Goal: Transaction & Acquisition: Book appointment/travel/reservation

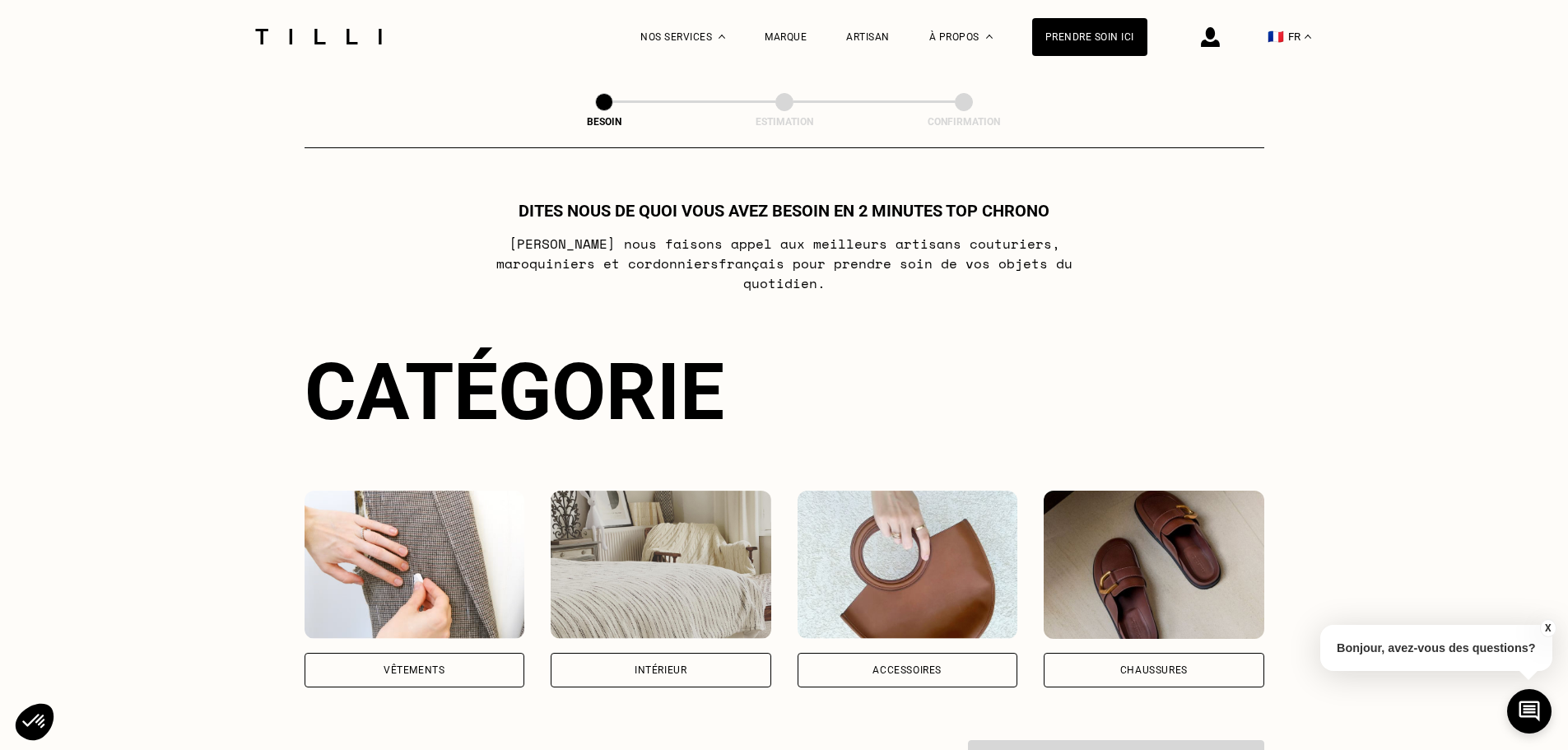
click at [675, 577] on img at bounding box center [661, 565] width 221 height 148
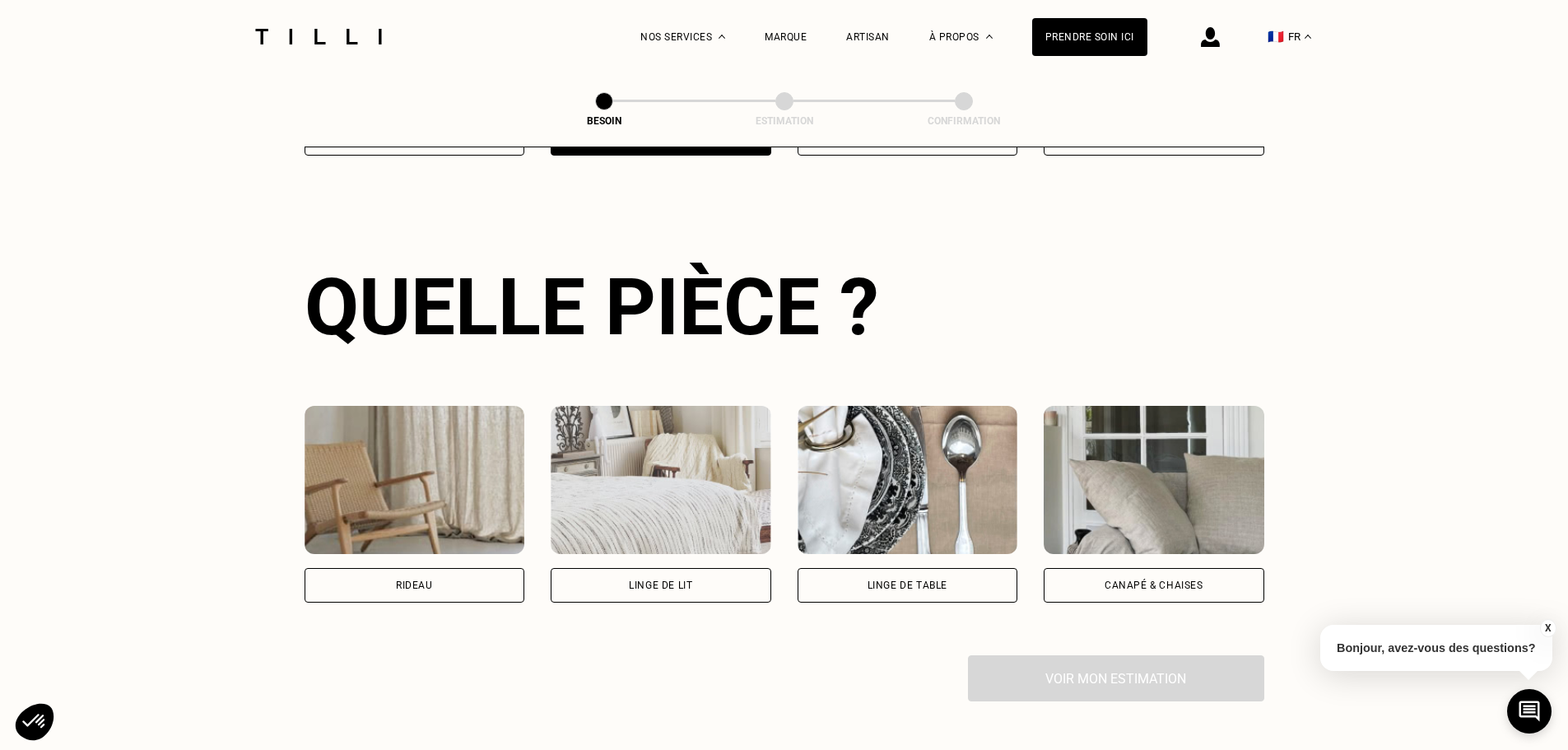
scroll to position [538, 0]
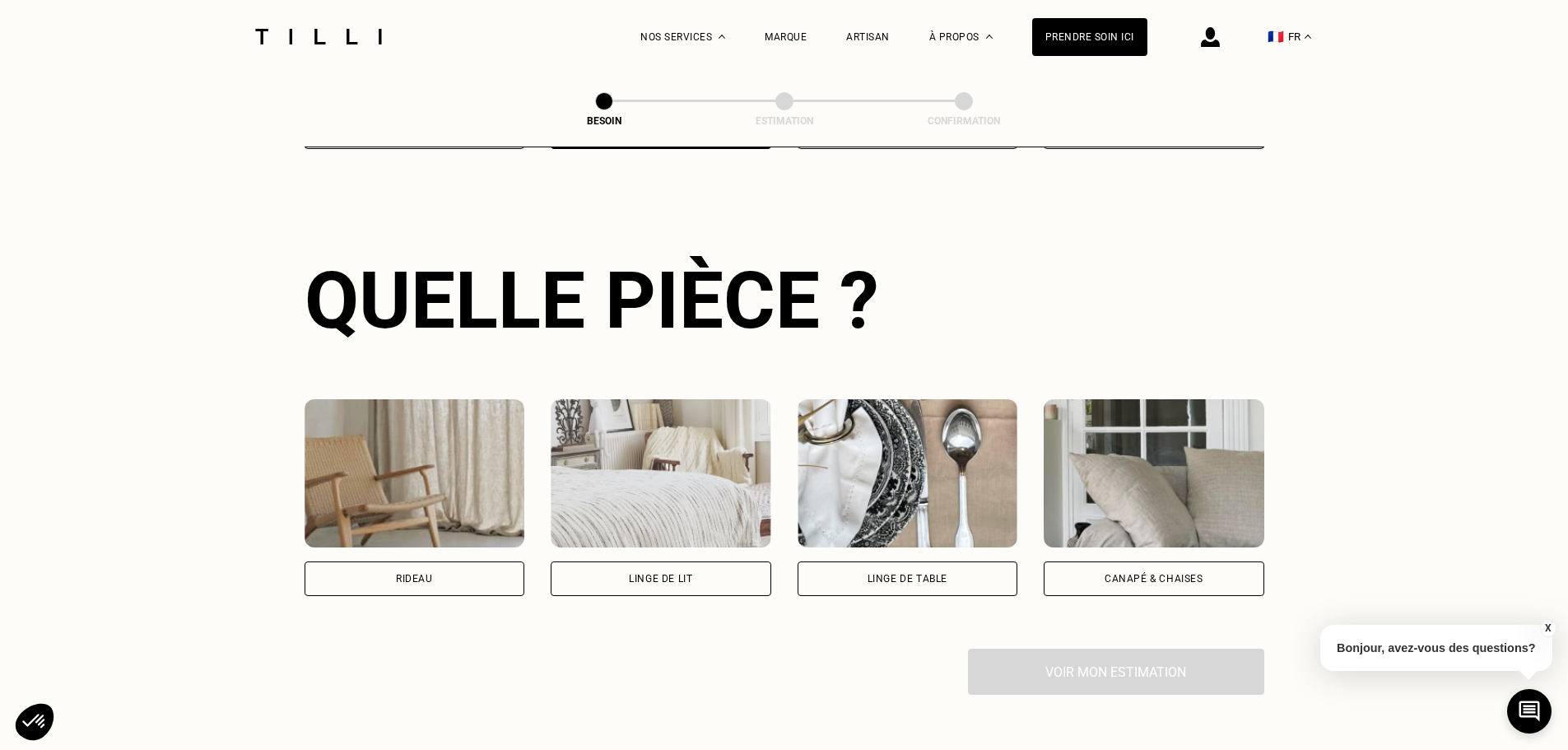
click at [419, 561] on div "Rideau" at bounding box center [414, 578] width 221 height 35
select select "FR"
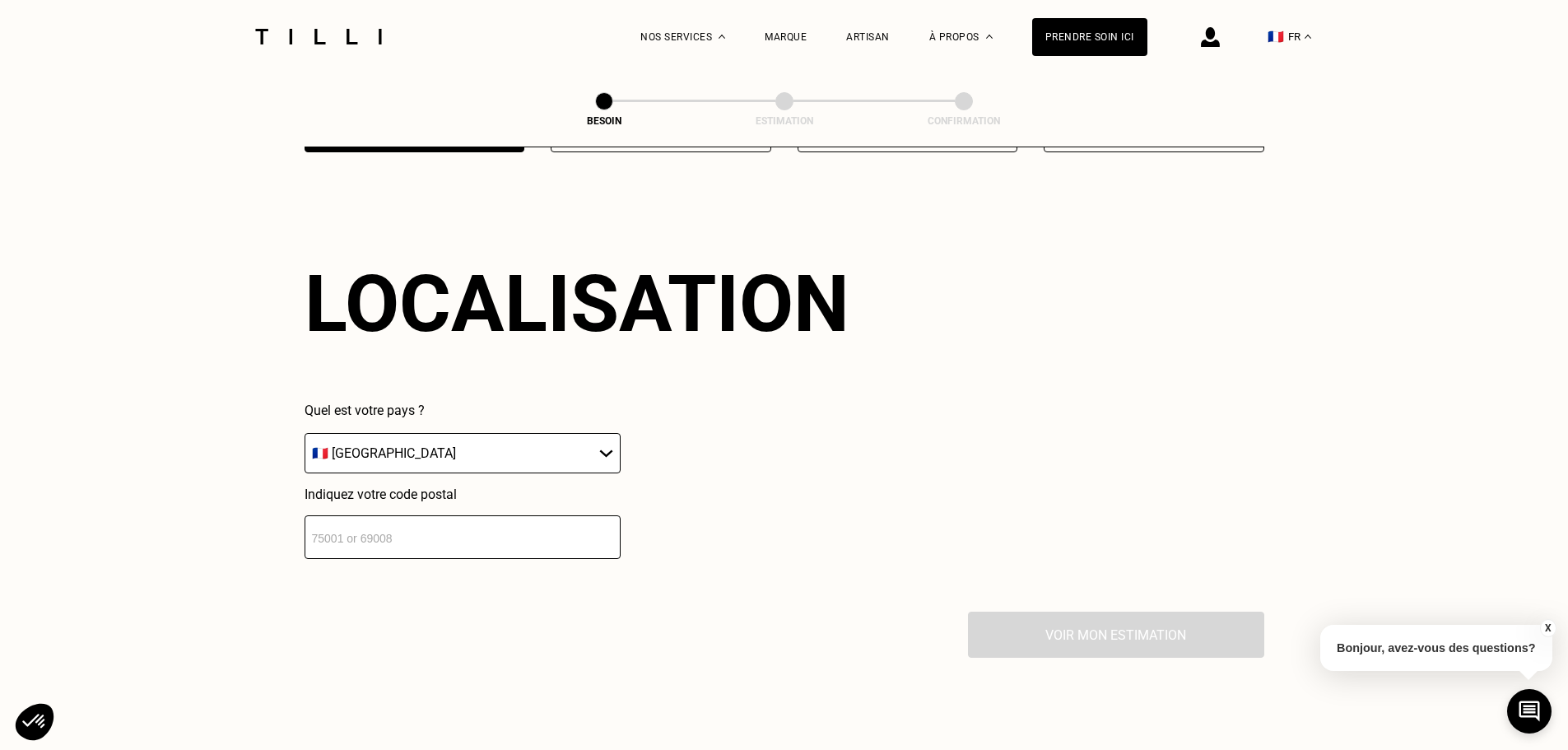
scroll to position [987, 0]
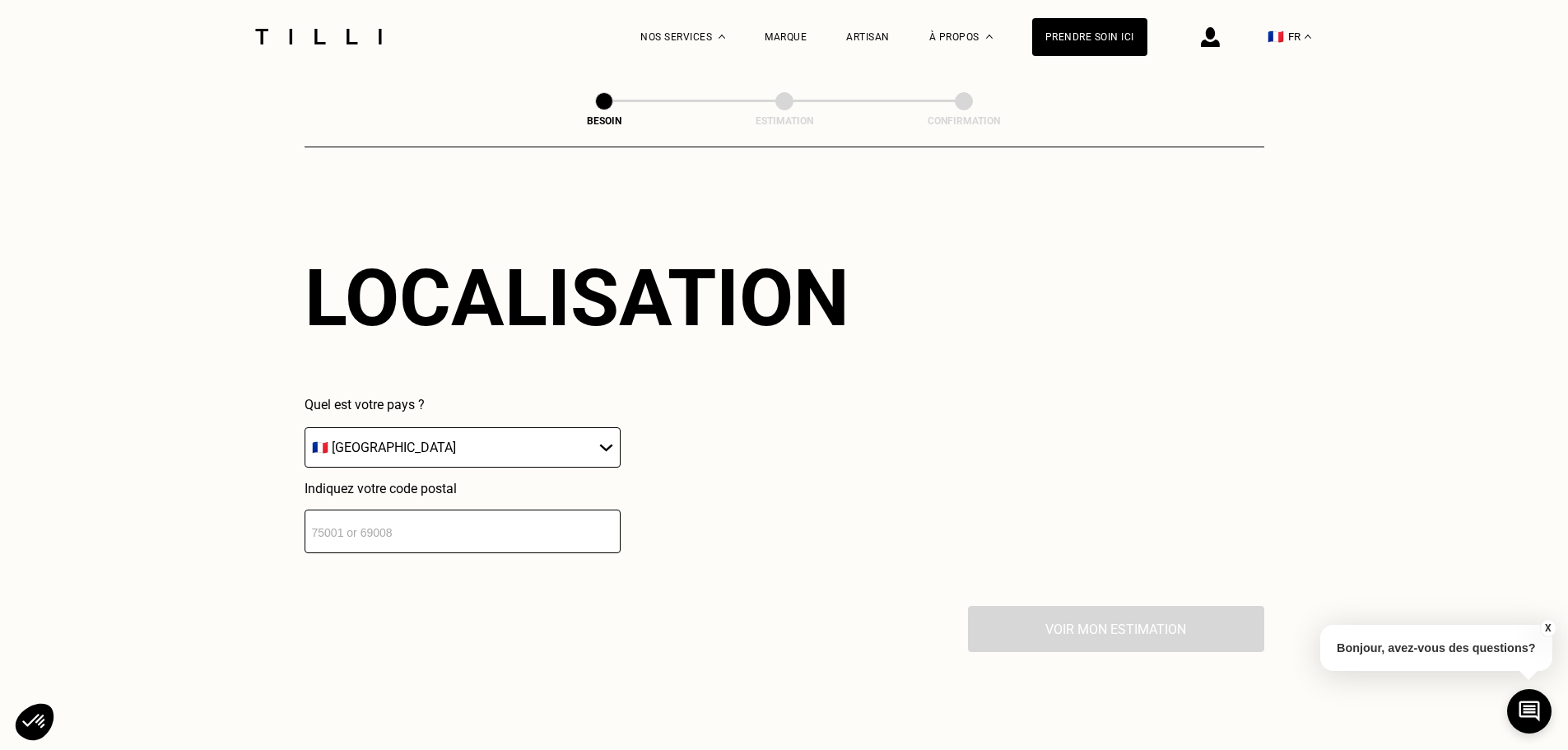
click at [429, 440] on select "🇩🇪 [GEOGRAPHIC_DATA] 🇦🇹 [GEOGRAPHIC_DATA] 🇧🇪 [GEOGRAPHIC_DATA] 🇧🇬 Bulgarie 🇨🇾 C…" at bounding box center [462, 447] width 316 height 40
click at [400, 523] on input "number" at bounding box center [462, 531] width 316 height 43
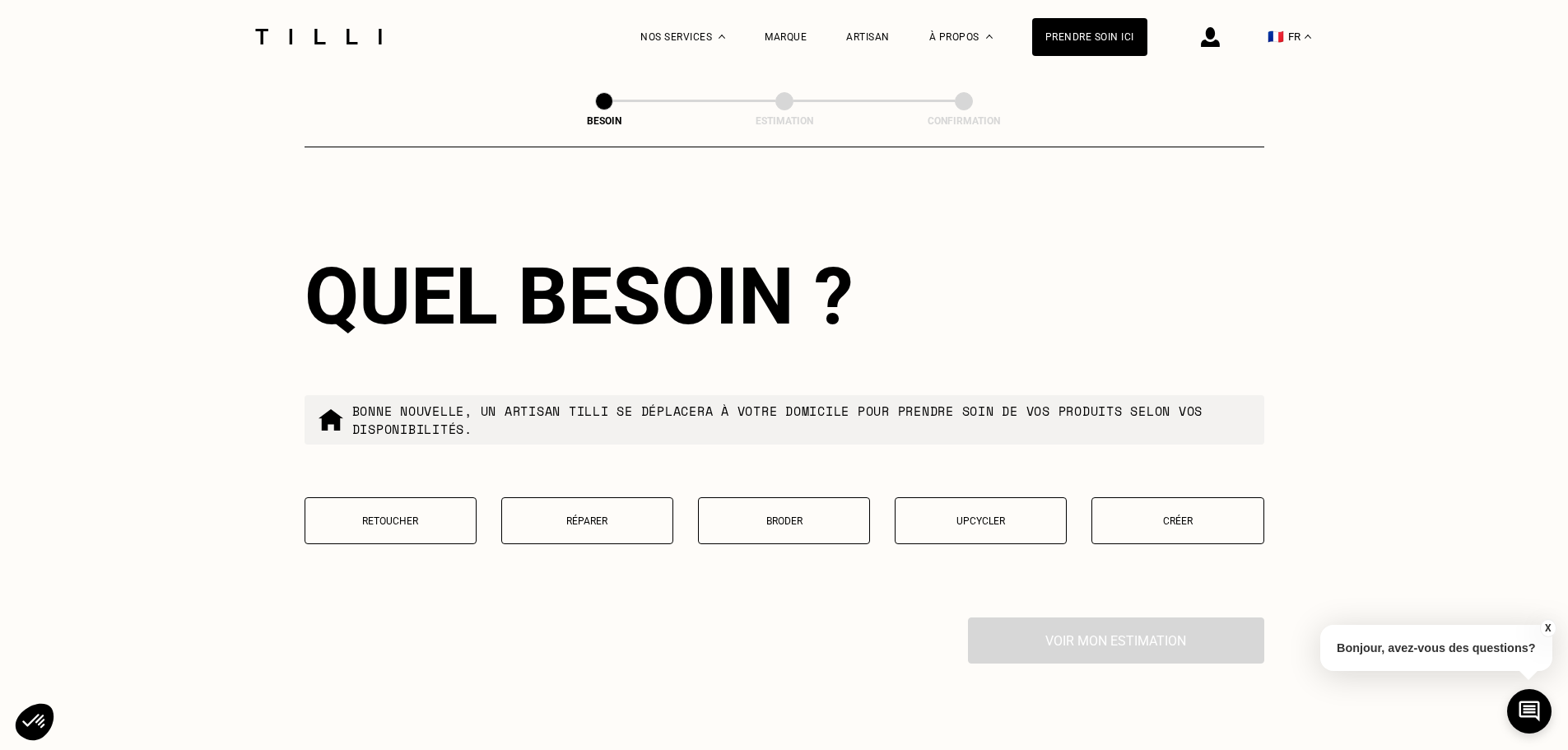
scroll to position [1397, 0]
type input "75003"
click at [400, 523] on button "Retoucher" at bounding box center [390, 520] width 172 height 47
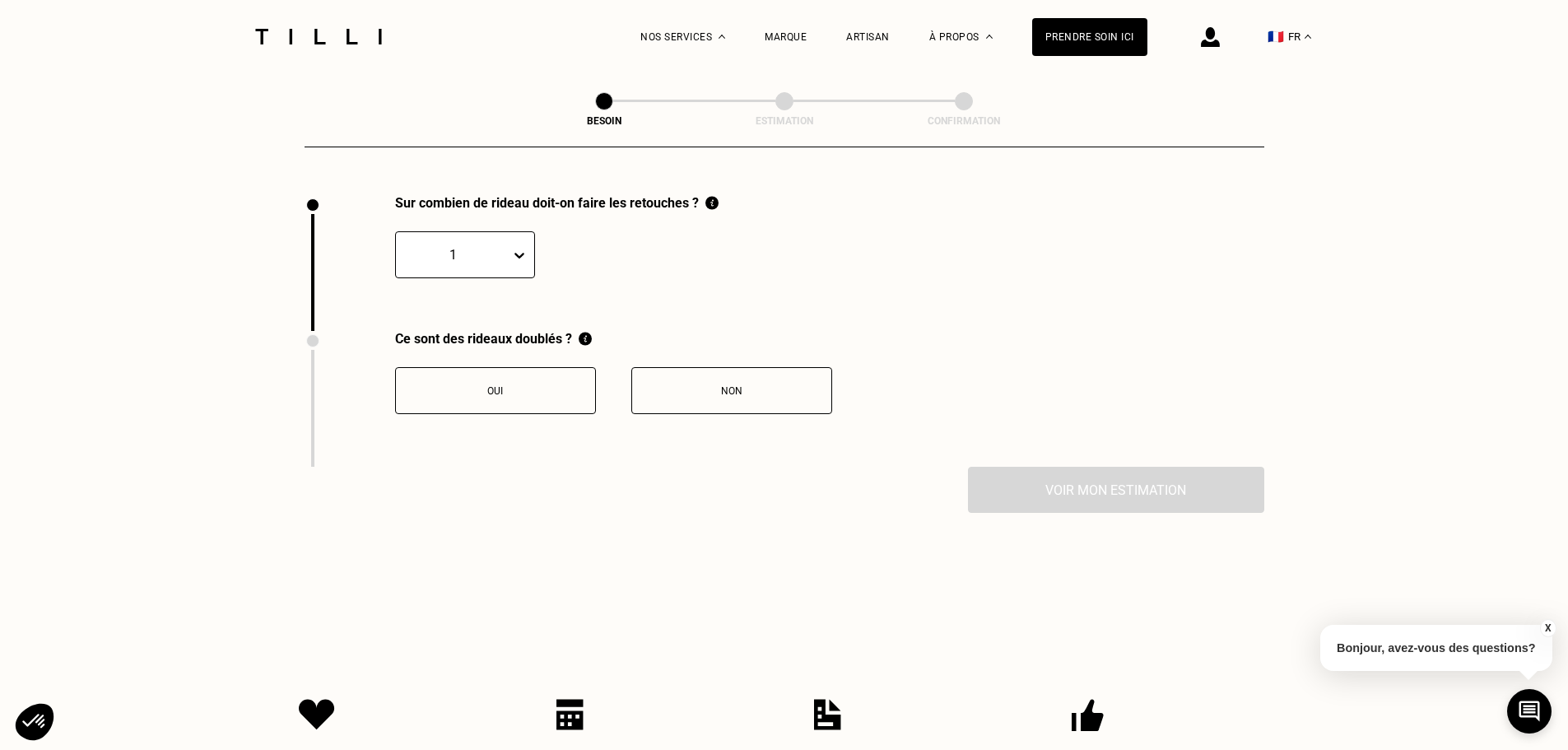
scroll to position [1819, 0]
click at [730, 391] on button "Non" at bounding box center [731, 390] width 201 height 47
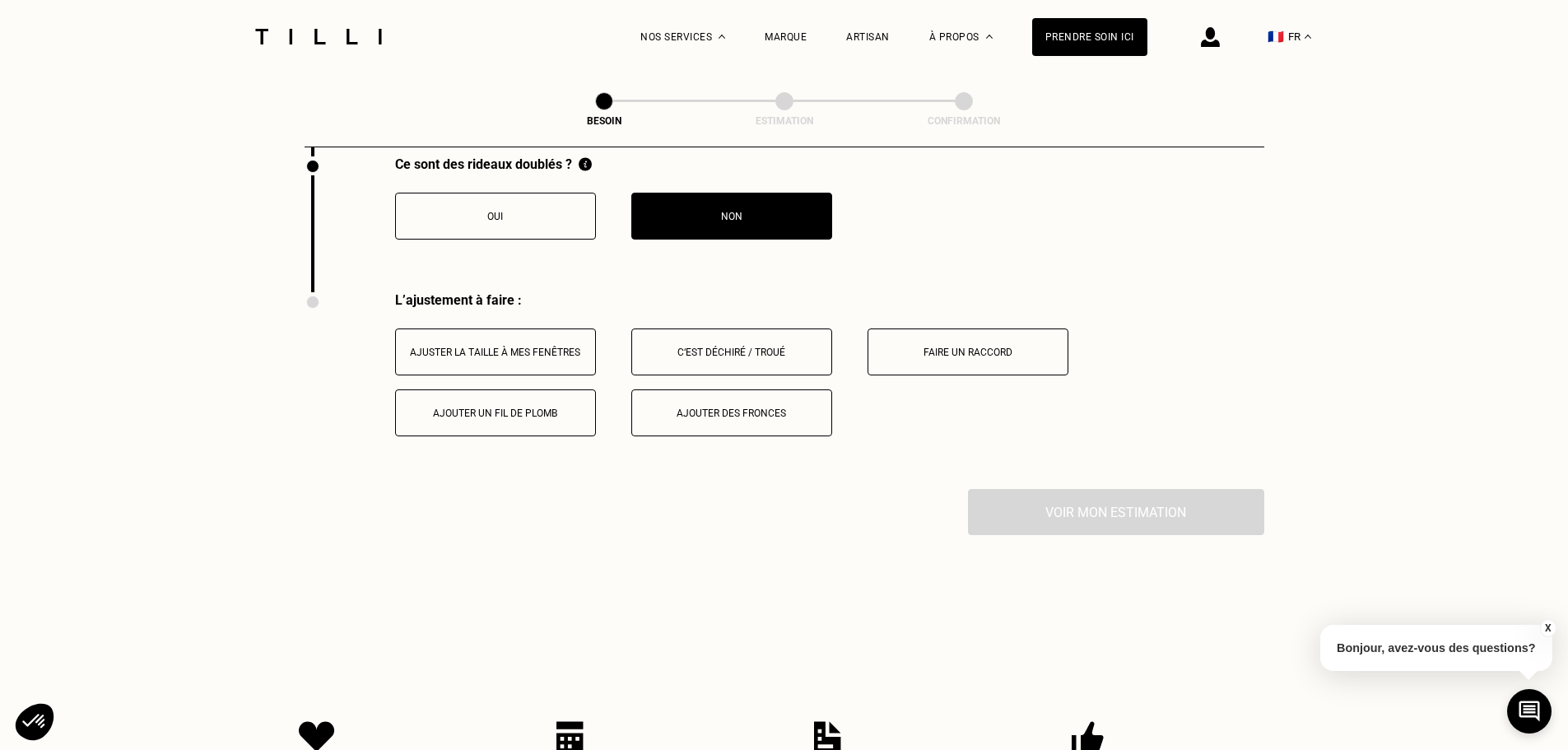
scroll to position [1844, 0]
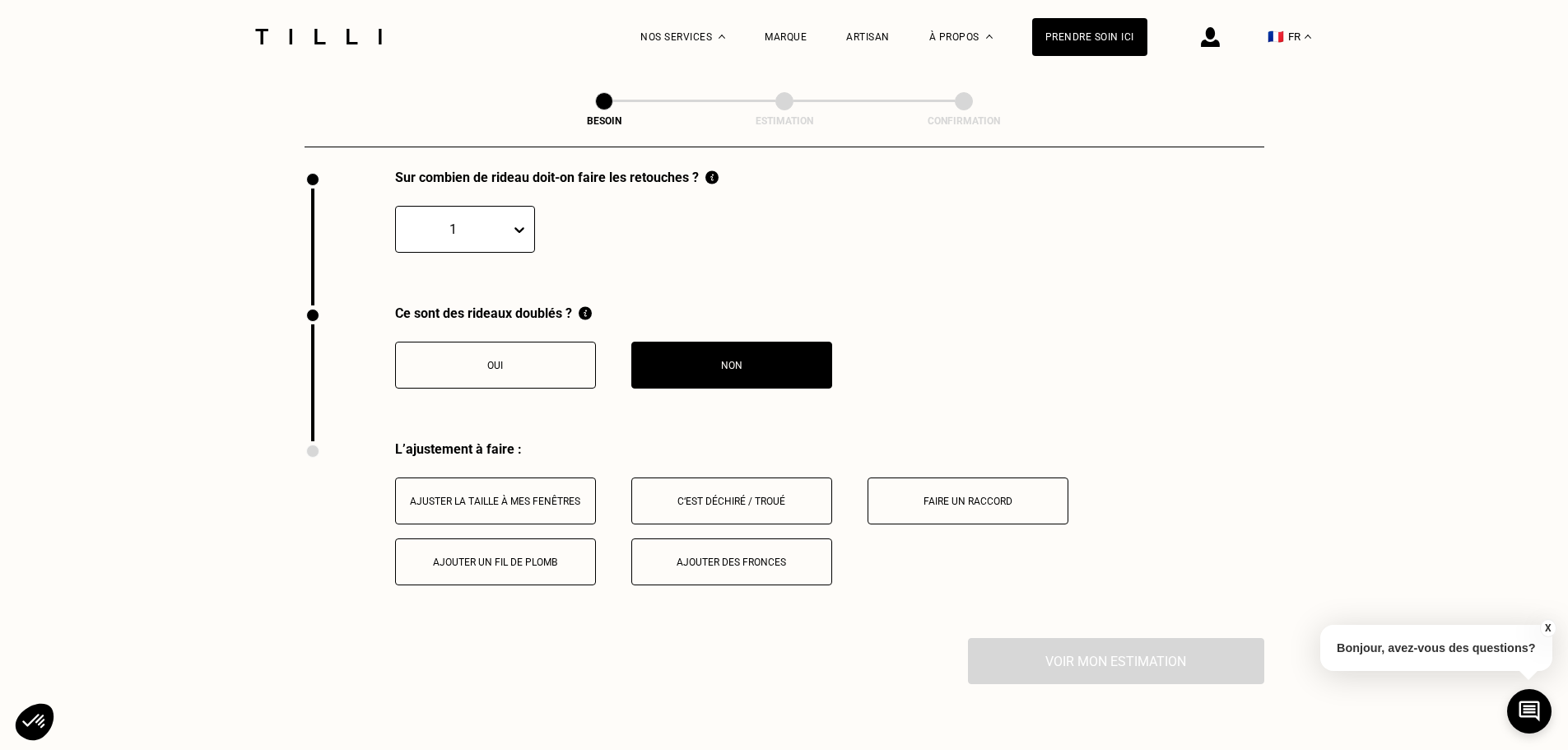
click at [504, 360] on div "Oui" at bounding box center [495, 365] width 183 height 11
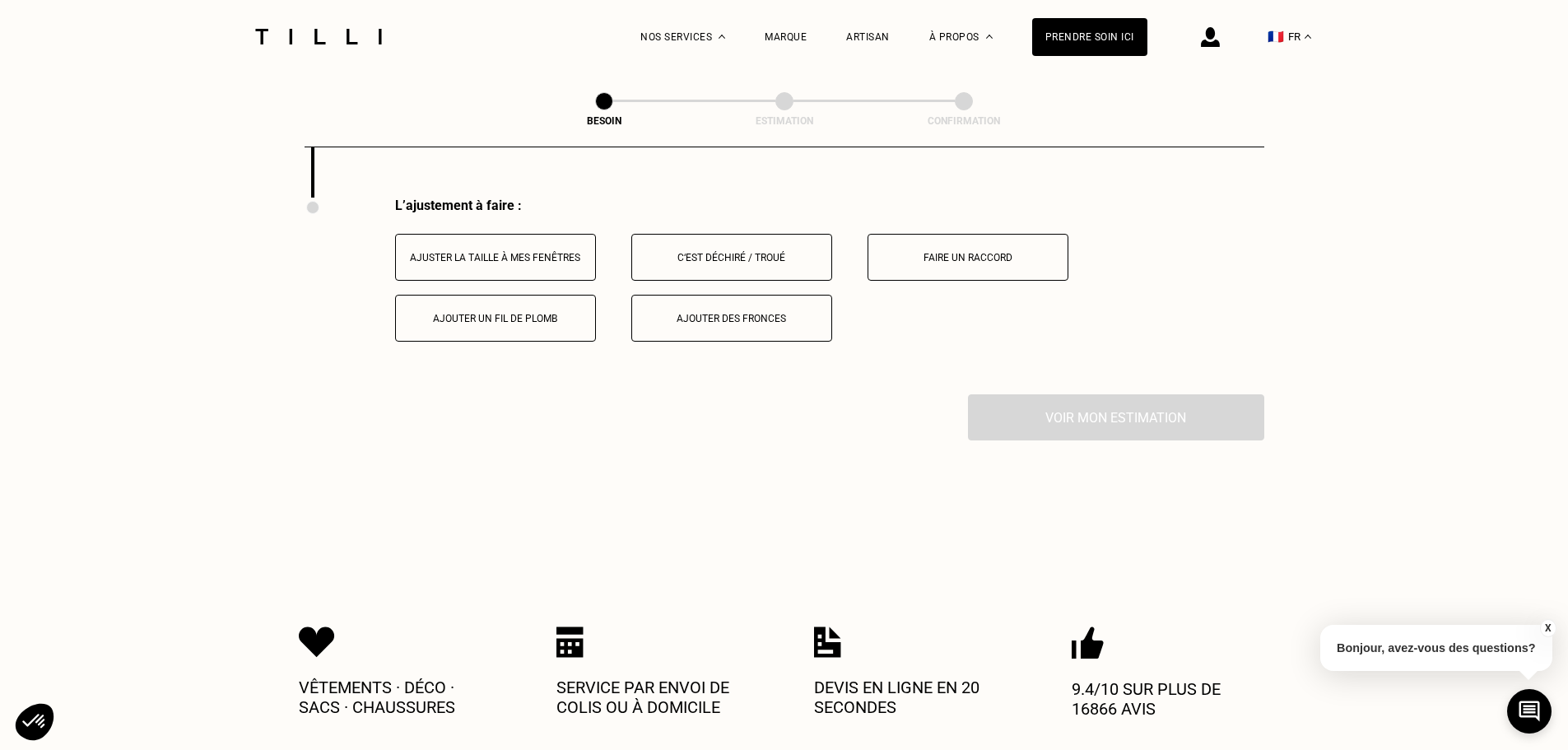
scroll to position [2090, 0]
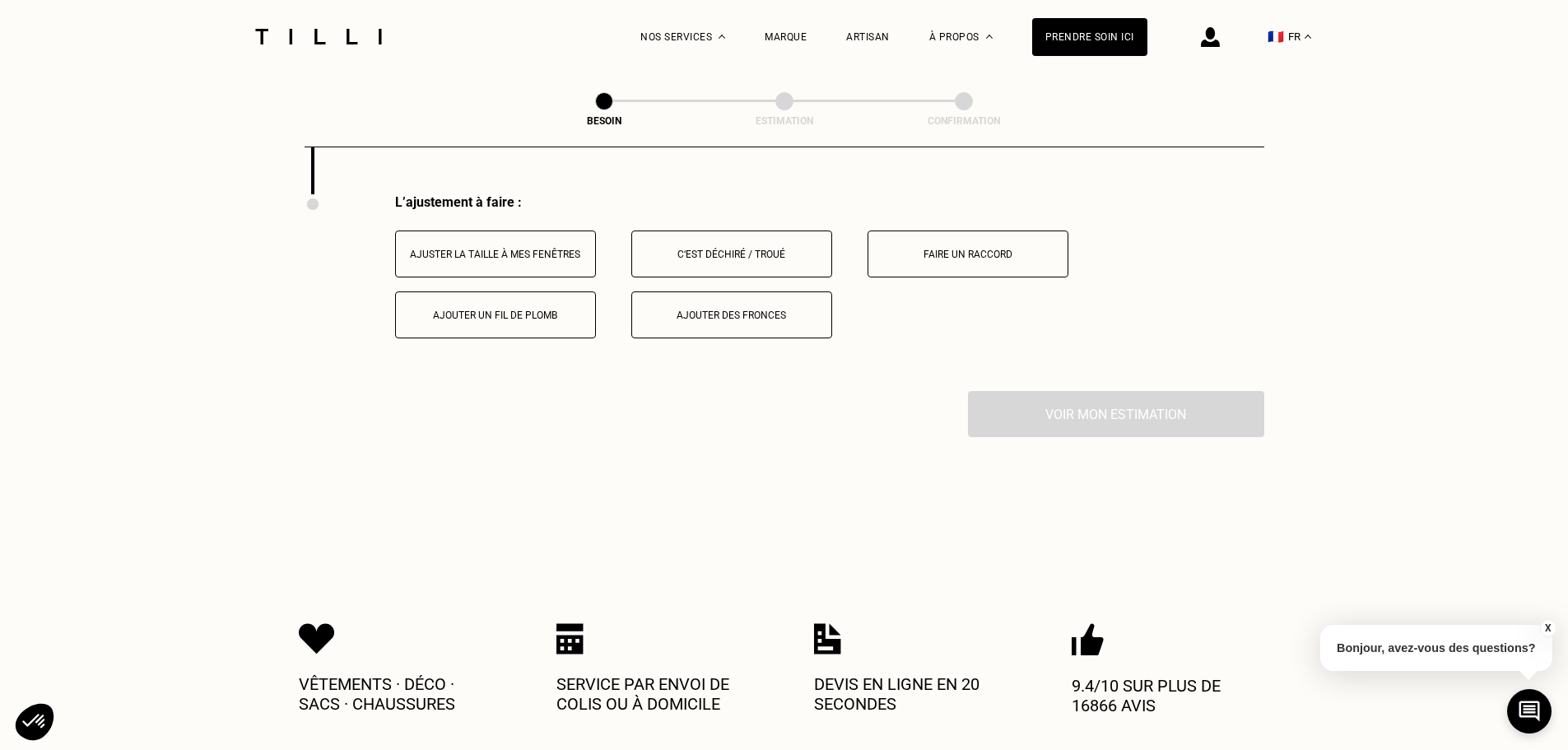
click at [546, 252] on button "Ajuster la taille à mes fenêtres" at bounding box center [496, 253] width 201 height 47
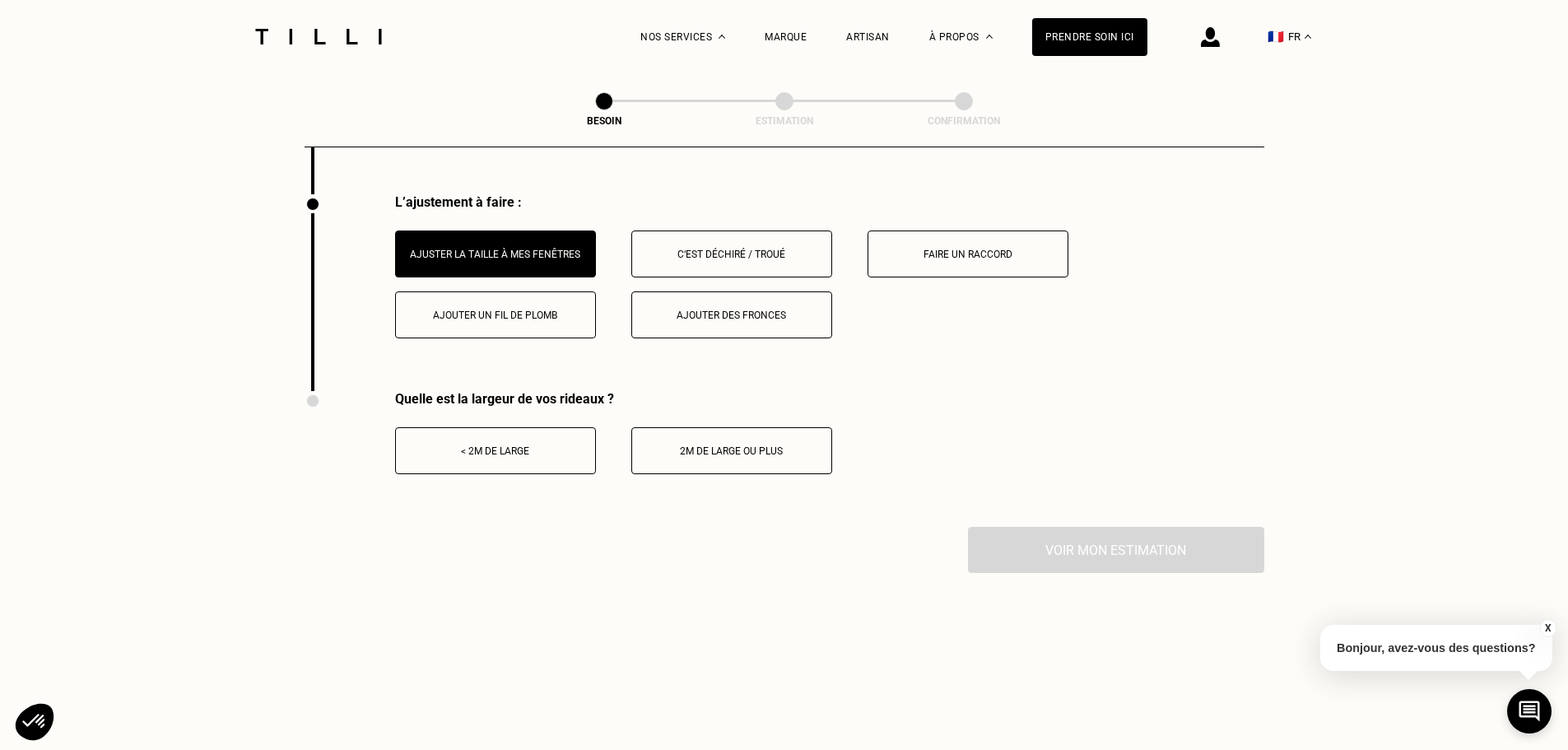
click at [542, 445] on div "< 2m de large" at bounding box center [495, 451] width 183 height 11
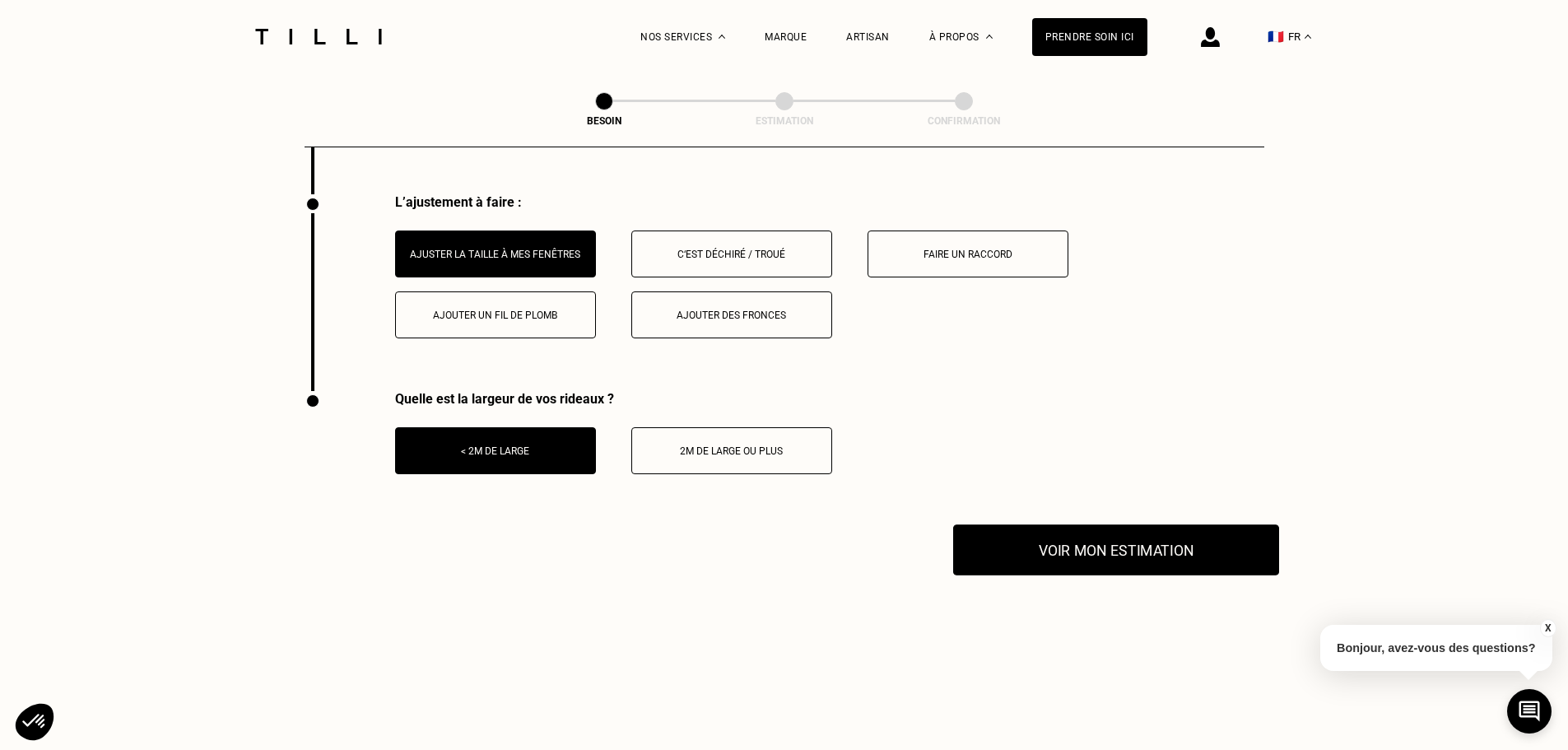
click at [1060, 549] on button "Voir mon estimation" at bounding box center [1115, 549] width 326 height 51
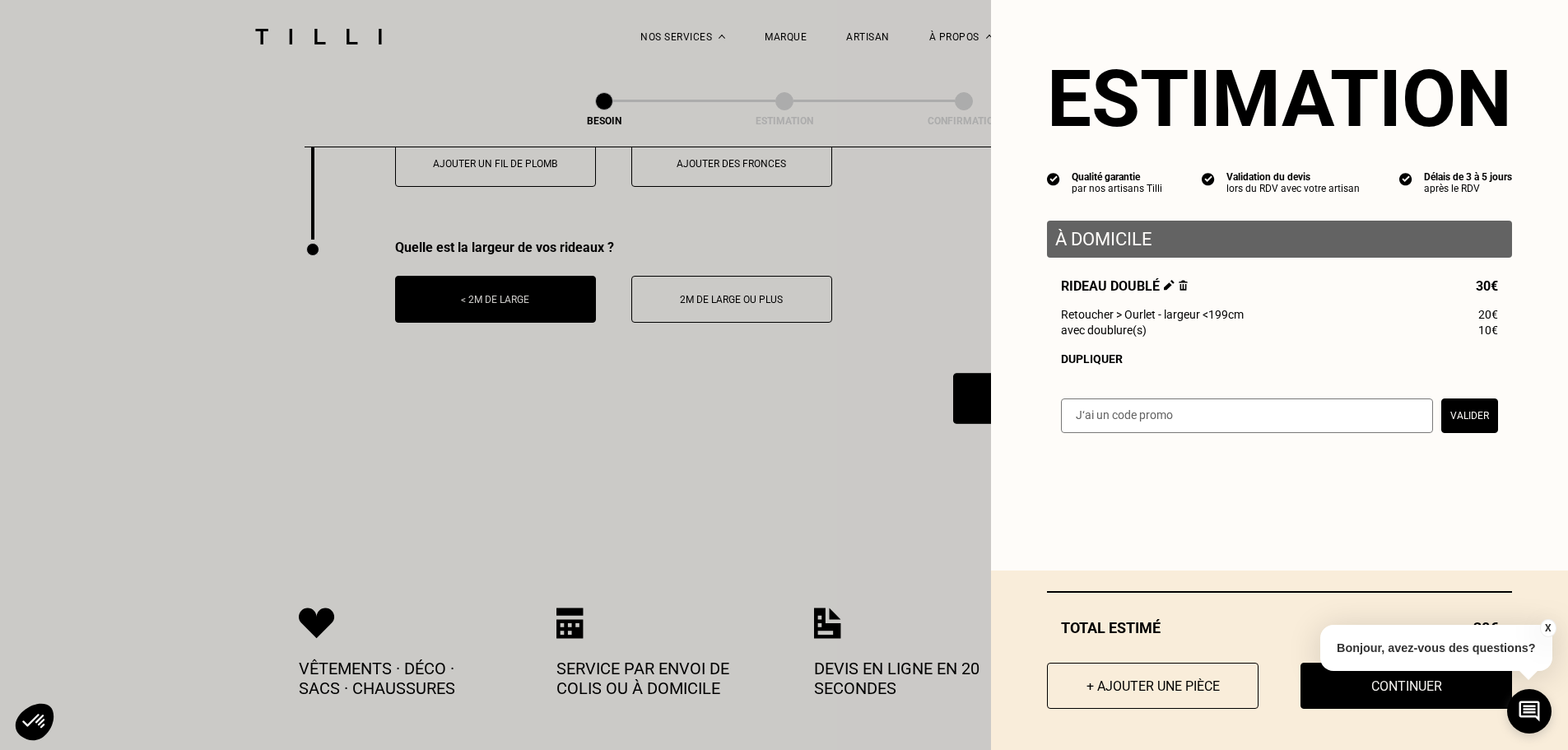
scroll to position [2255, 0]
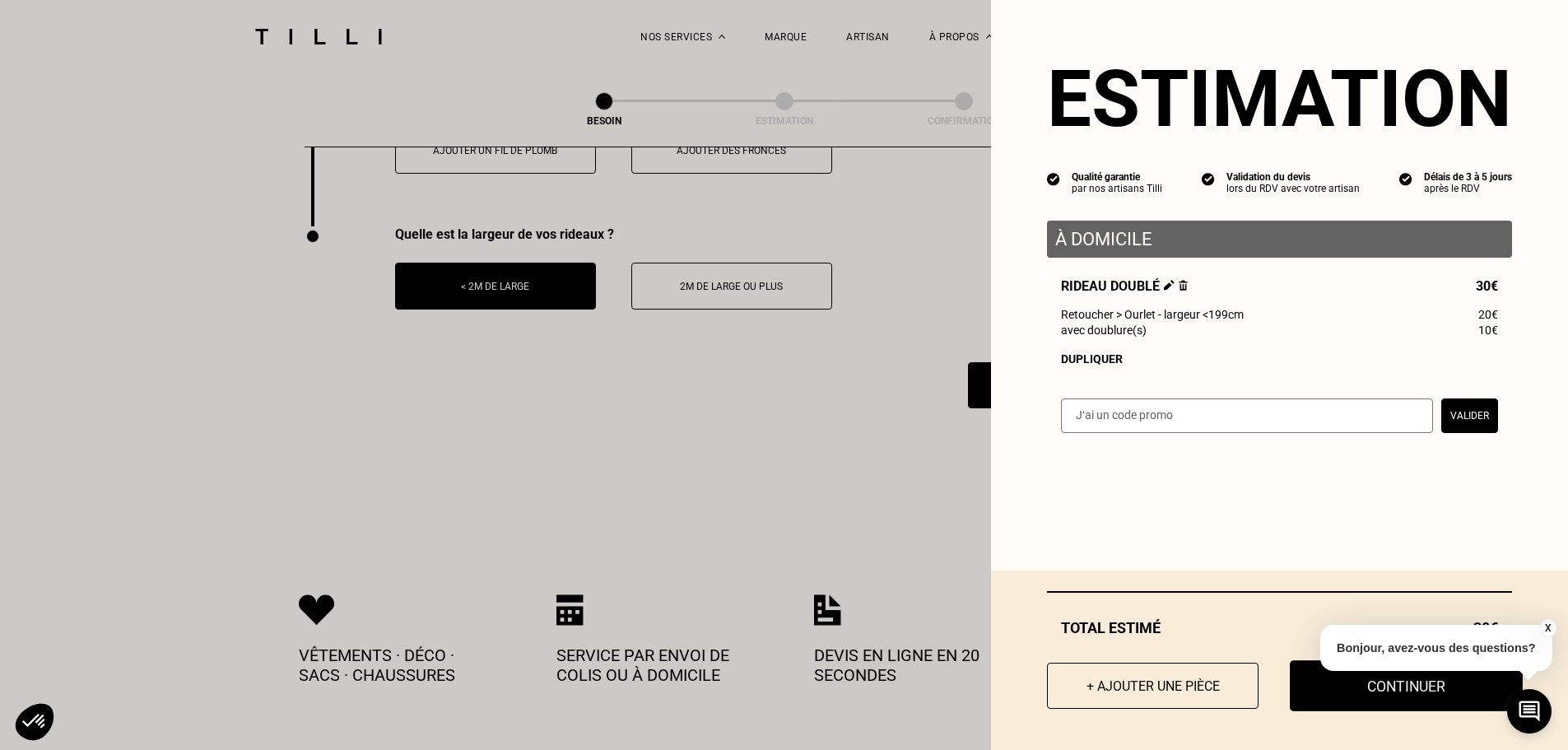
click at [1388, 690] on button "Continuer" at bounding box center [1407, 685] width 233 height 51
select select "FR"
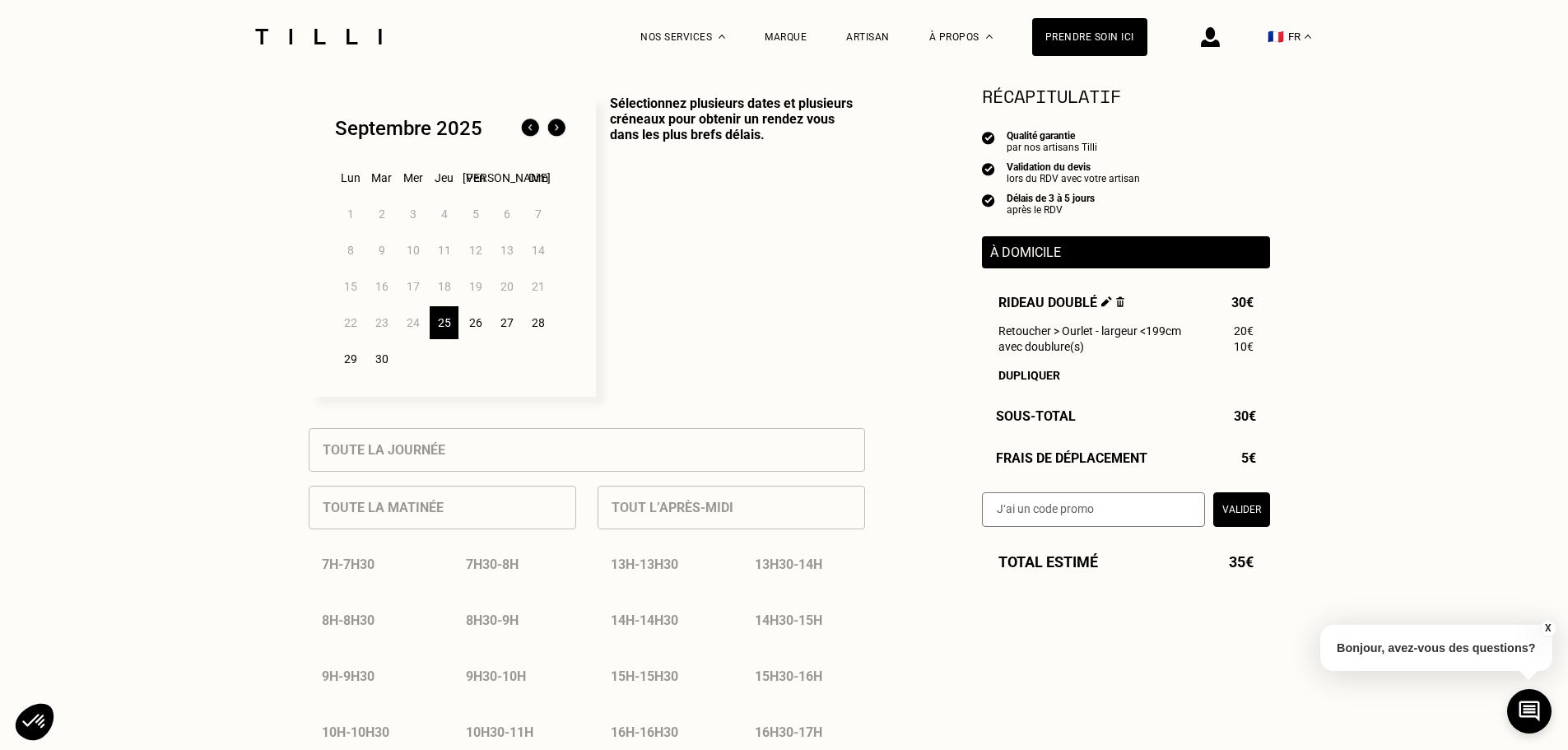
scroll to position [411, 0]
click at [443, 328] on div "25" at bounding box center [444, 321] width 29 height 33
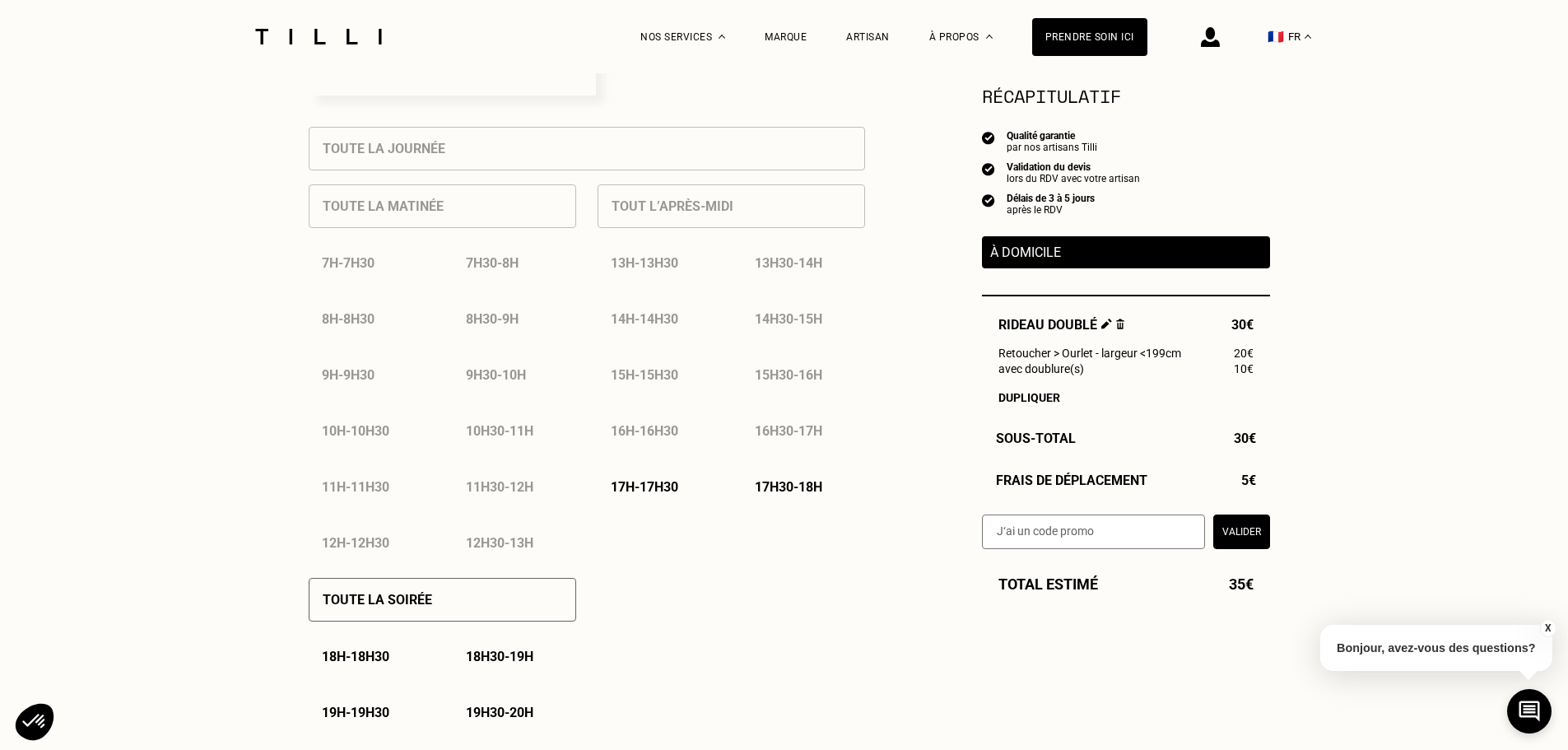
scroll to position [741, 0]
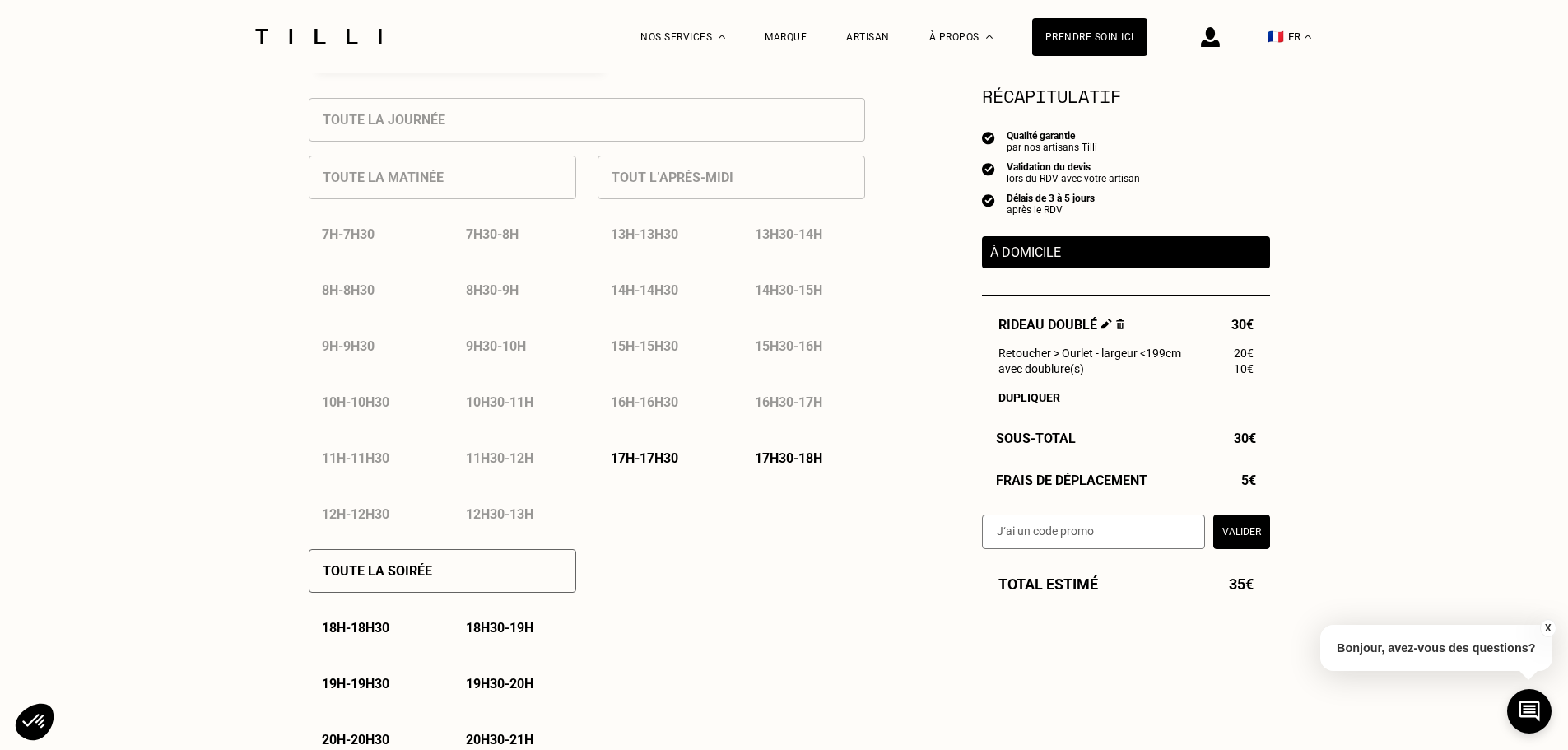
click at [645, 458] on p "17h - 17h30" at bounding box center [645, 458] width 68 height 16
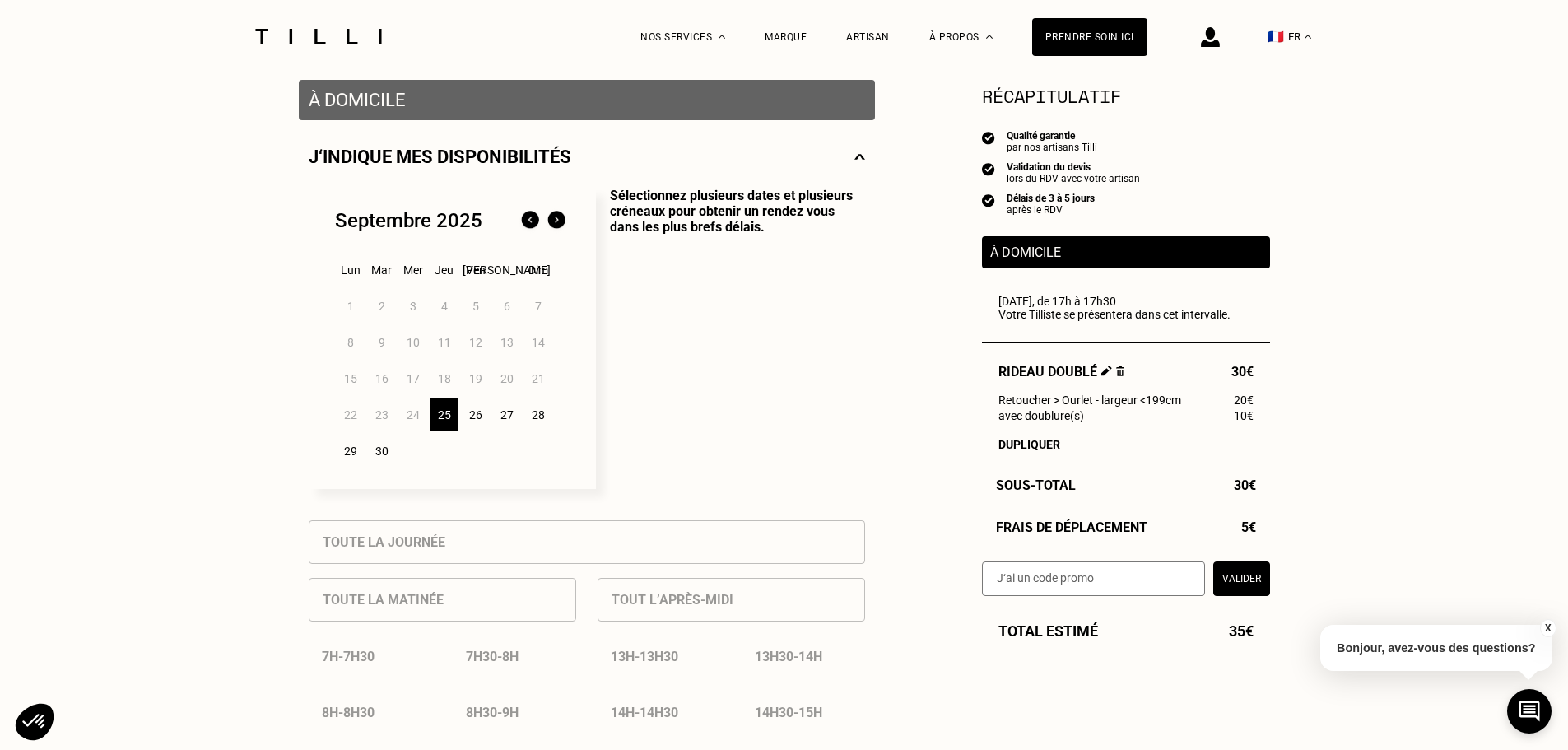
scroll to position [329, 0]
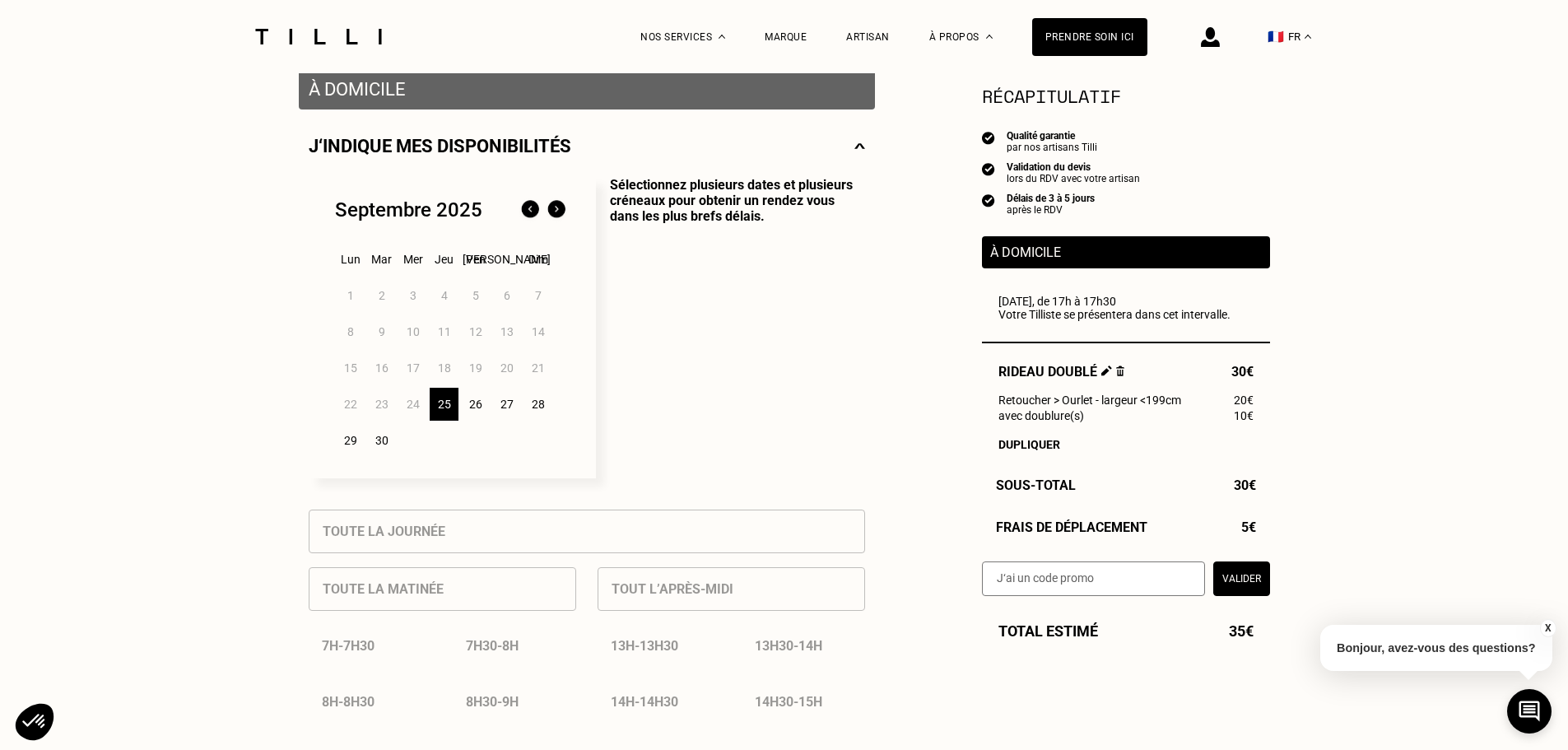
click at [730, 443] on p "Sélectionnez plusieurs dates et plusieurs créneaux pour obtenir un rendez vous …" at bounding box center [730, 327] width 269 height 301
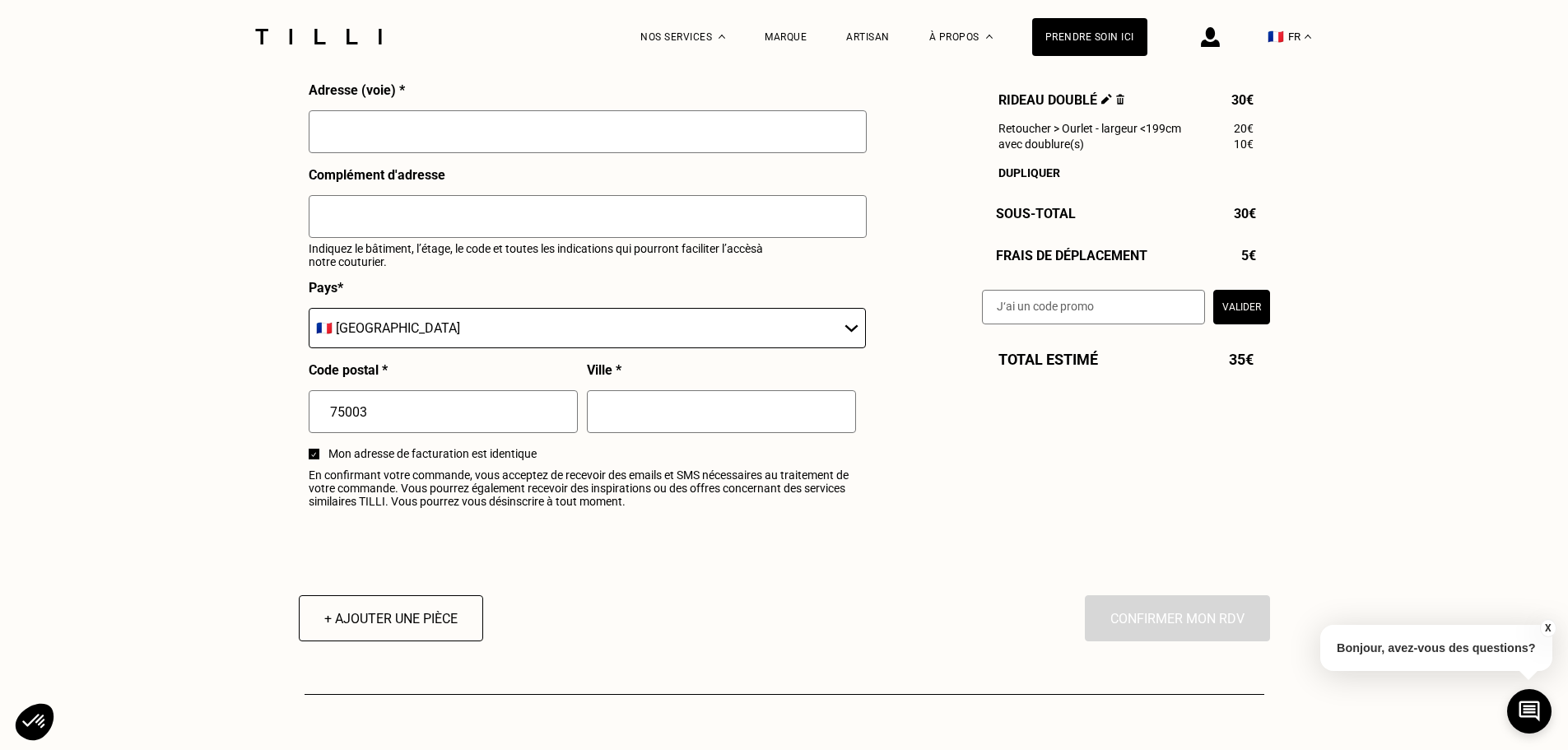
scroll to position [1811, 0]
click at [421, 627] on button "+ Ajouter une pièce" at bounding box center [391, 617] width 203 height 51
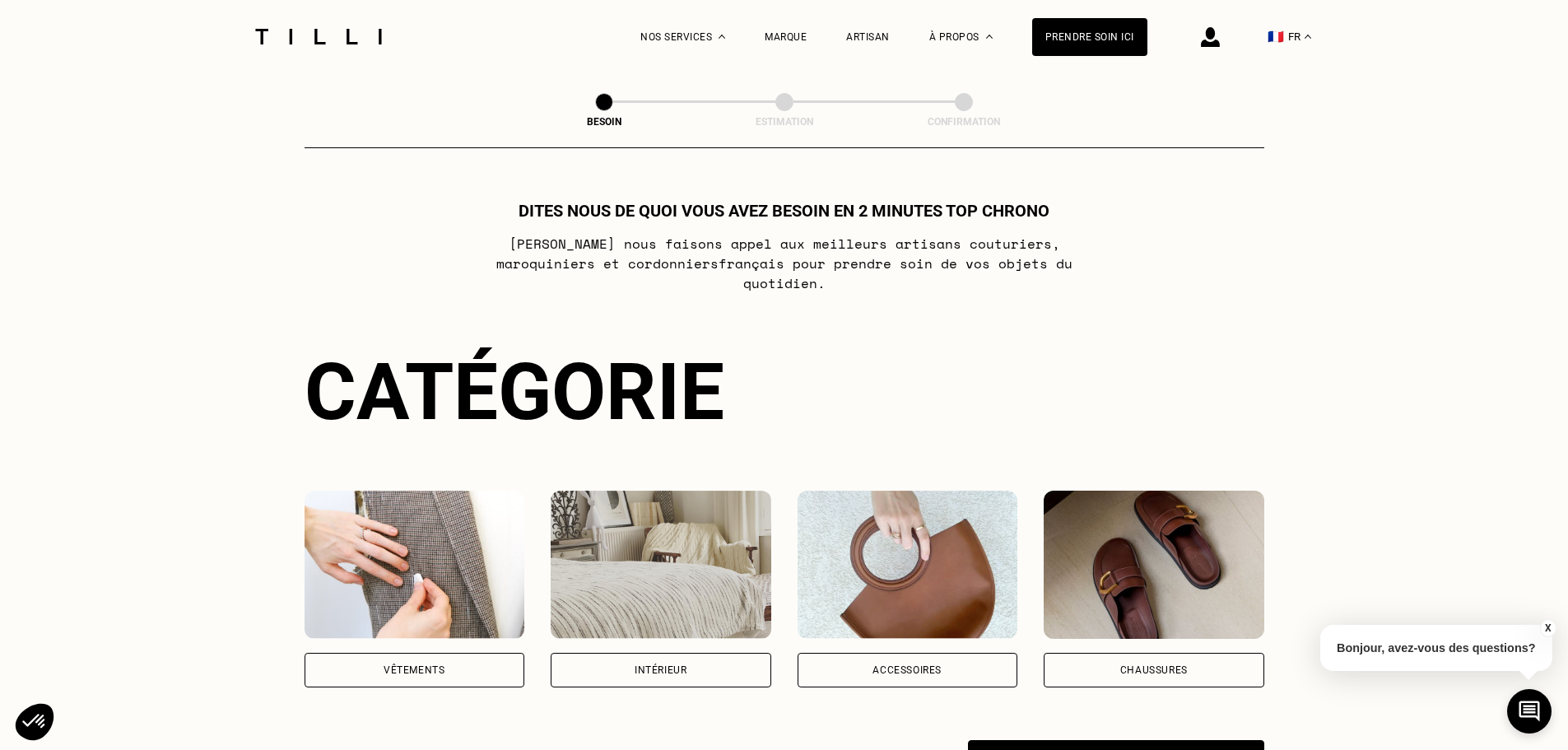
click at [421, 627] on div "Vêtements" at bounding box center [414, 589] width 221 height 197
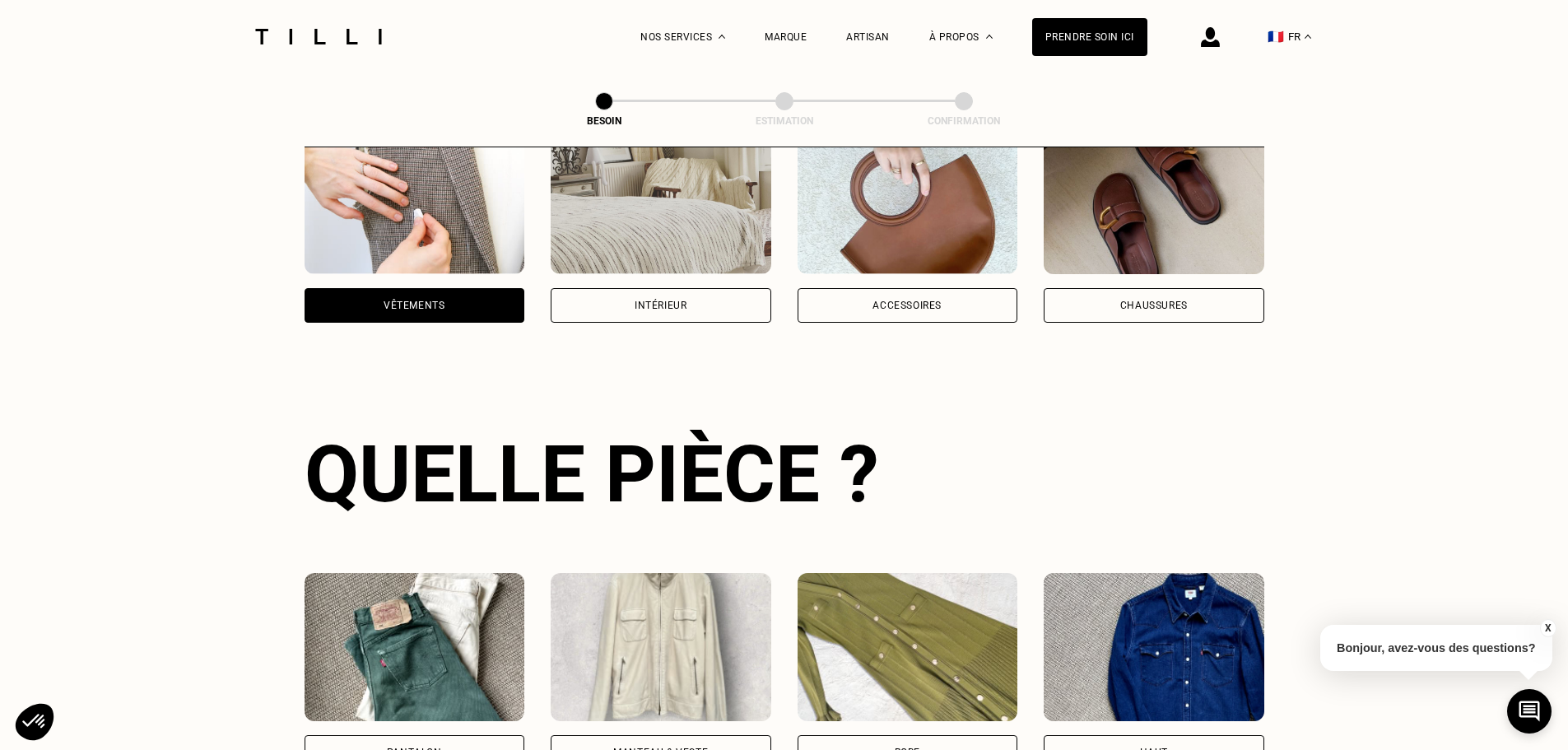
scroll to position [127, 0]
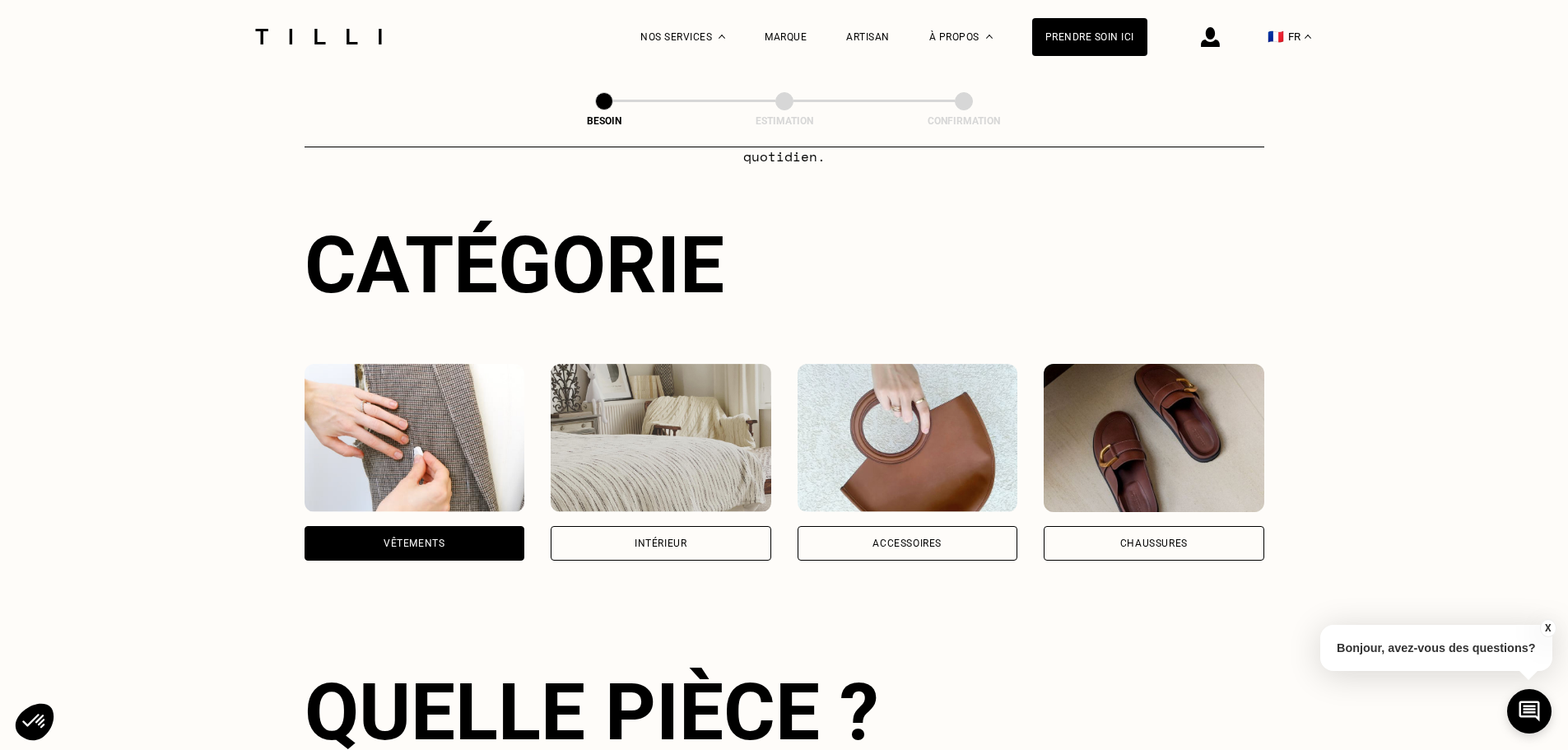
click at [613, 423] on img at bounding box center [661, 438] width 221 height 148
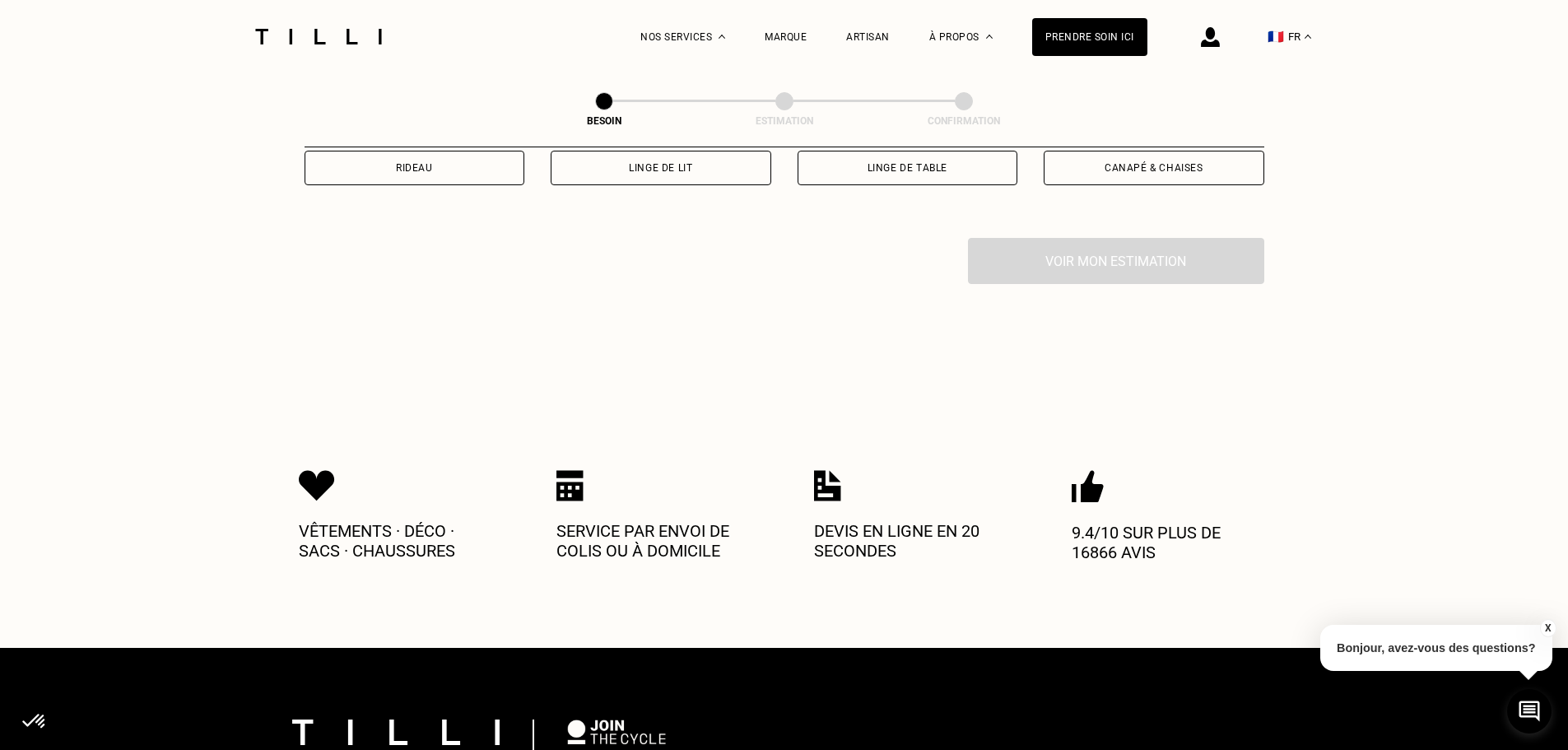
scroll to position [620, 0]
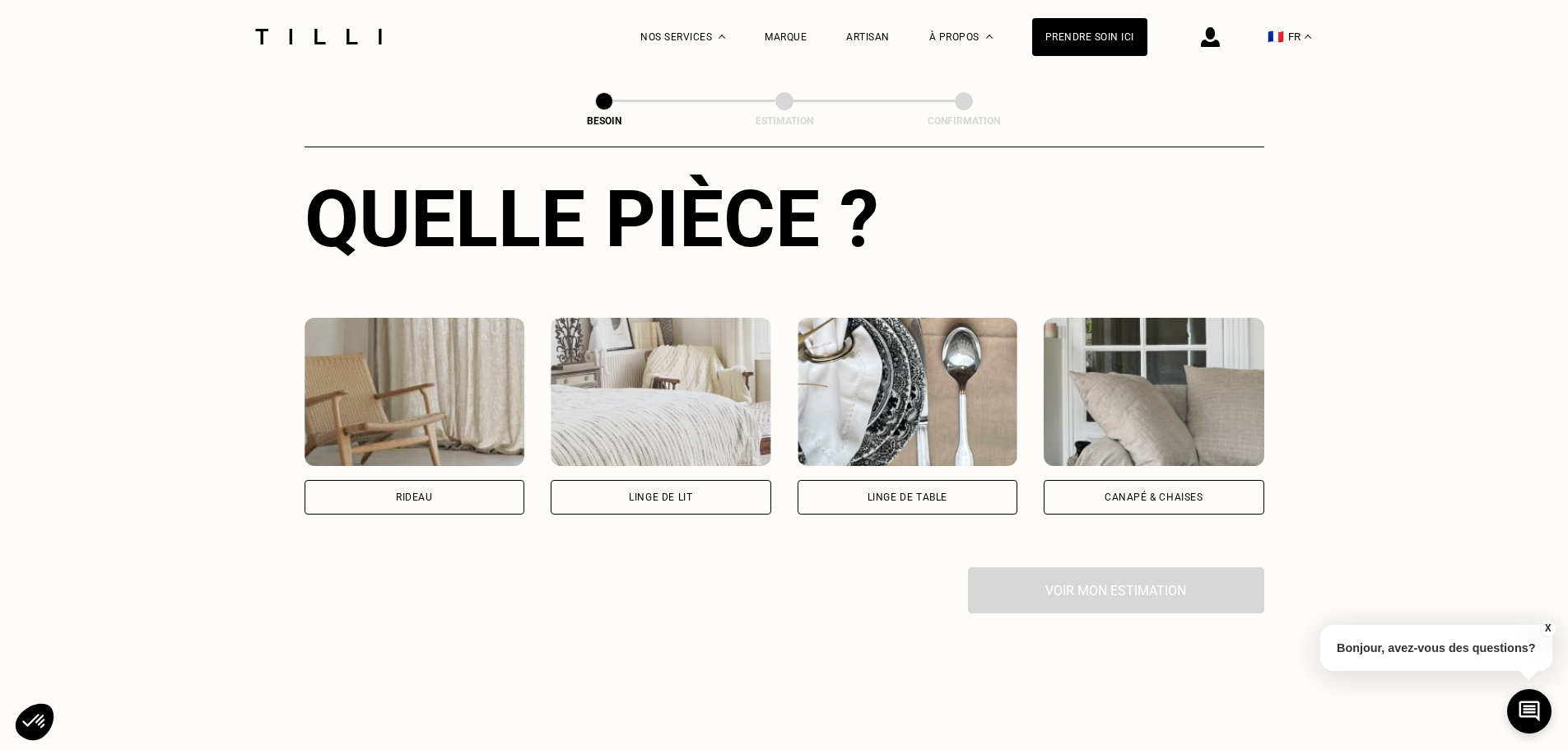
click at [416, 430] on img at bounding box center [414, 391] width 221 height 148
select select "FR"
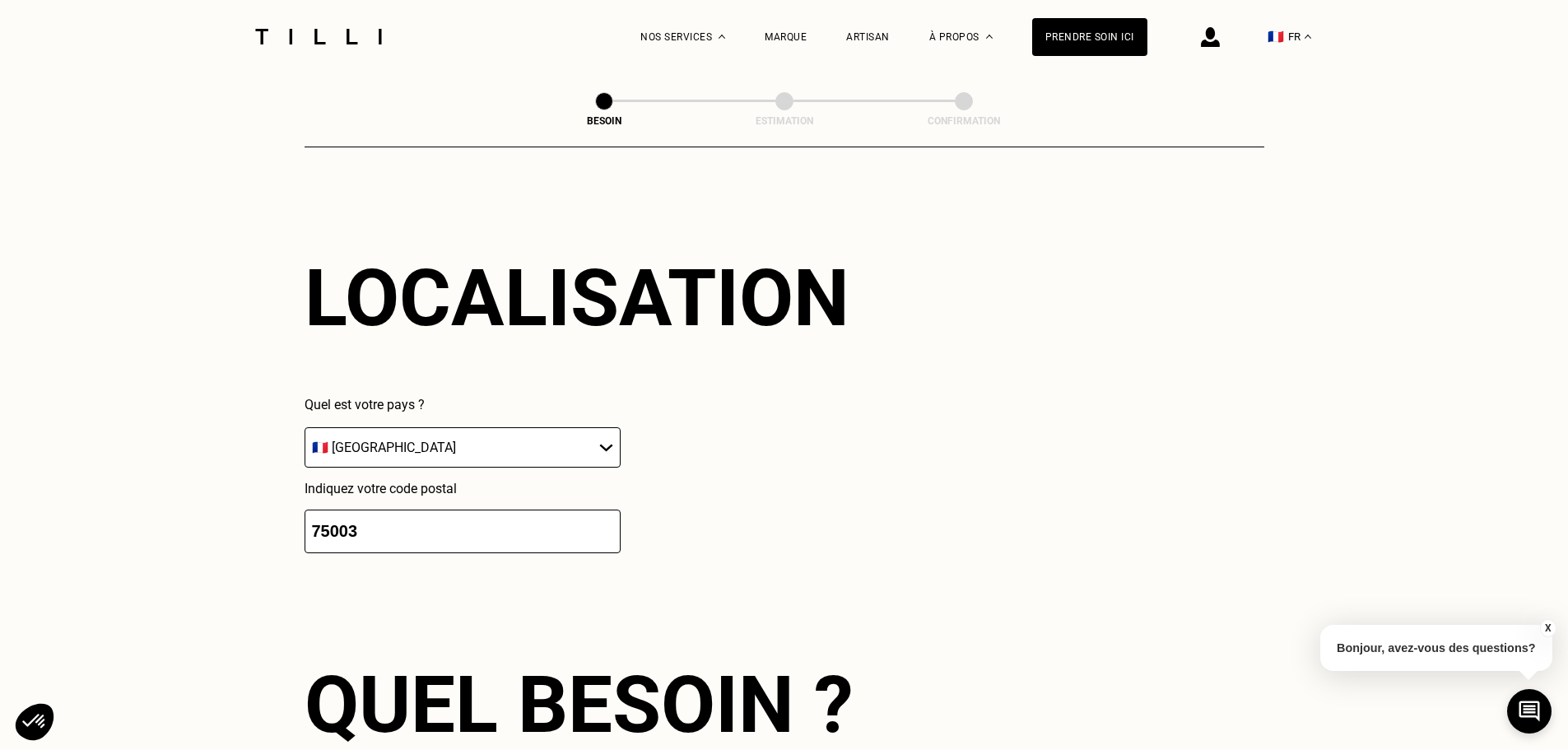
scroll to position [1399, 0]
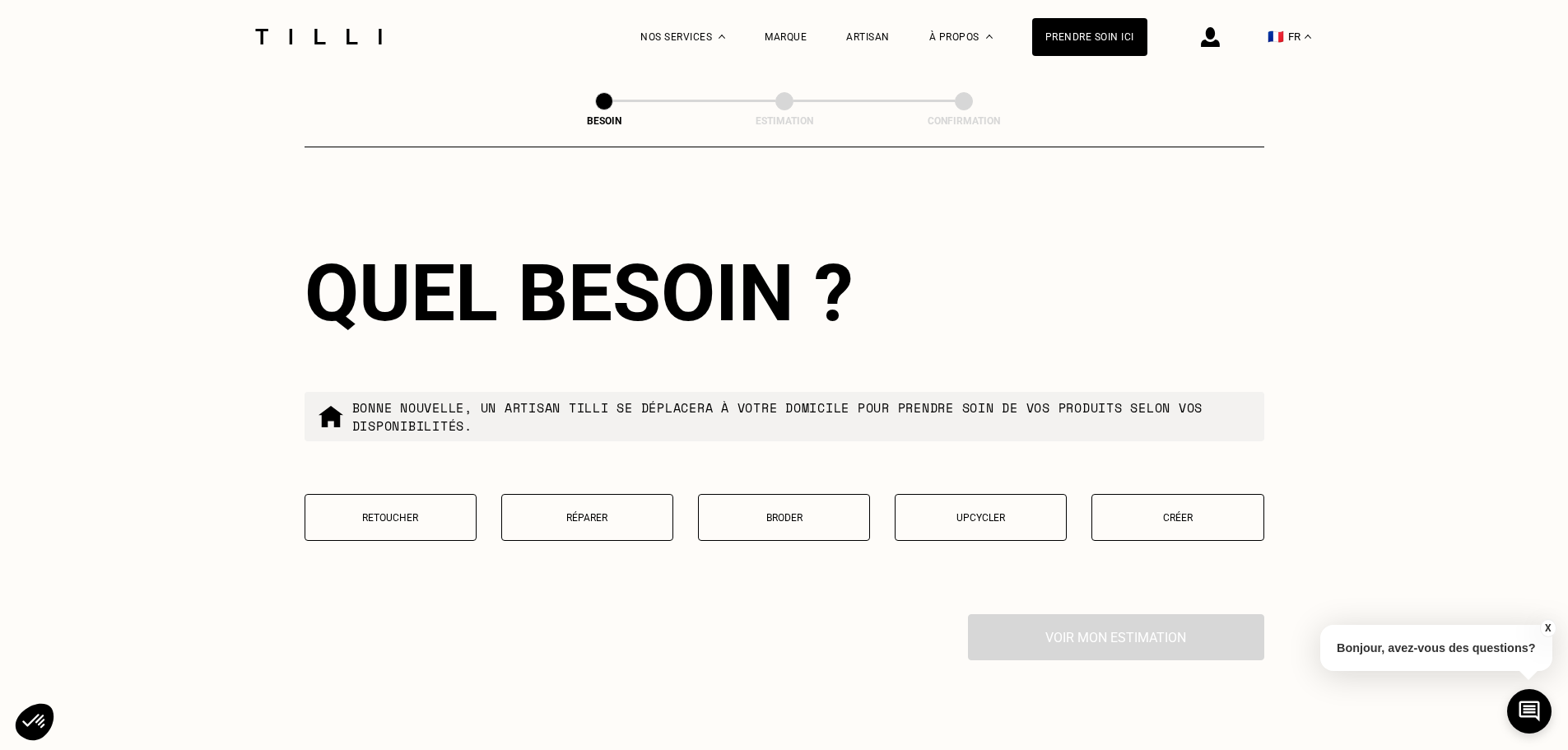
click at [400, 512] on p "Retoucher" at bounding box center [391, 517] width 154 height 11
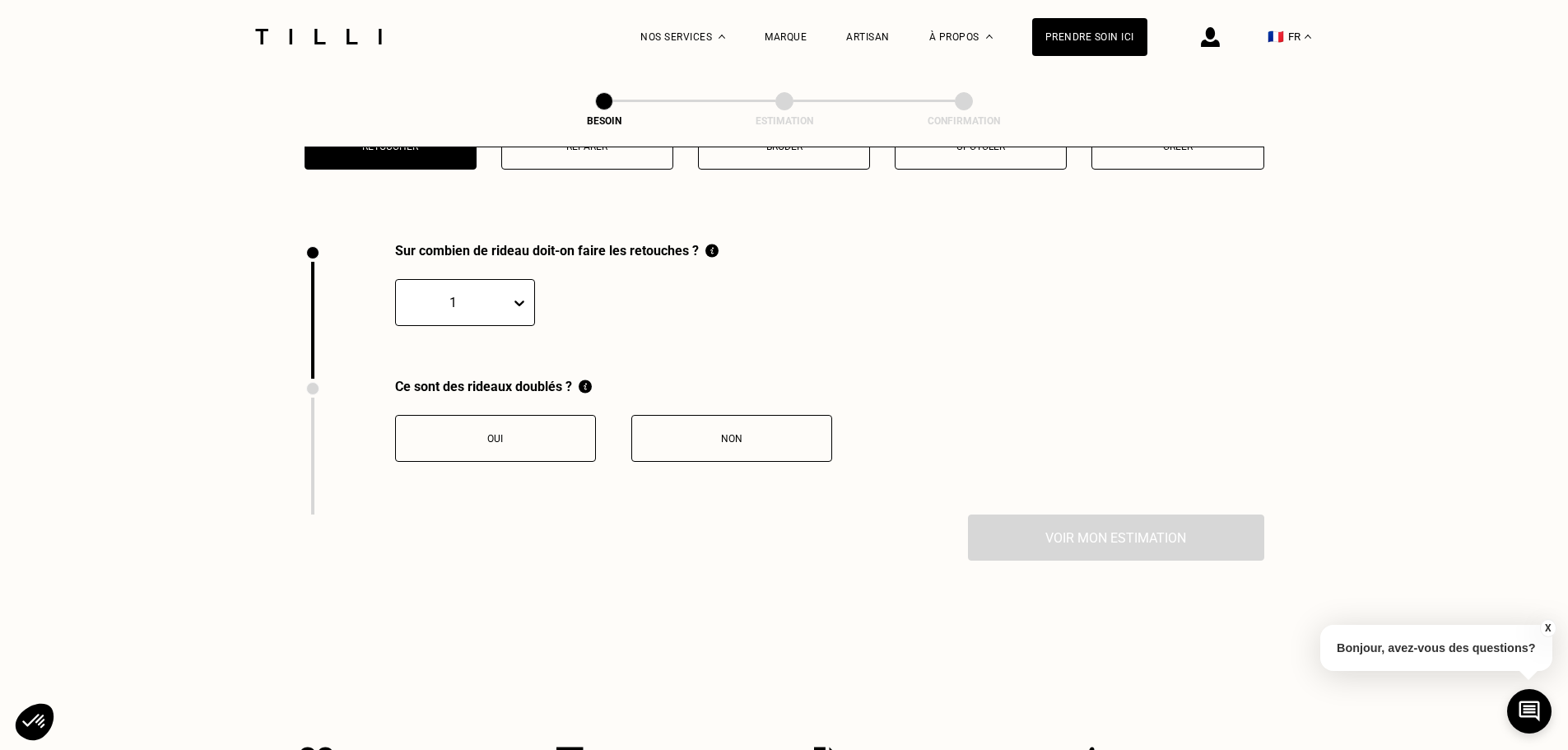
scroll to position [1819, 0]
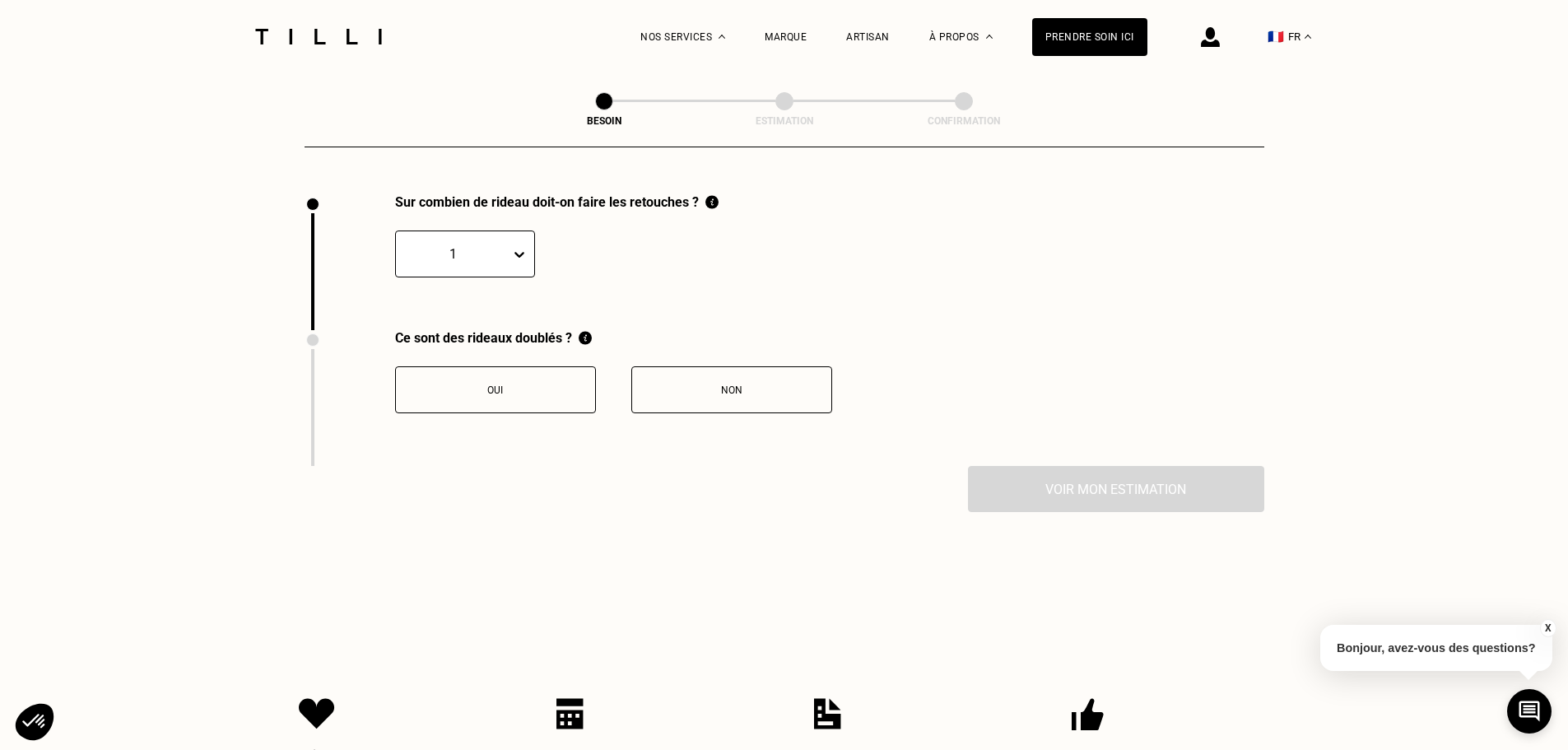
click at [501, 277] on div "Sur combien de rideau doit-on faire les retouches ? 1" at bounding box center [511, 262] width 414 height 136
click at [506, 256] on div "1" at bounding box center [453, 253] width 115 height 25
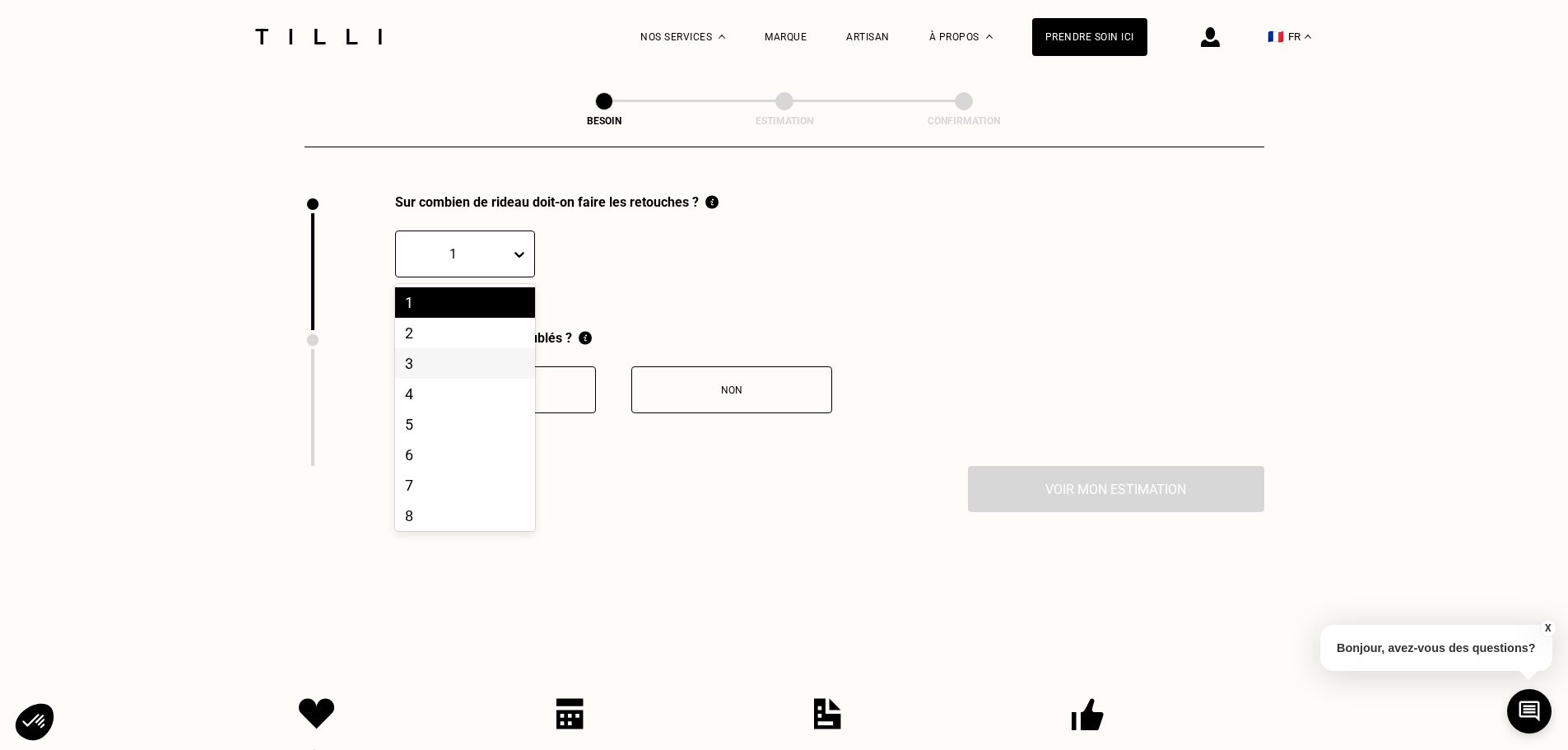
click at [438, 360] on div "3" at bounding box center [465, 363] width 140 height 30
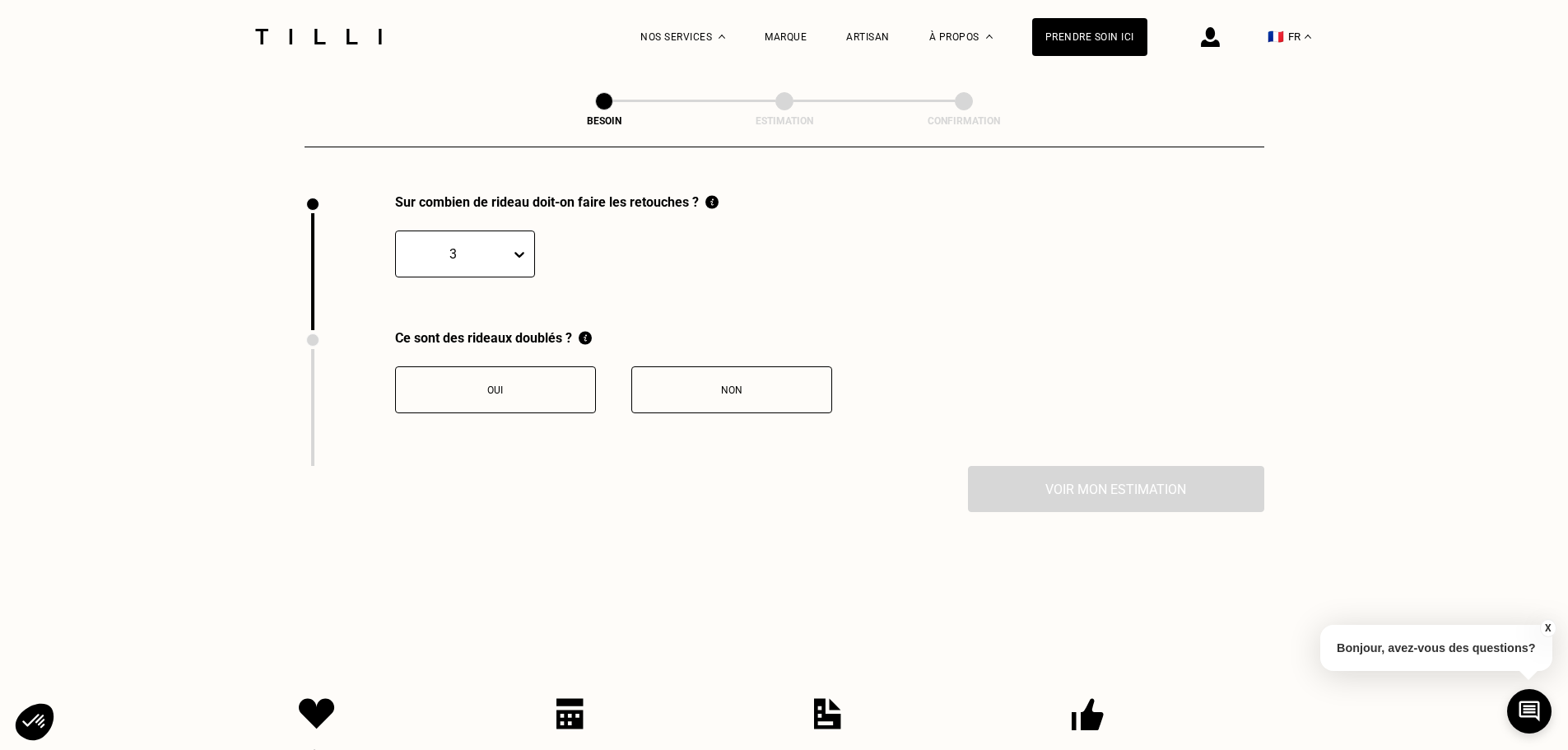
click at [448, 384] on div "Oui" at bounding box center [495, 390] width 183 height 11
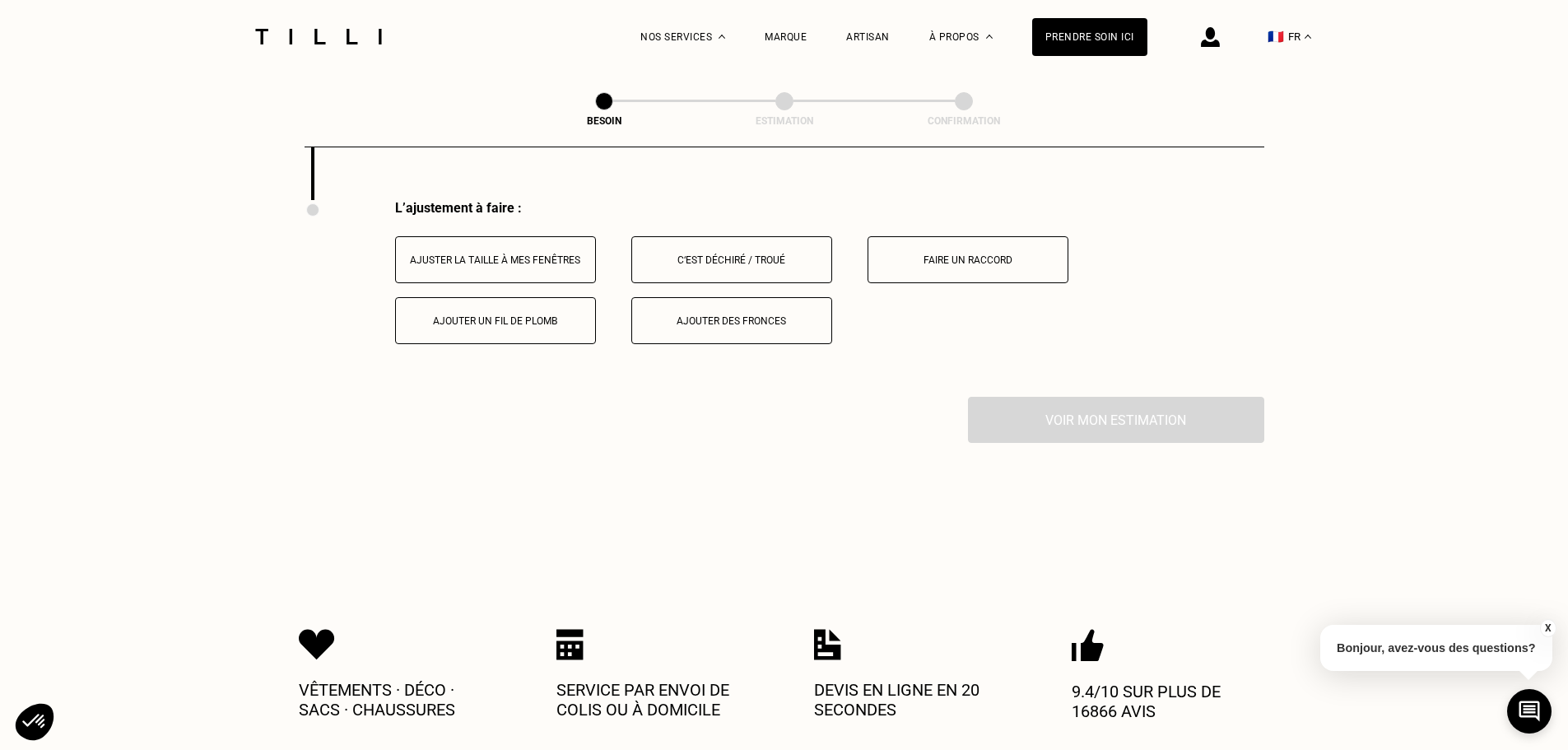
scroll to position [2090, 0]
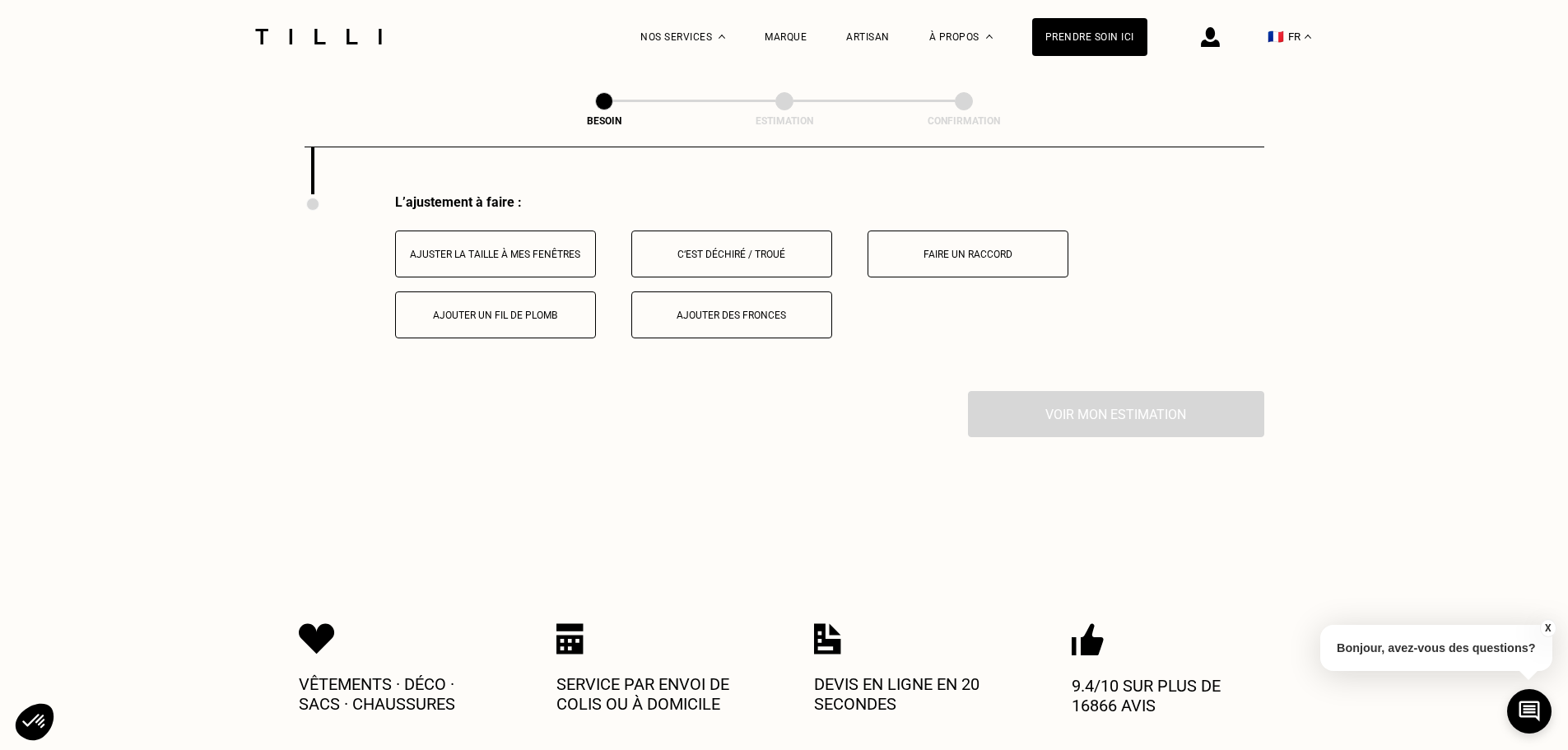
click at [476, 254] on button "Ajuster la taille à mes fenêtres" at bounding box center [496, 253] width 201 height 47
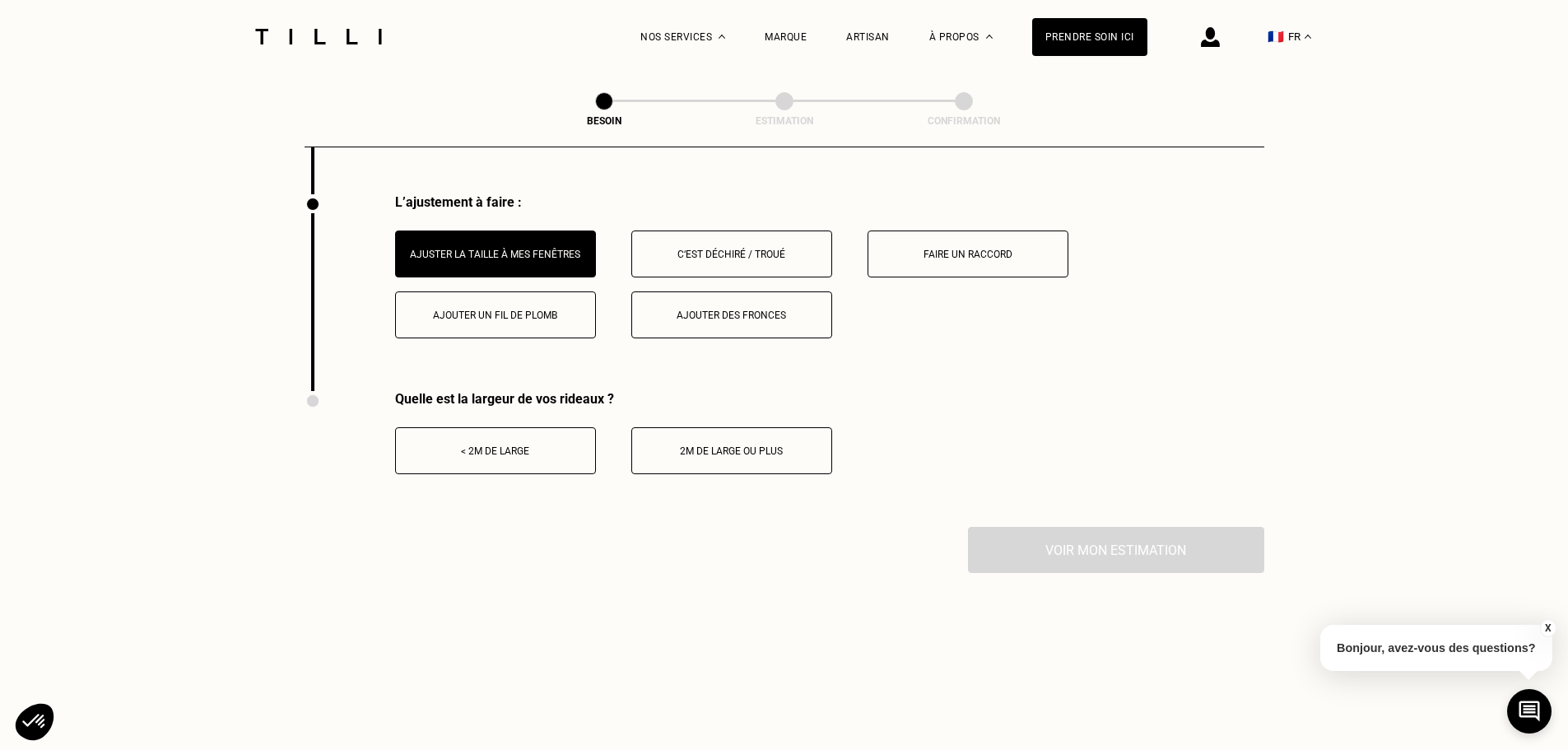
click at [477, 310] on div "Ajouter un fil de plomb" at bounding box center [495, 315] width 183 height 11
click at [509, 445] on div "< 2m de large" at bounding box center [495, 451] width 183 height 11
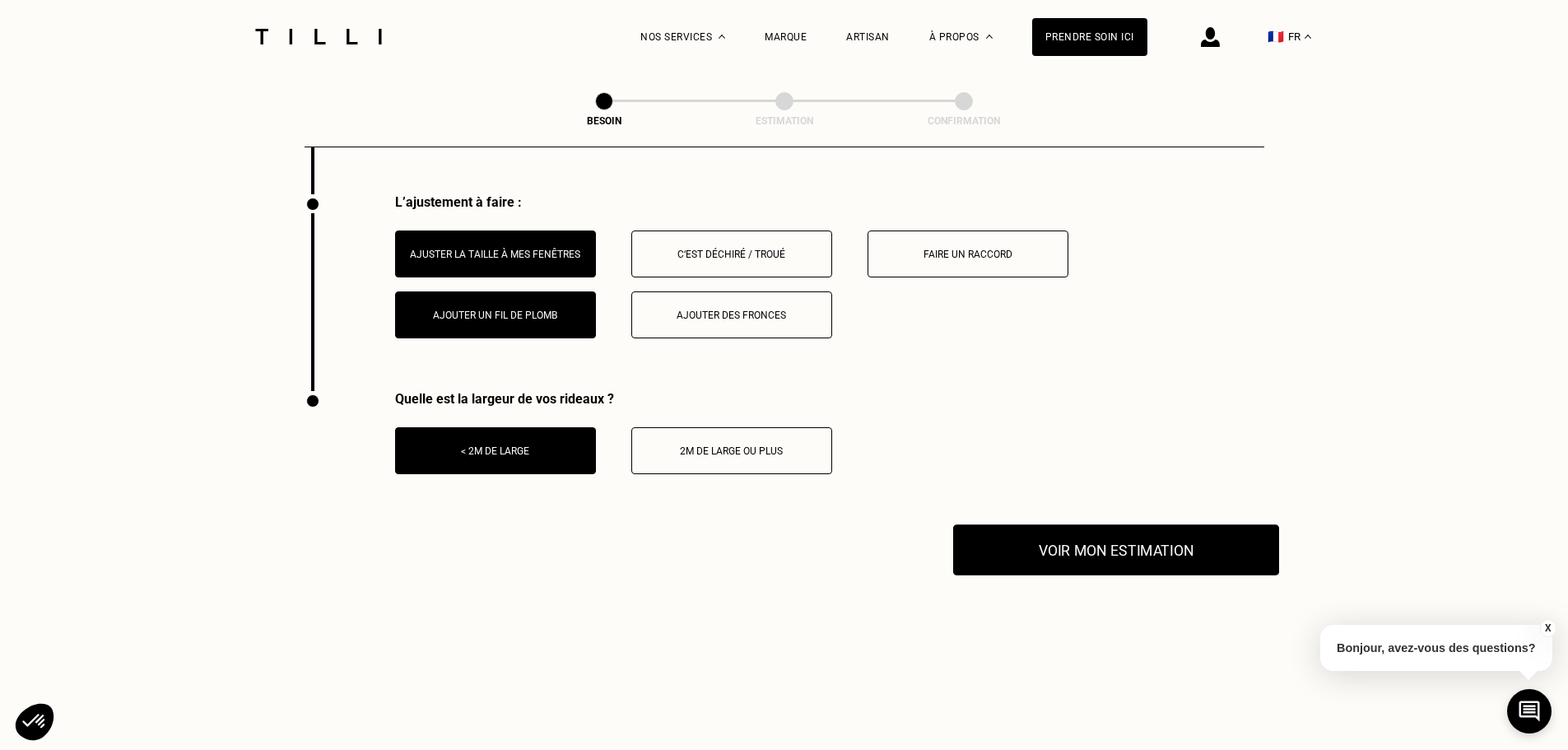
click at [1068, 551] on button "Voir mon estimation" at bounding box center [1115, 549] width 326 height 51
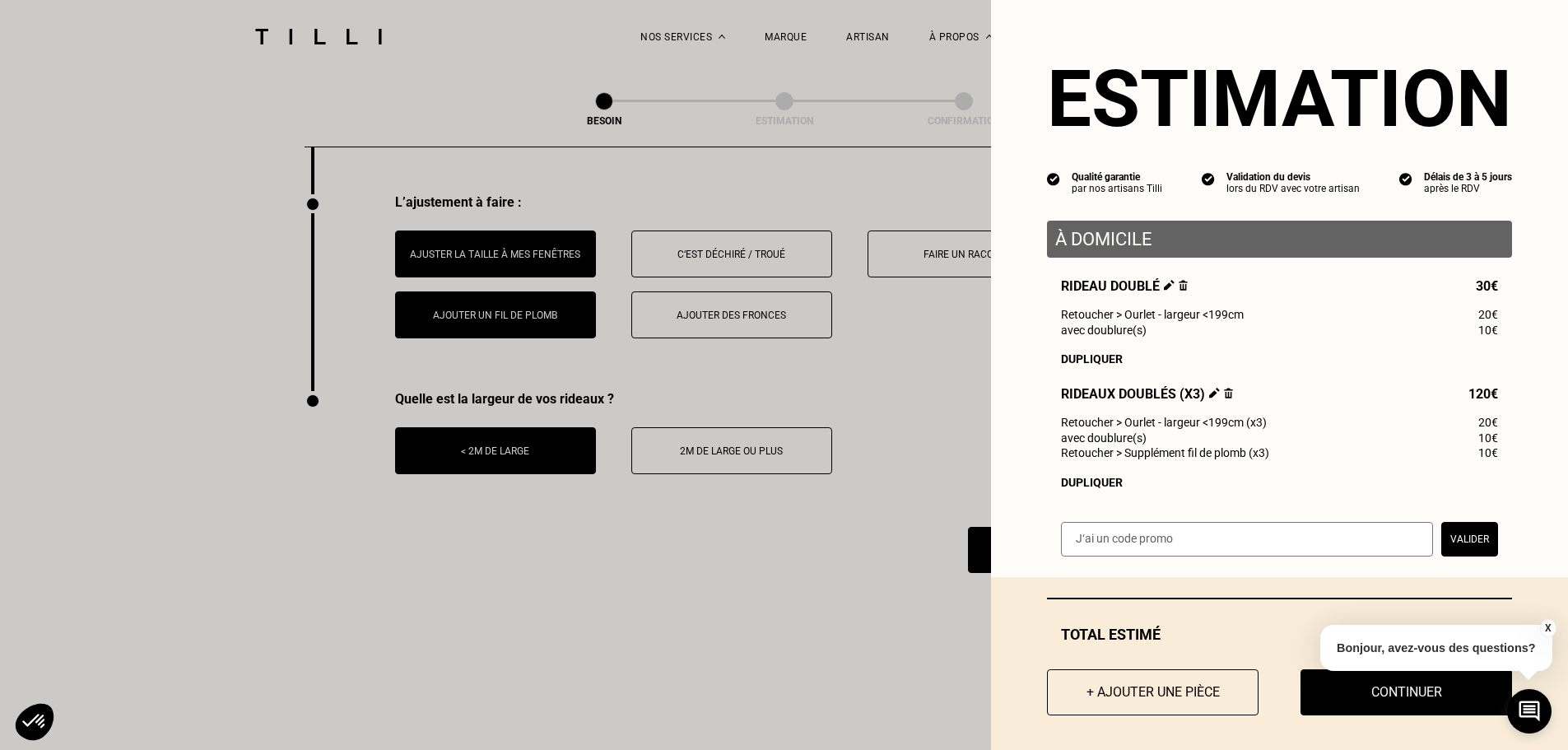
click at [1178, 285] on img at bounding box center [1183, 284] width 9 height 10
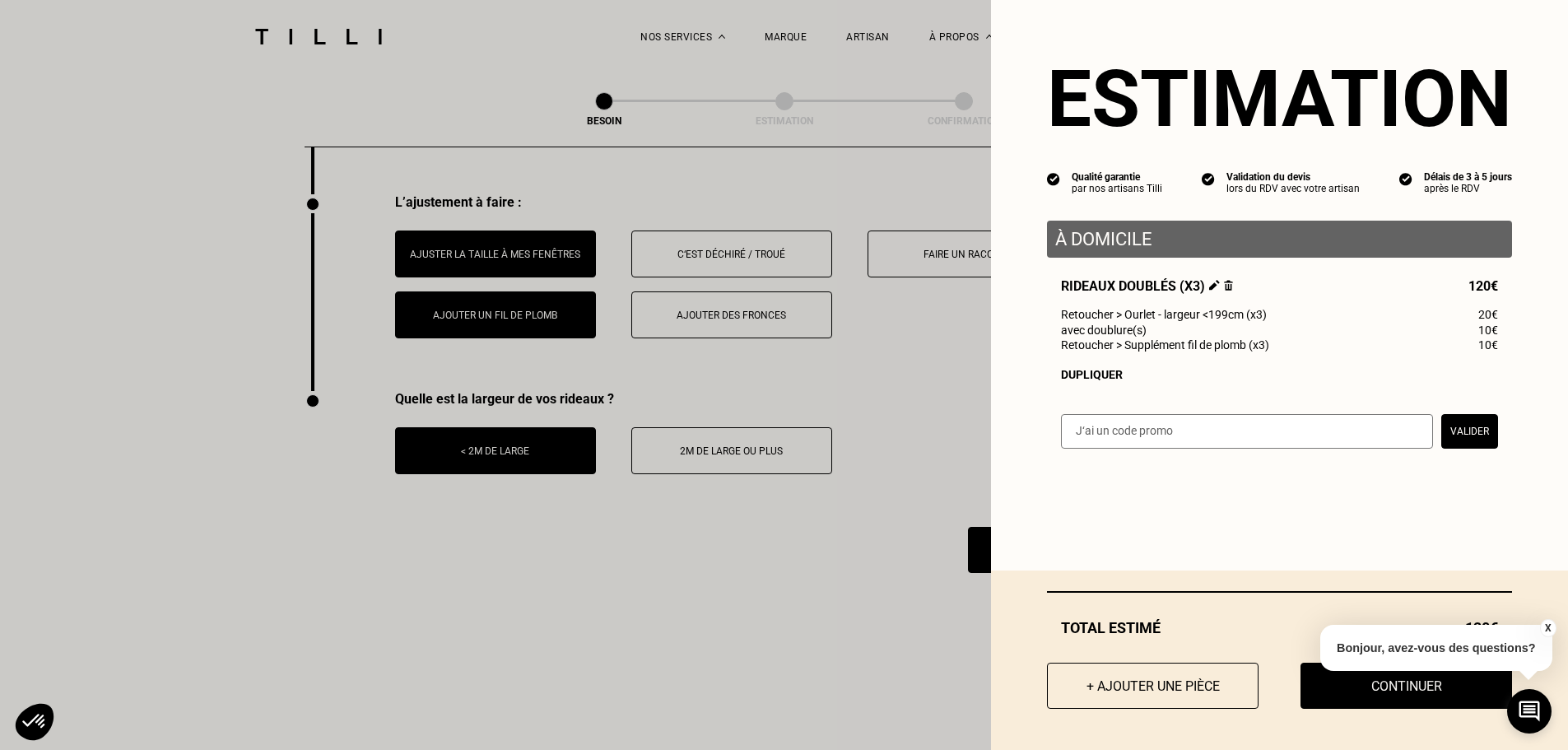
click at [1545, 626] on button "X" at bounding box center [1547, 627] width 17 height 18
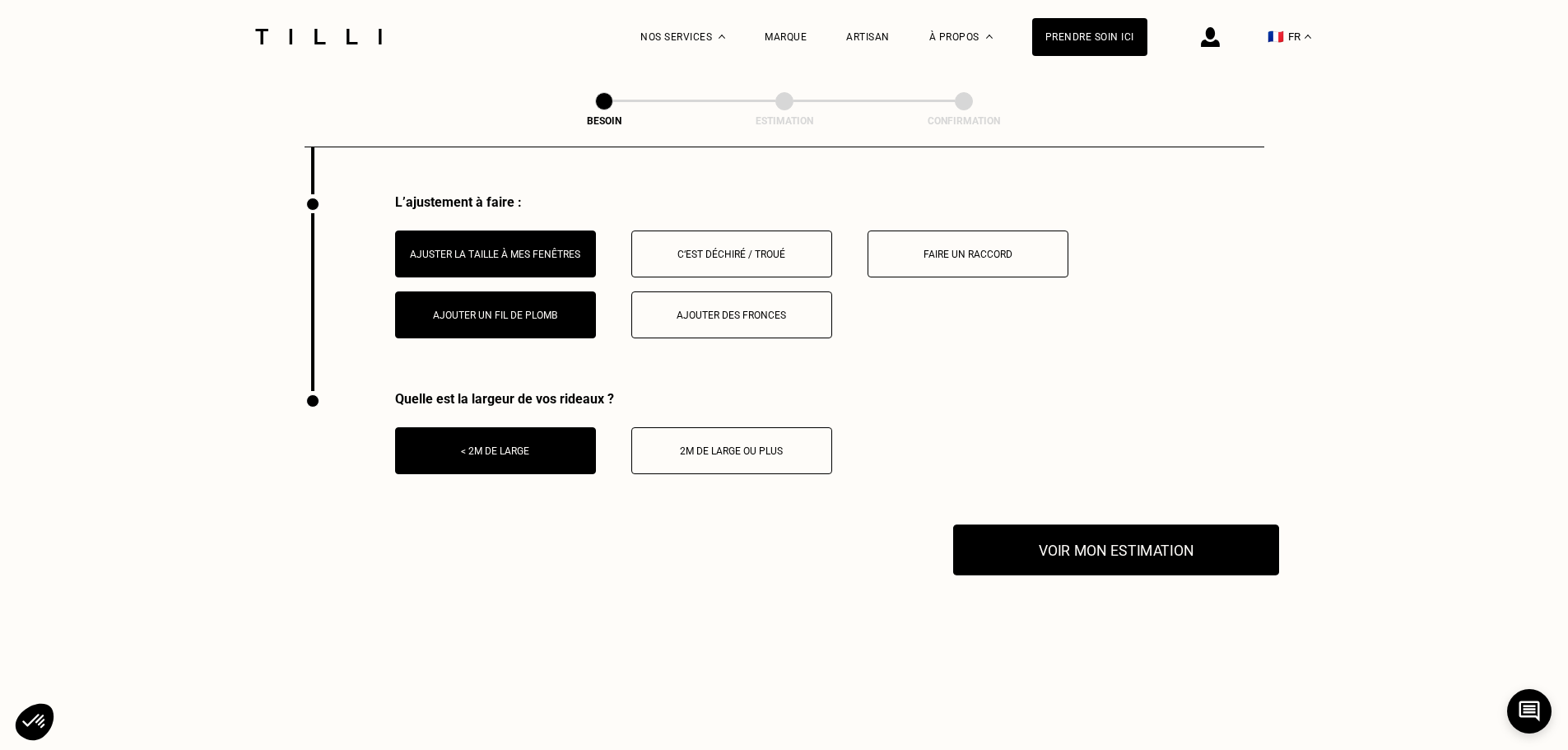
click at [1063, 543] on button "Voir mon estimation" at bounding box center [1115, 549] width 326 height 51
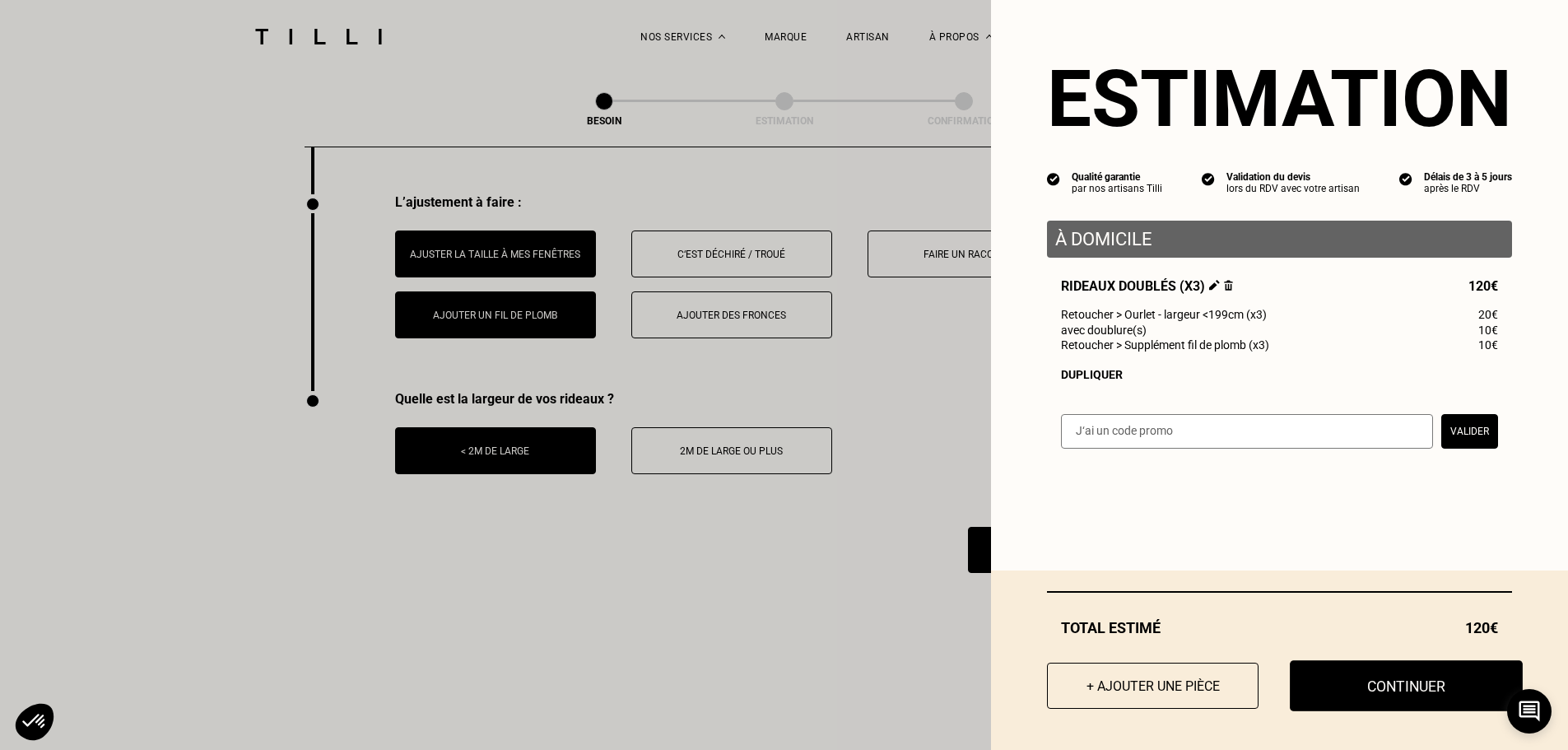
click at [1333, 686] on button "Continuer" at bounding box center [1407, 685] width 233 height 51
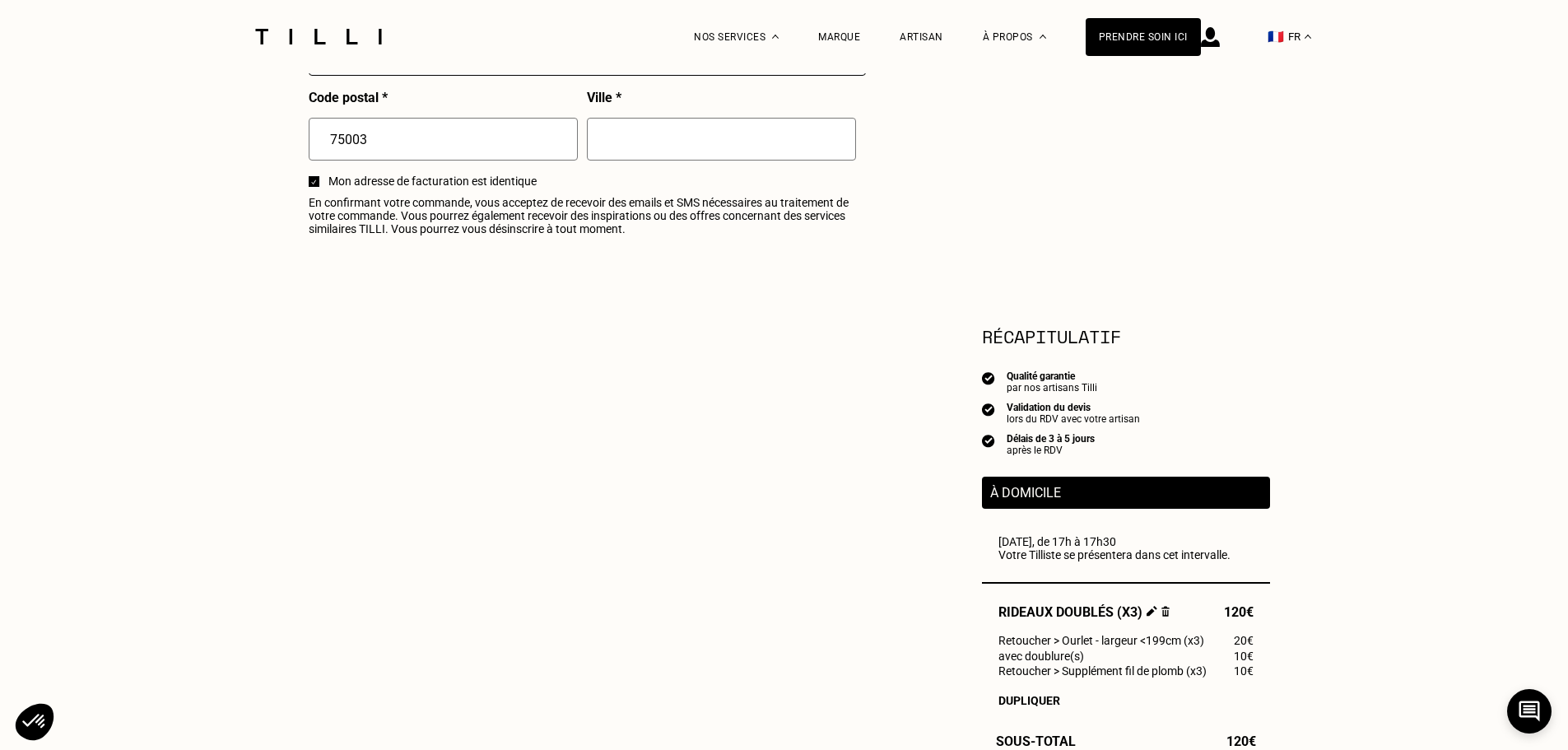
select select "FR"
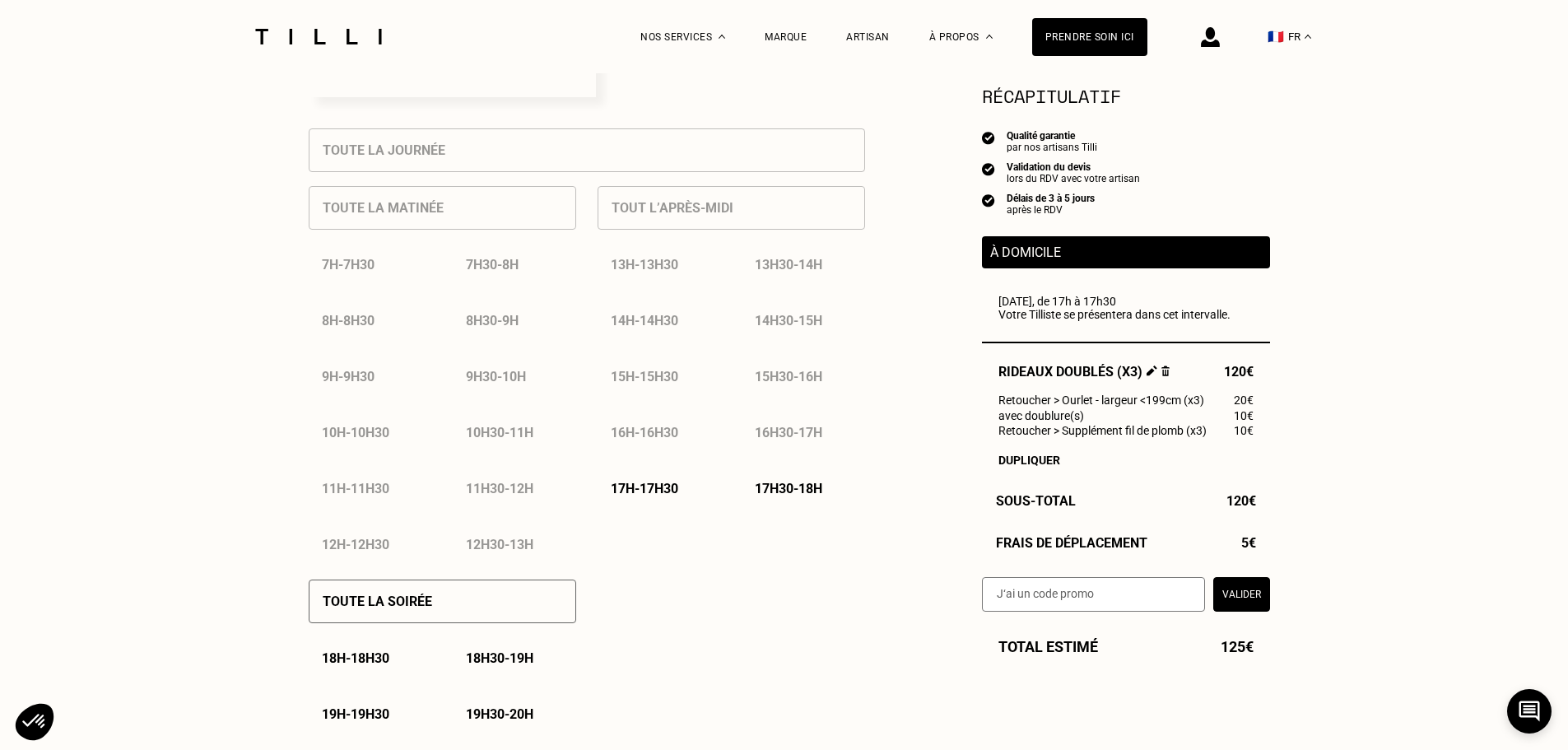
scroll to position [741, 0]
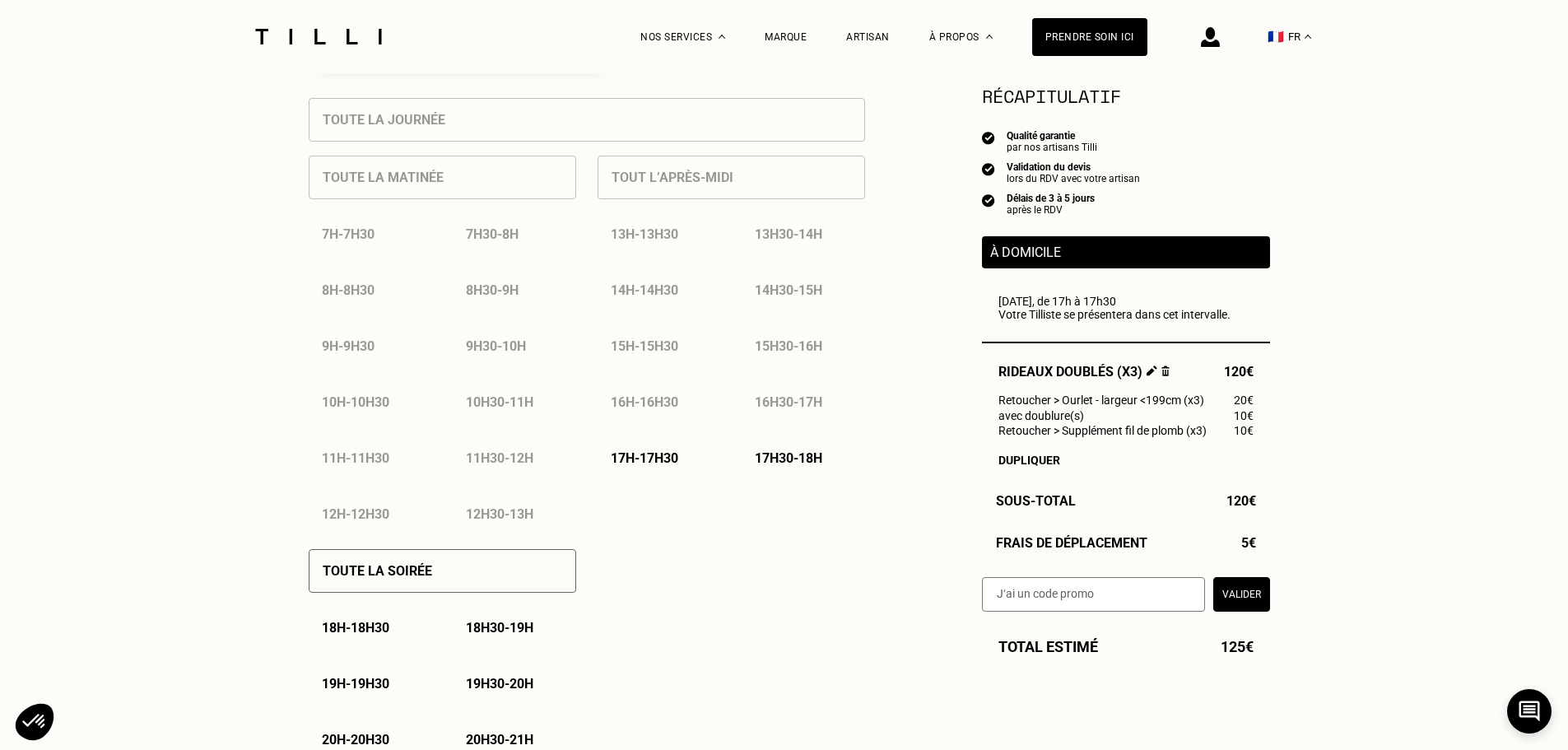
click at [662, 460] on p "17h - 17h30" at bounding box center [645, 458] width 68 height 16
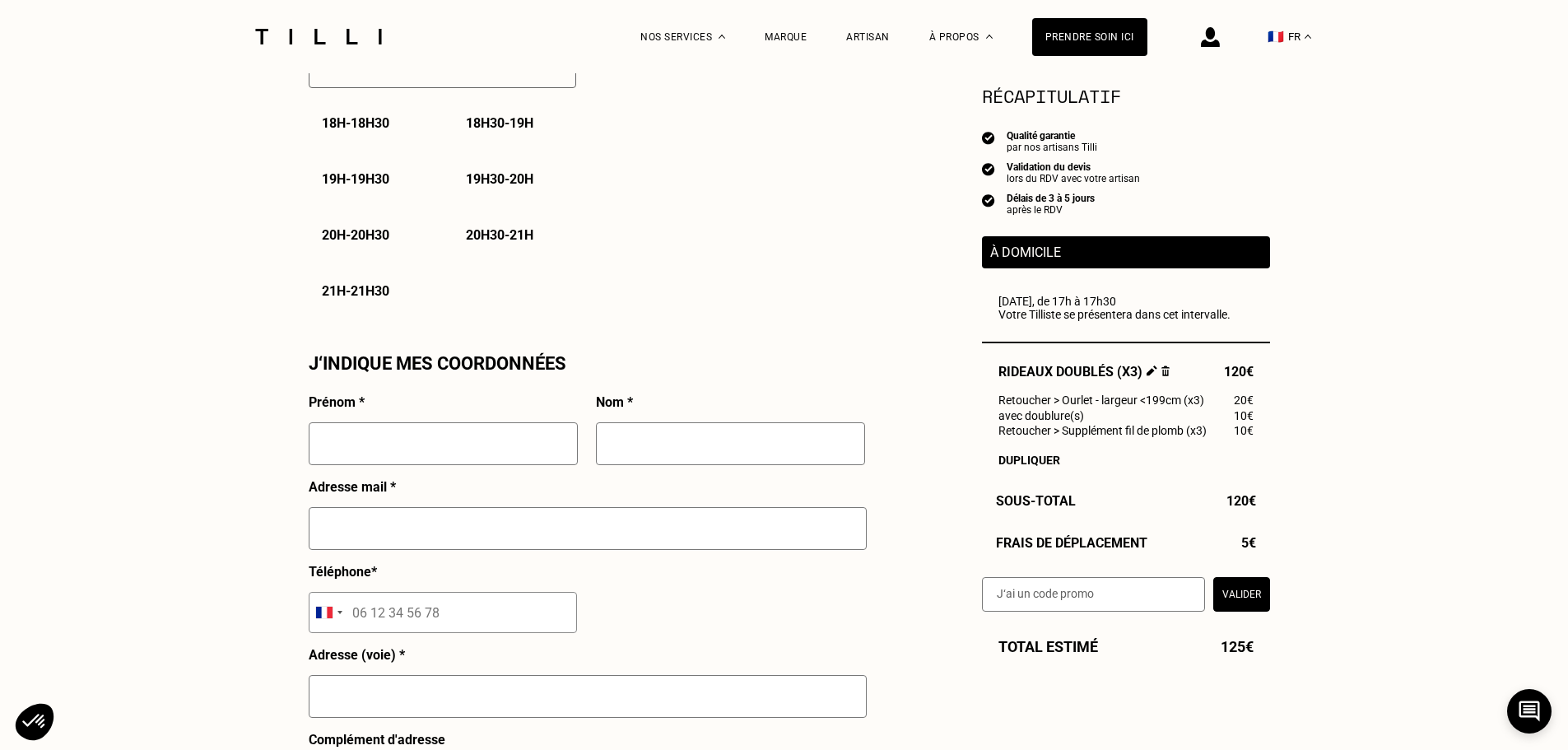
scroll to position [1317, 0]
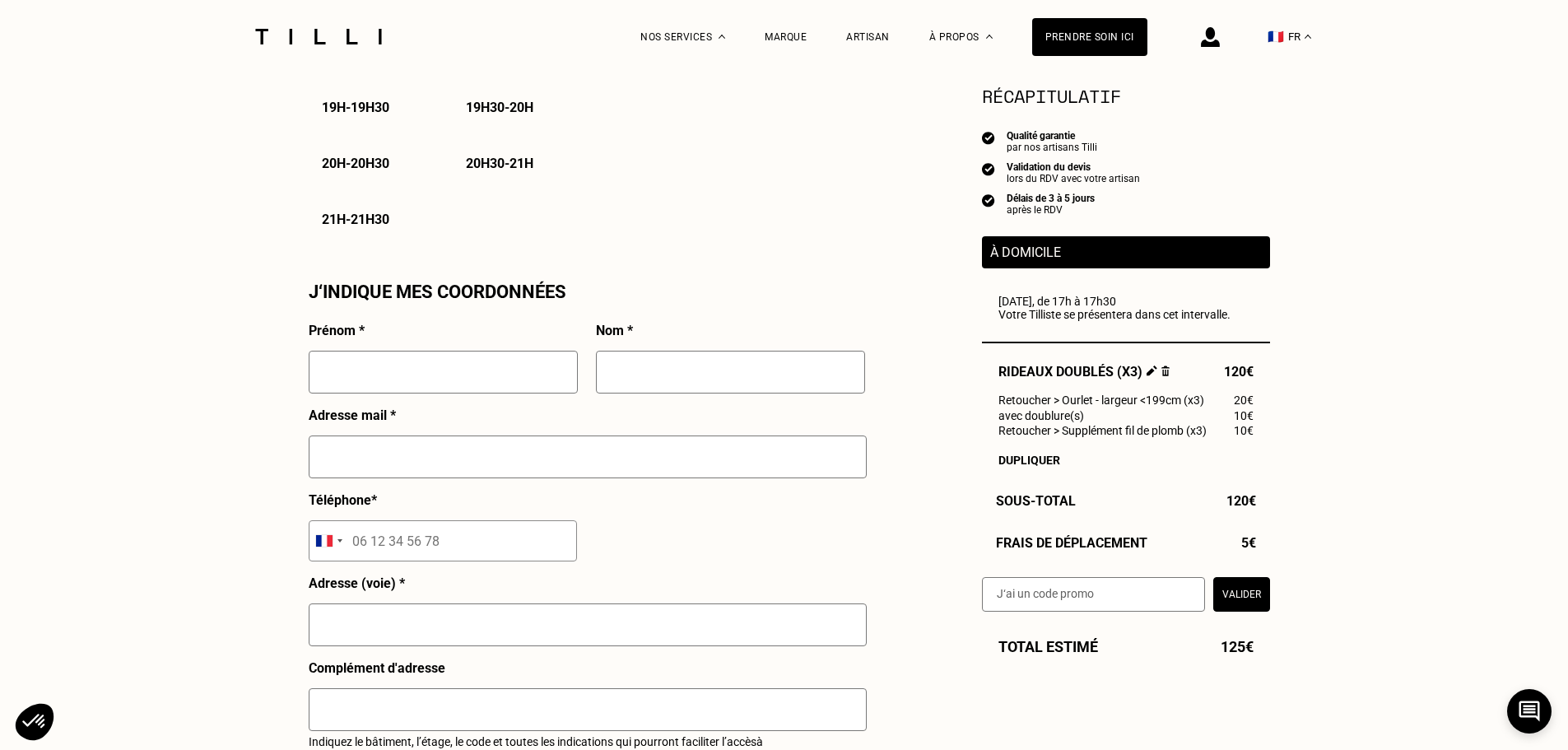
click at [444, 381] on input "text" at bounding box center [443, 372] width 269 height 43
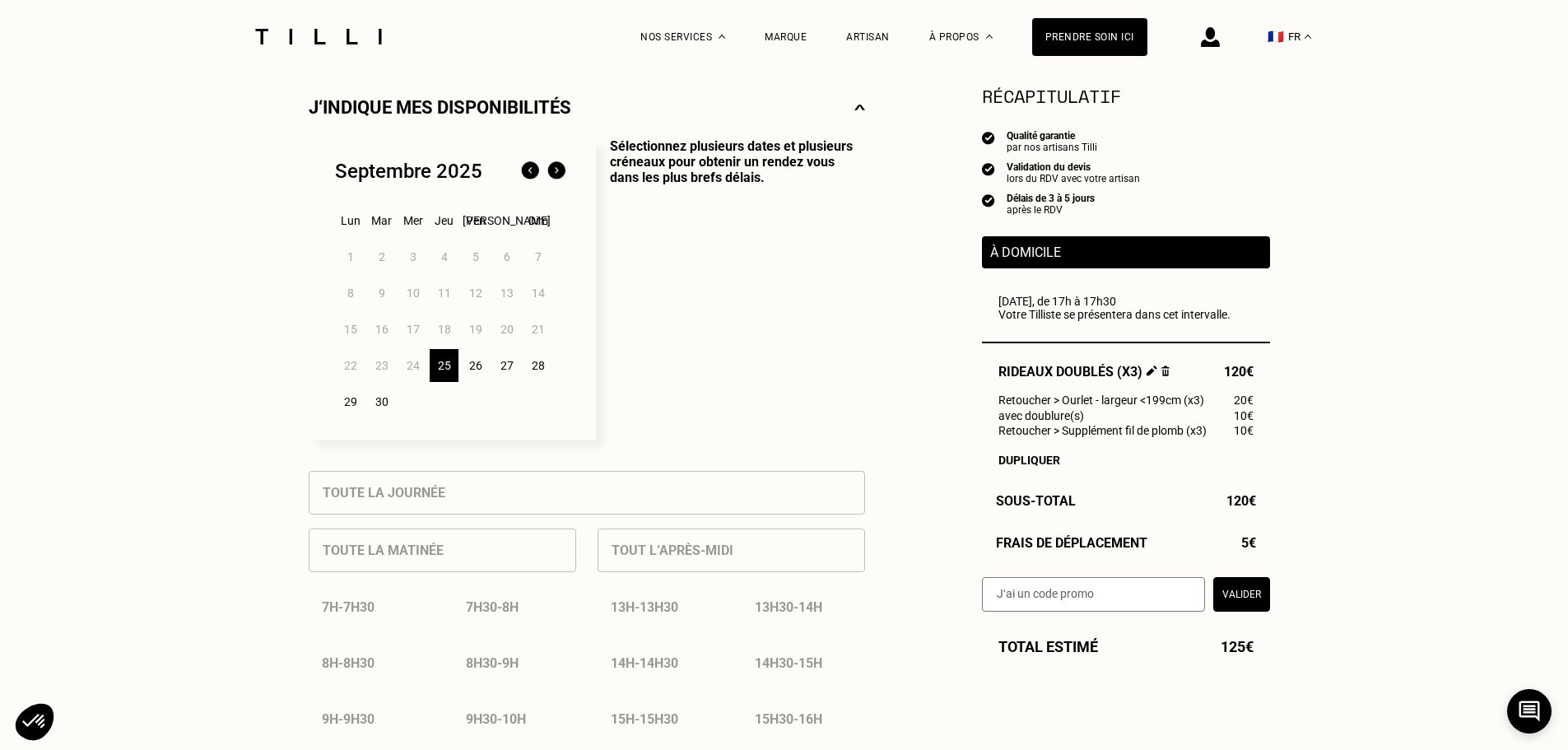
scroll to position [329, 0]
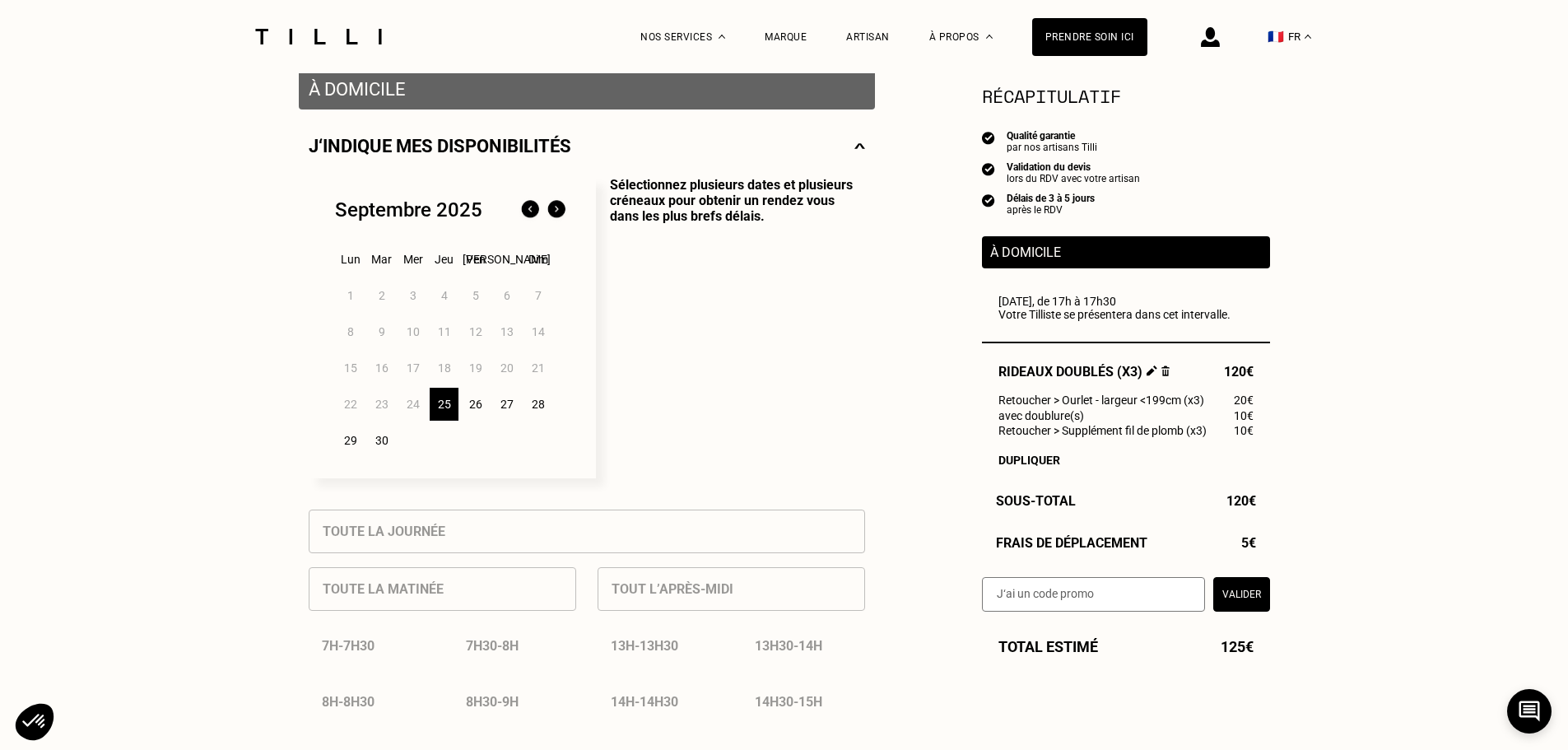
click at [473, 410] on div "26" at bounding box center [475, 404] width 29 height 33
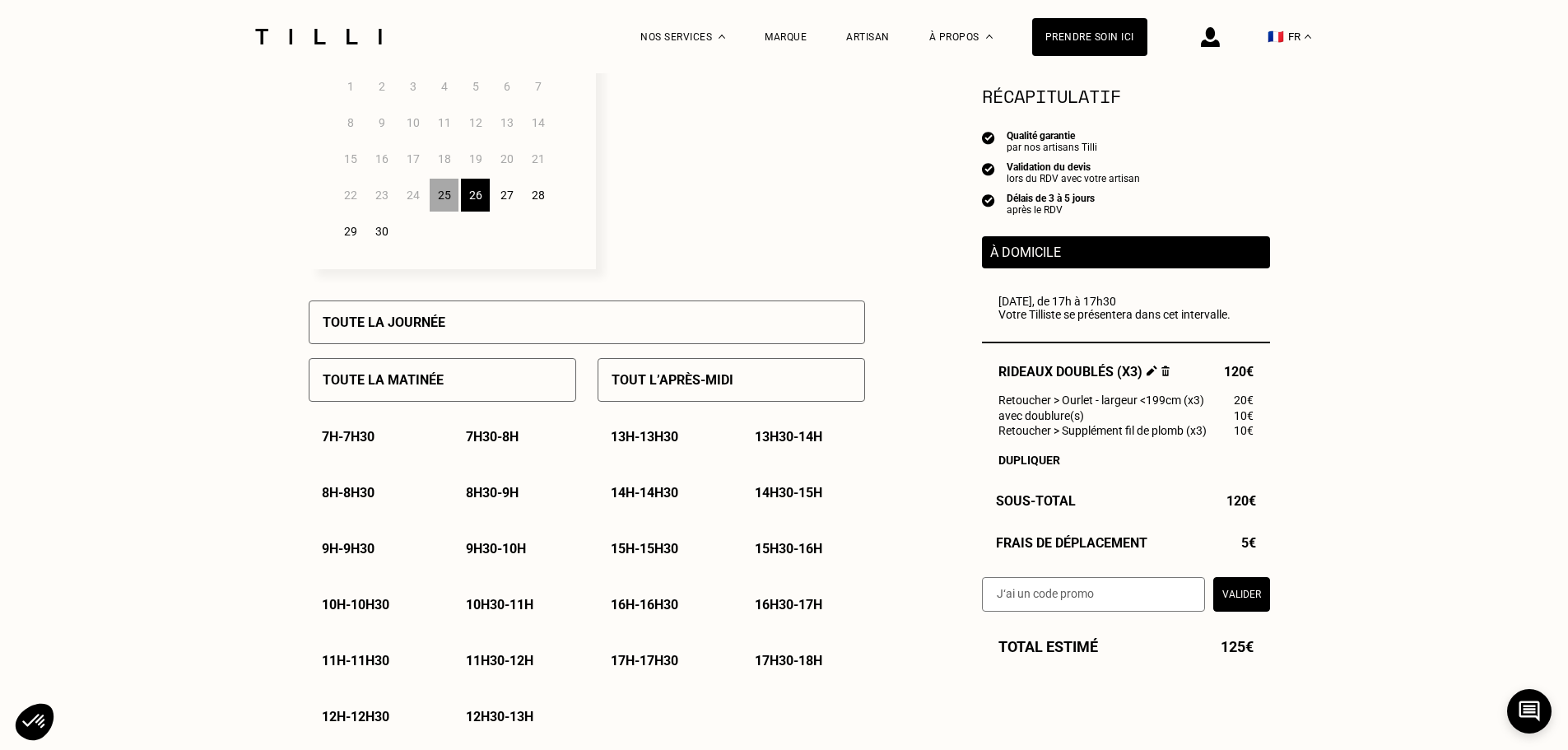
scroll to position [576, 0]
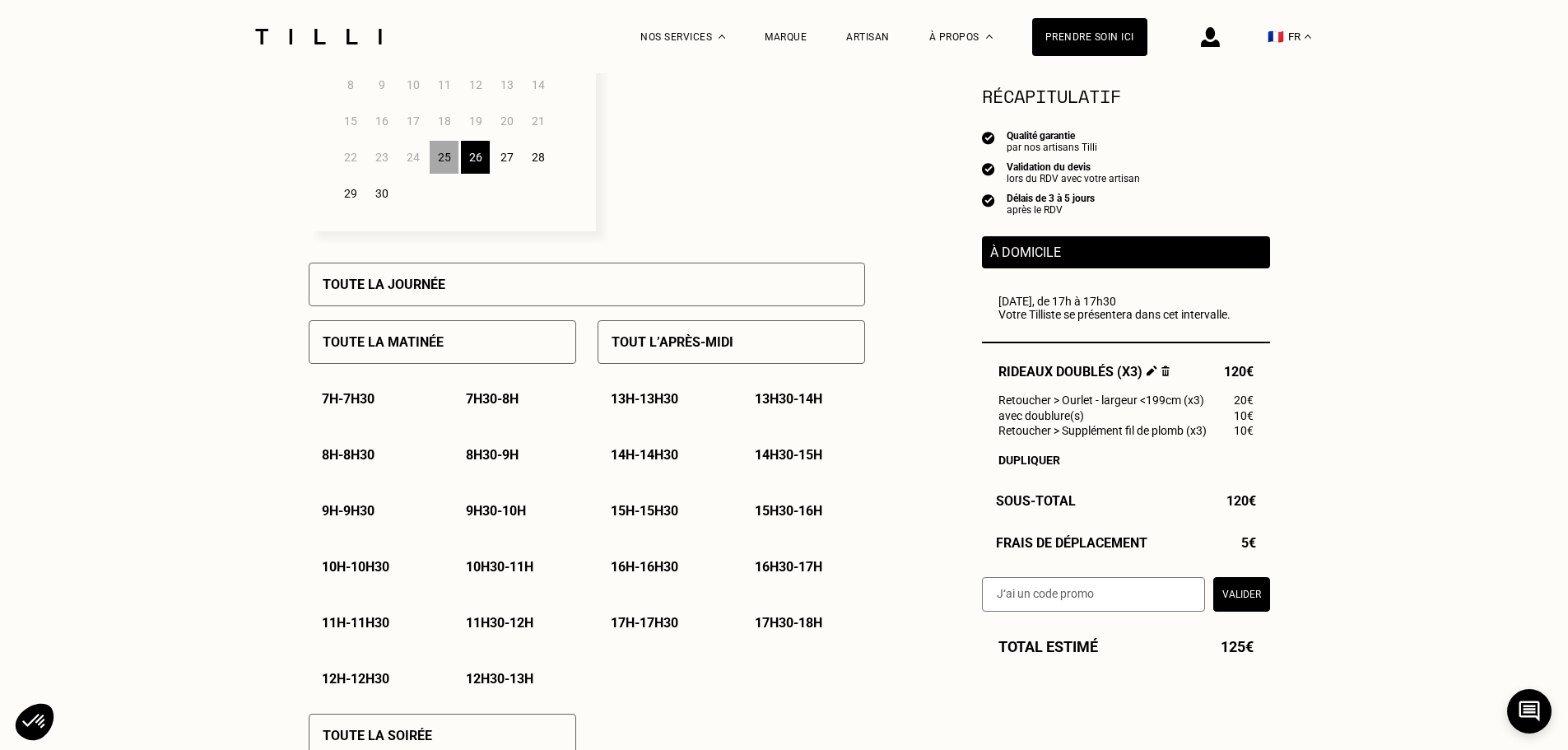
click at [484, 511] on p "9h30 - 10h" at bounding box center [496, 511] width 60 height 16
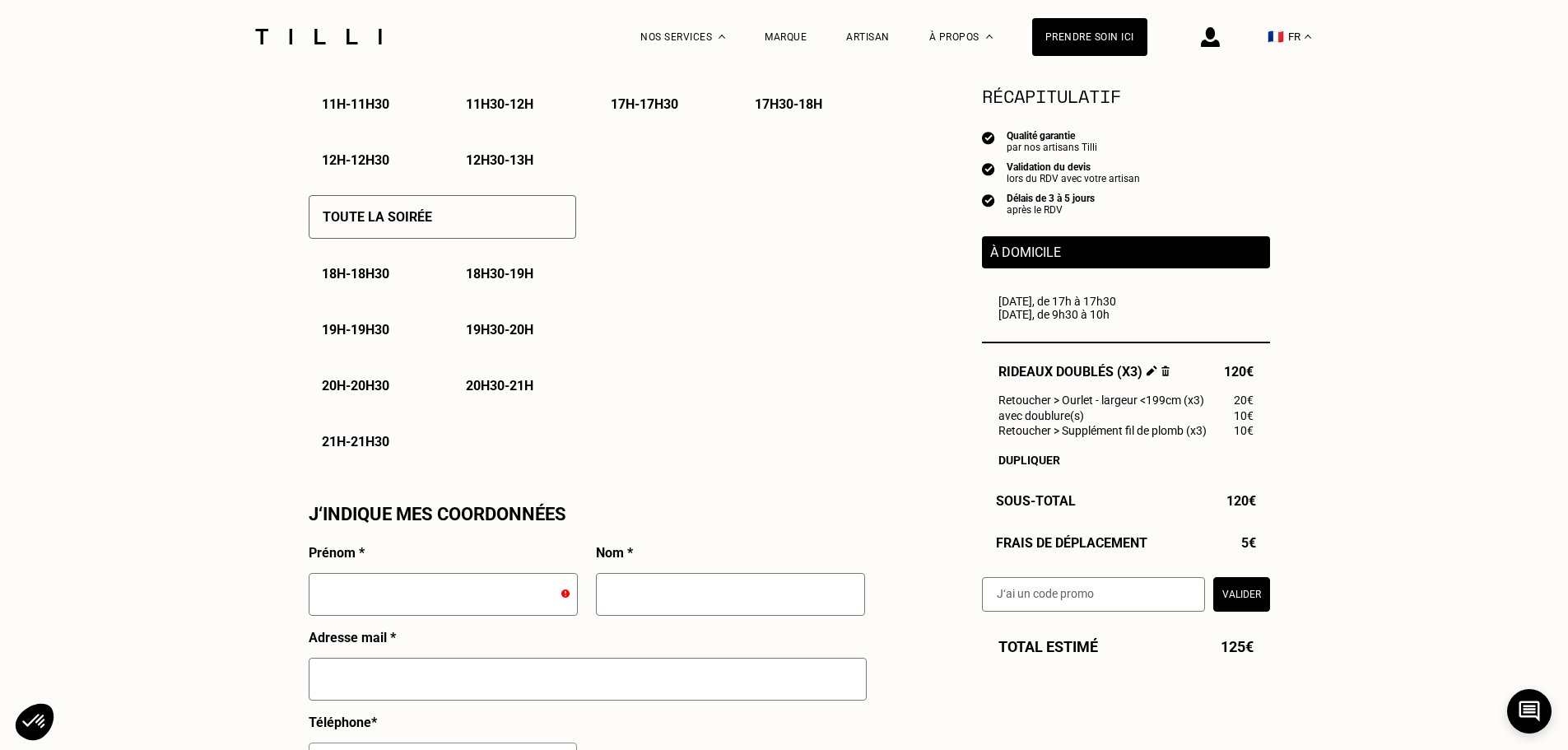
scroll to position [1152, 0]
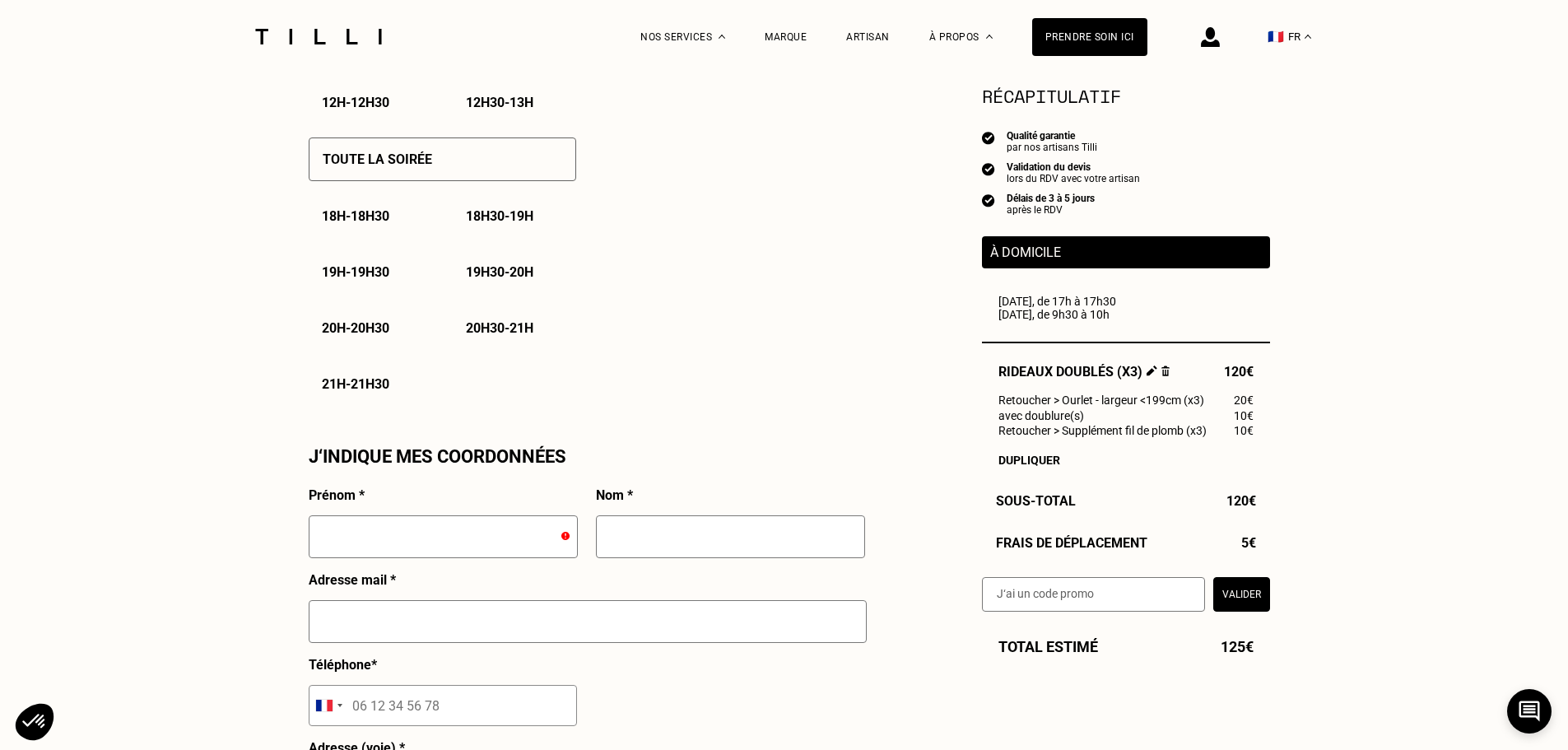
click at [353, 554] on input "text" at bounding box center [443, 537] width 269 height 43
type input "c"
type input "[PERSON_NAME]"
click at [669, 545] on input "text" at bounding box center [730, 537] width 269 height 43
type input "[PERSON_NAME]"
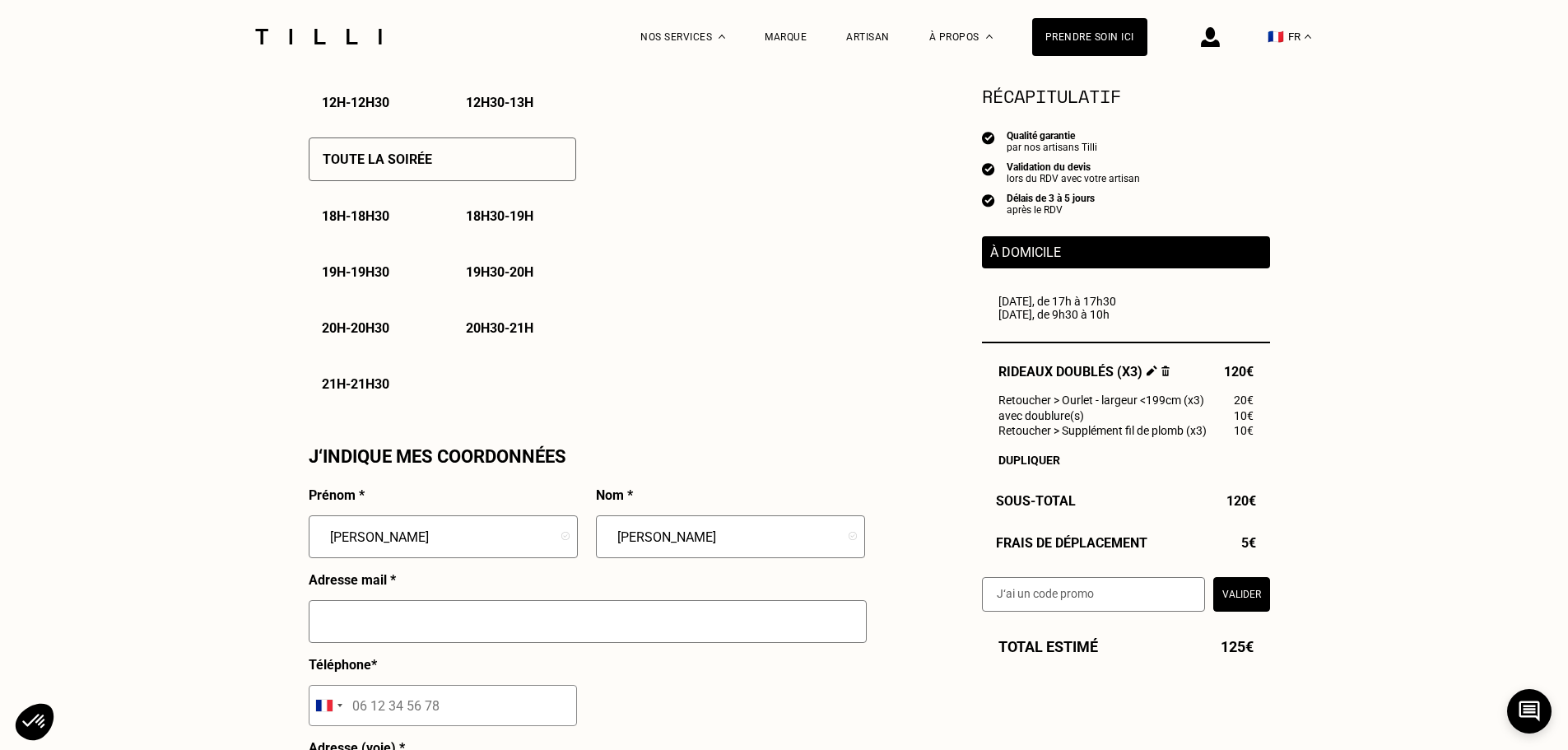
click at [552, 628] on input "text" at bounding box center [588, 621] width 558 height 43
type input "[PERSON_NAME][EMAIL_ADDRESS][DOMAIN_NAME]"
click at [384, 719] on input "tel" at bounding box center [443, 705] width 269 height 41
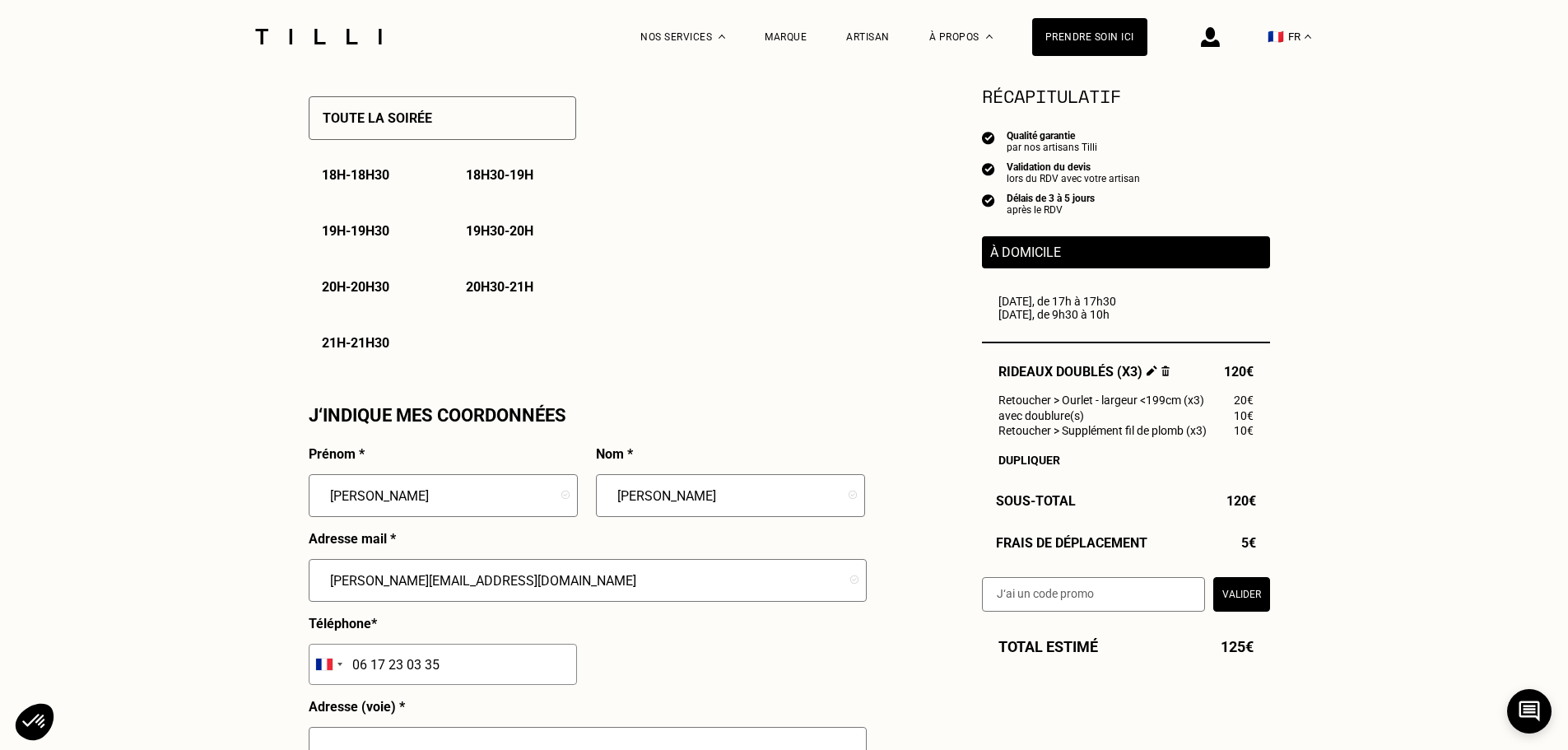
scroll to position [1399, 0]
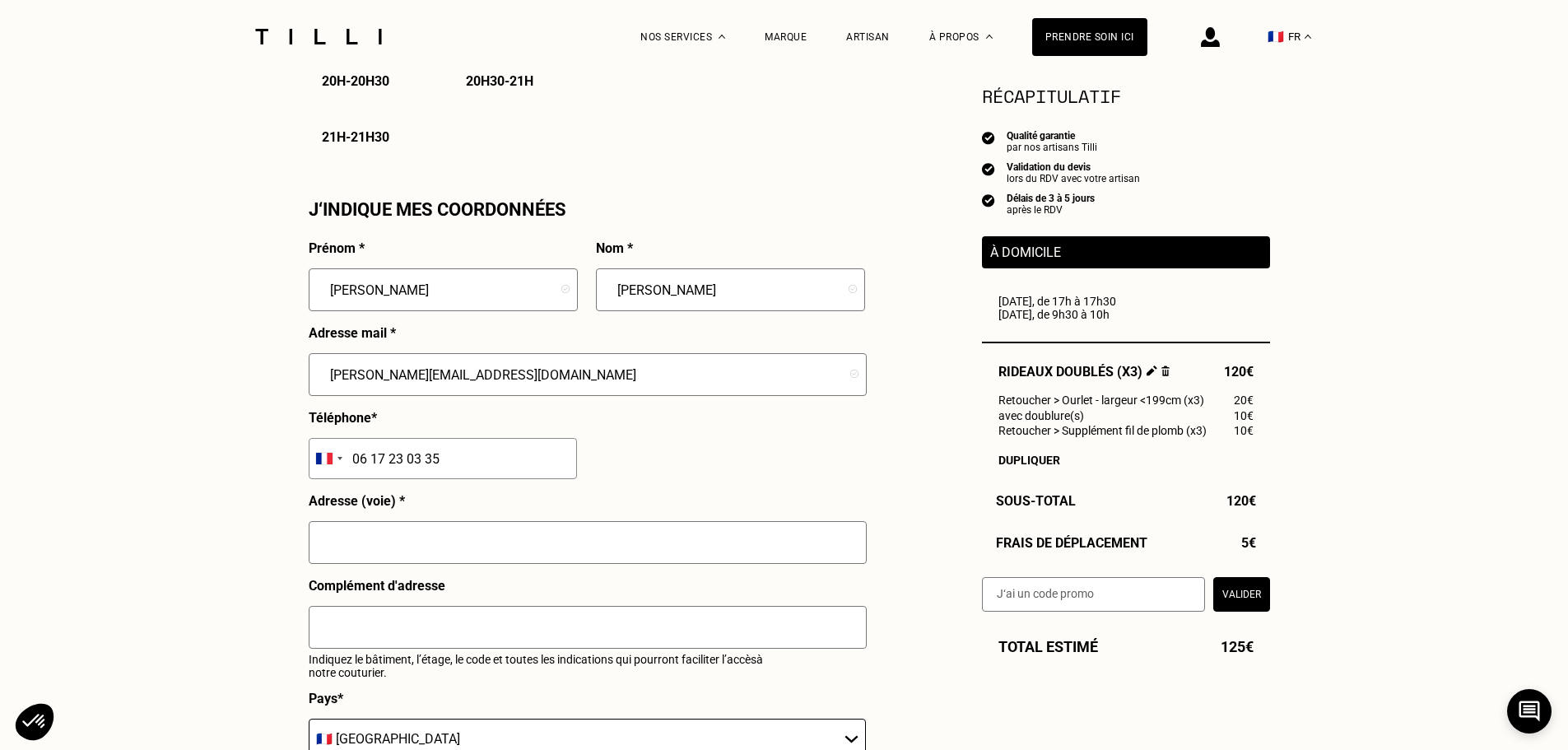
type input "06 17 23 03 35"
click at [329, 546] on input "text" at bounding box center [588, 543] width 558 height 43
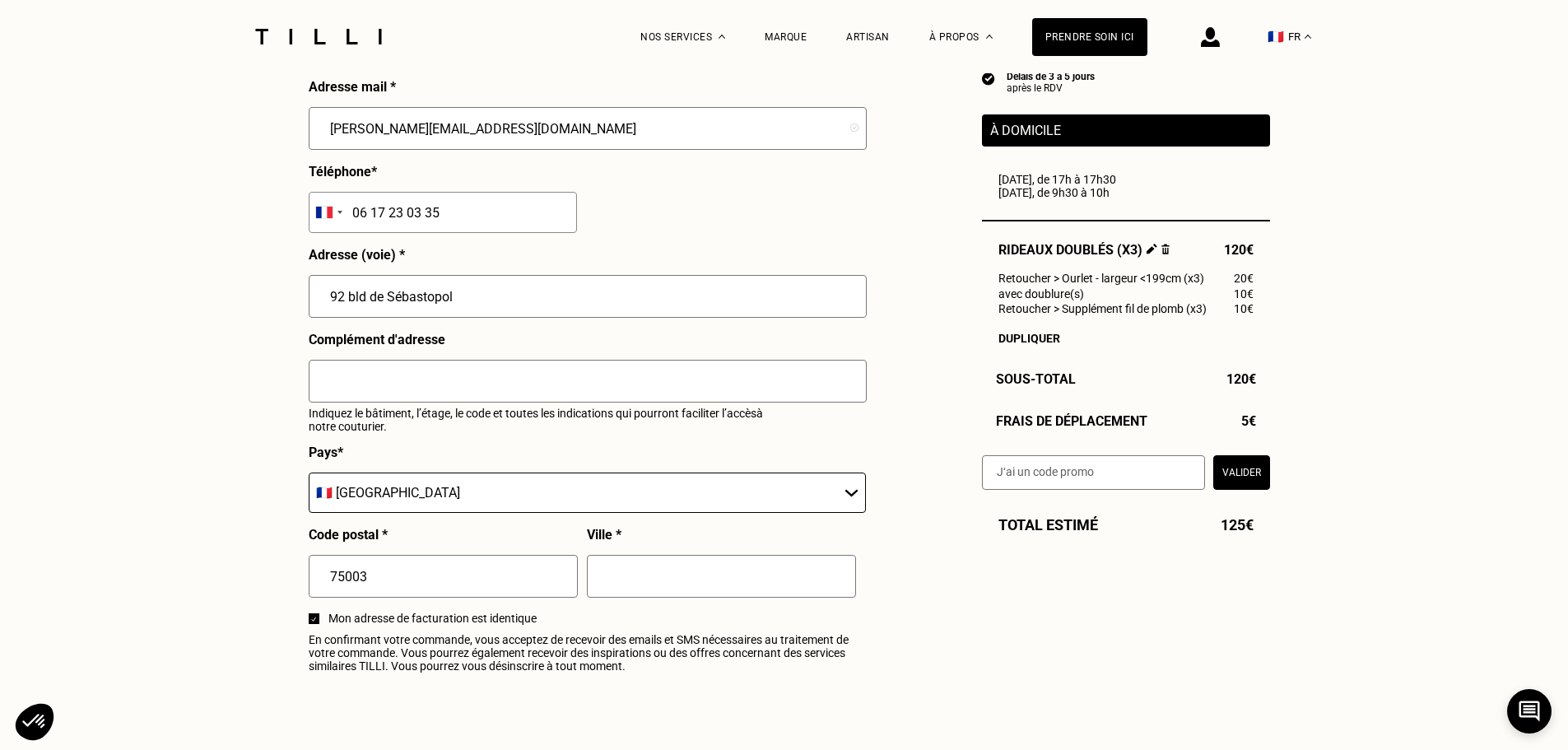
scroll to position [1645, 0]
type input "92 bld de Sébastopol"
click at [623, 587] on input "text" at bounding box center [721, 575] width 269 height 43
type input "[GEOGRAPHIC_DATA]"
click at [350, 384] on input "text" at bounding box center [588, 380] width 558 height 43
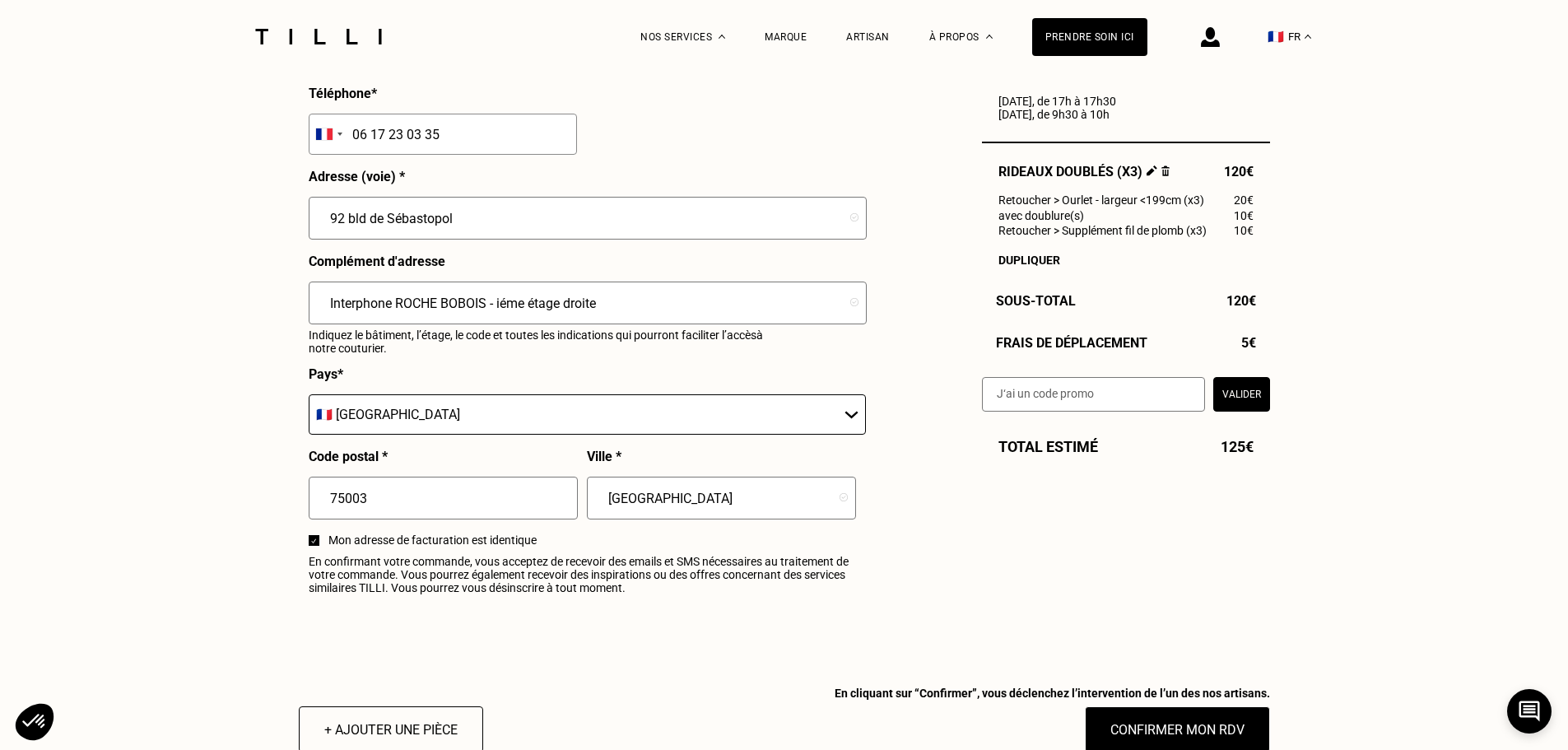
scroll to position [2058, 0]
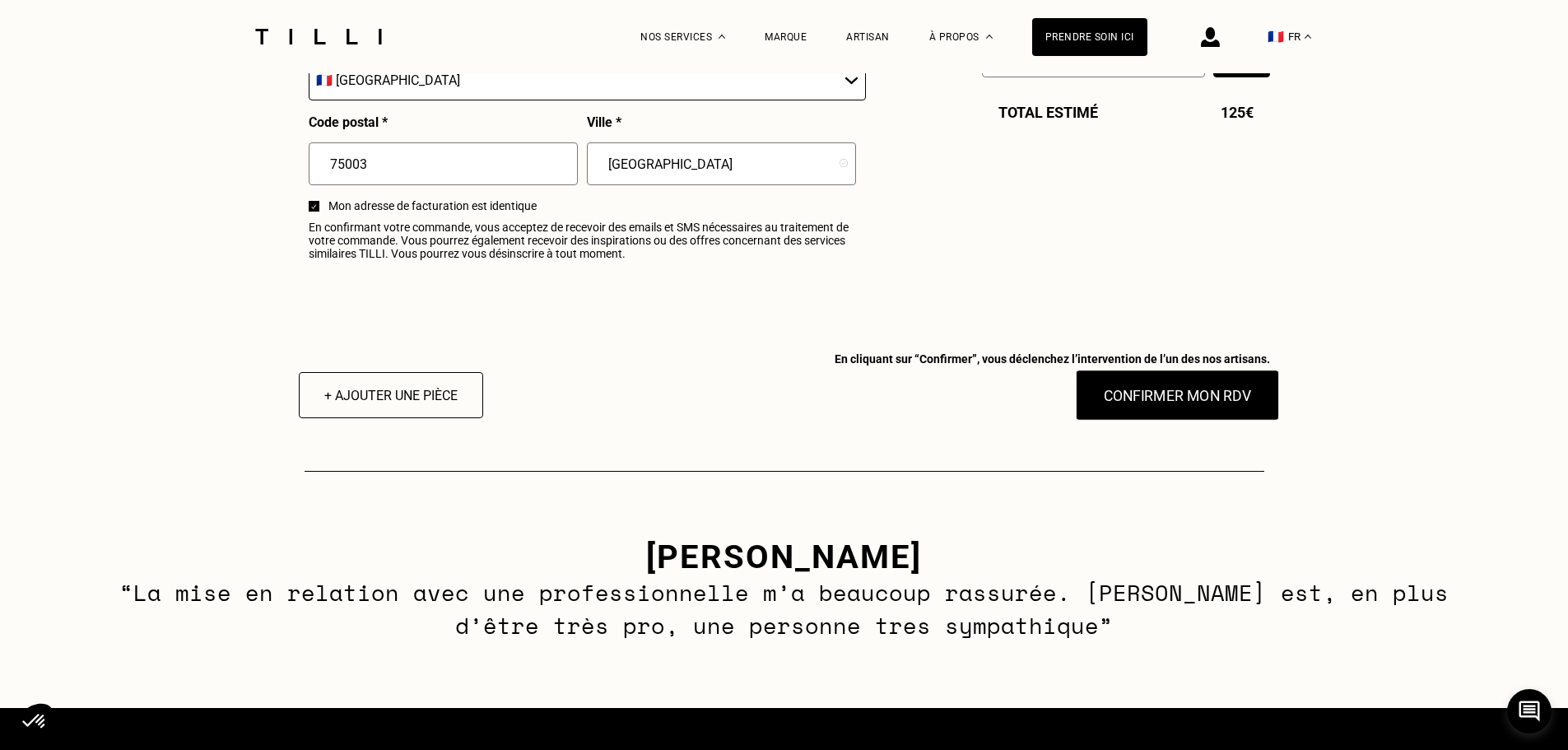
type input "Interphone ROCHE BOBOIS - iéme étage droite"
click at [1149, 396] on button "Confirmer mon RDV" at bounding box center [1176, 395] width 204 height 51
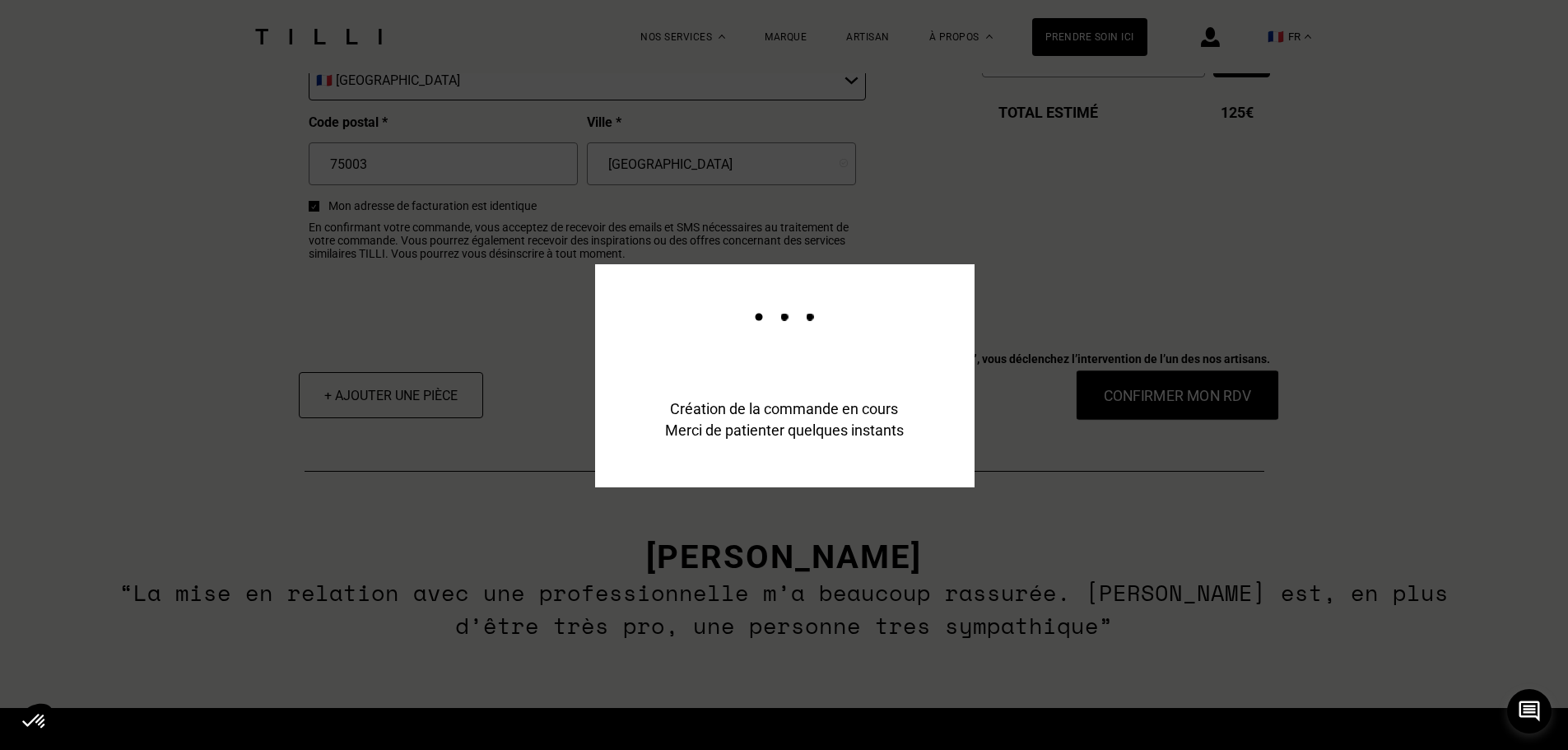
scroll to position [2098, 0]
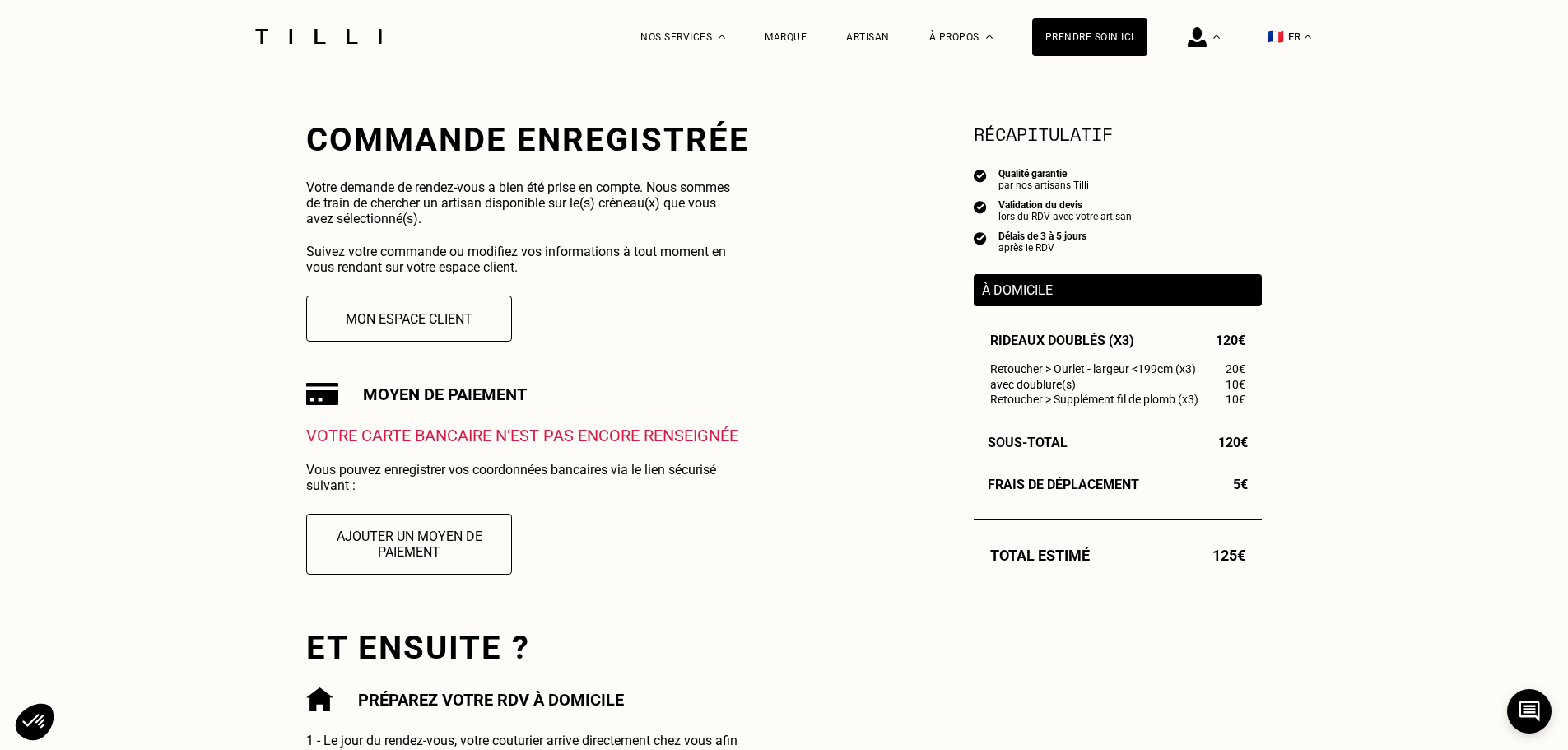
scroll to position [329, 0]
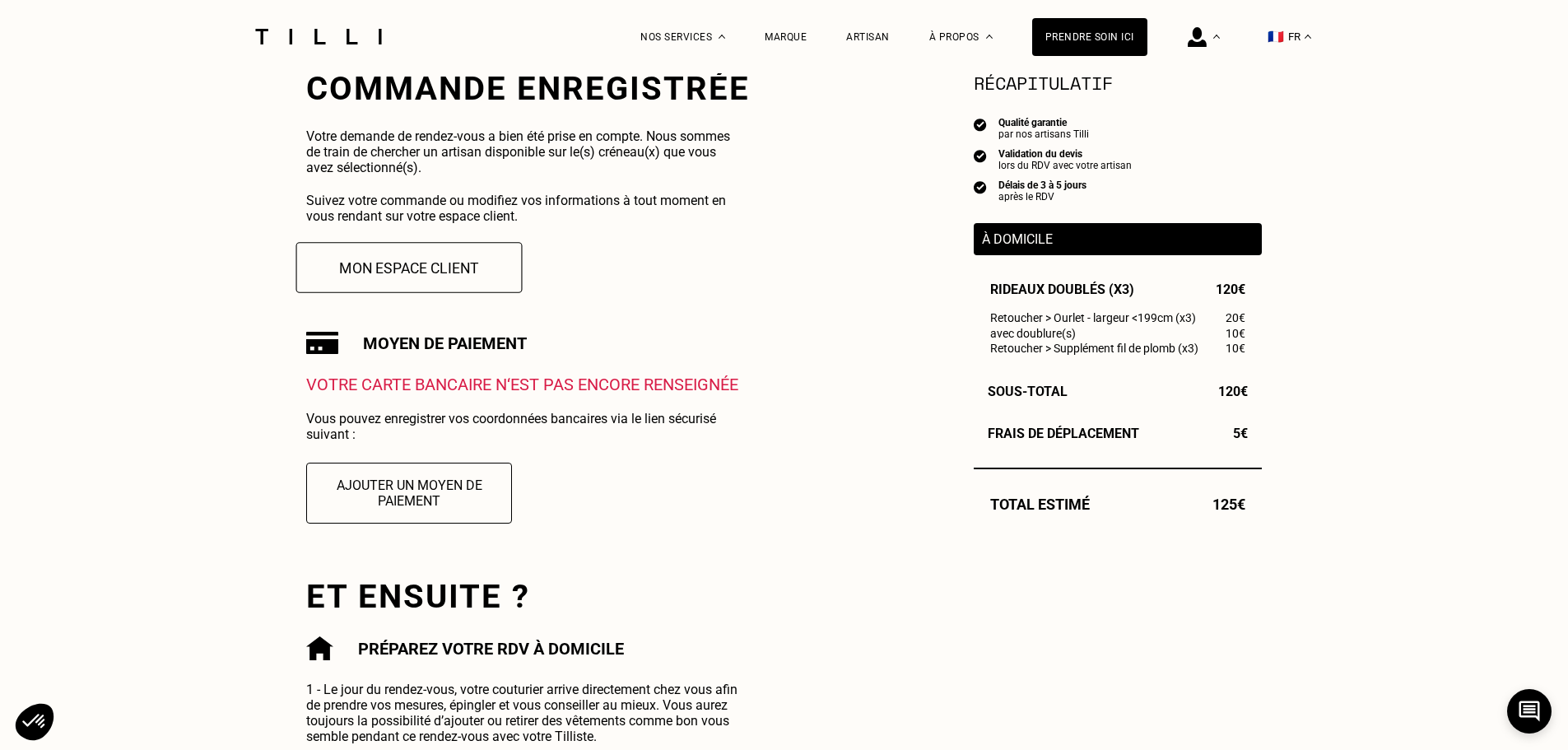
click at [396, 289] on button "Mon espace client" at bounding box center [409, 268] width 226 height 51
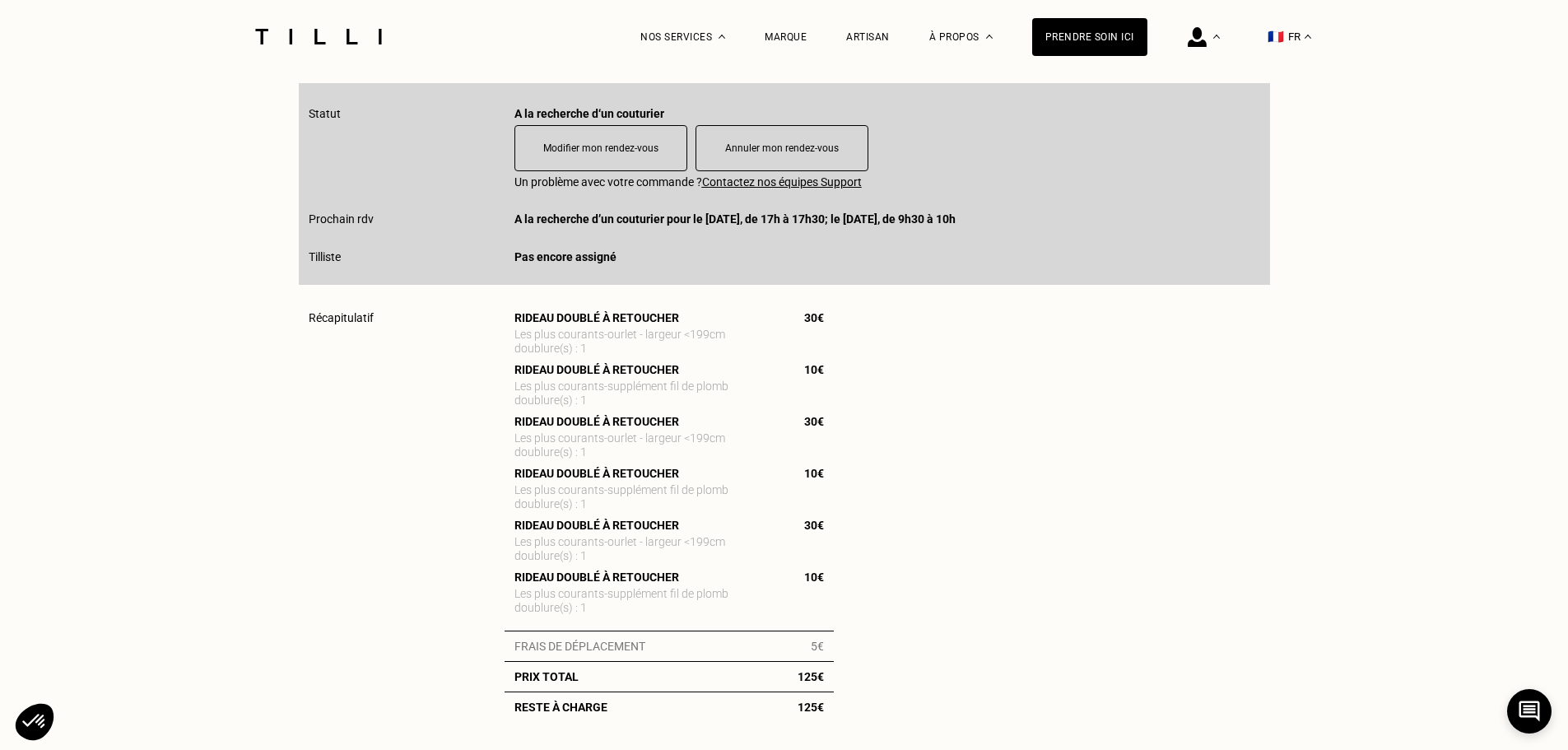
scroll to position [494, 0]
